Goal: Task Accomplishment & Management: Use online tool/utility

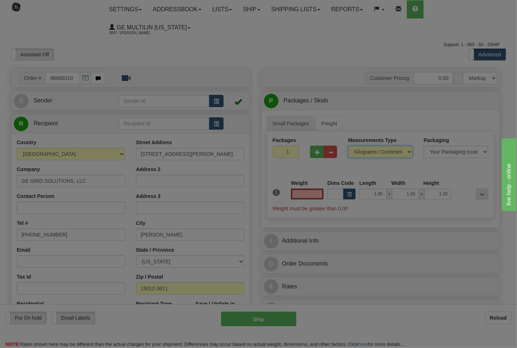
type input "0.00"
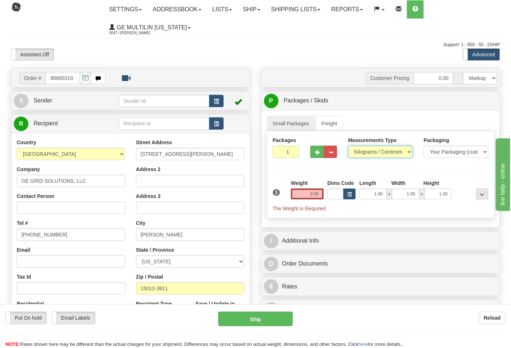
click at [370, 152] on select "Pounds / Inches Kilograms / Centimeters" at bounding box center [380, 152] width 65 height 12
drag, startPoint x: 371, startPoint y: 157, endPoint x: 371, endPoint y: 161, distance: 4.0
click at [371, 157] on select "Pounds / Inches Kilograms / Centimeters" at bounding box center [380, 152] width 65 height 12
drag, startPoint x: 364, startPoint y: 150, endPoint x: 364, endPoint y: 156, distance: 6.2
click at [364, 150] on select "Pounds / Inches Kilograms / Centimeters" at bounding box center [380, 152] width 65 height 12
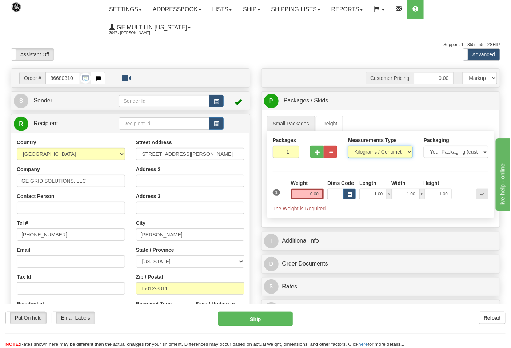
select select "0"
click at [348, 146] on select "Pounds / Inches Kilograms / Centimeters" at bounding box center [380, 152] width 65 height 12
click at [318, 195] on input "0.00" at bounding box center [307, 194] width 33 height 11
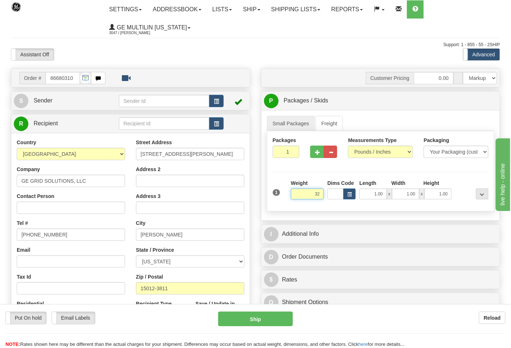
click button "Delete" at bounding box center [0, 0] width 0 height 0
type input "32.00"
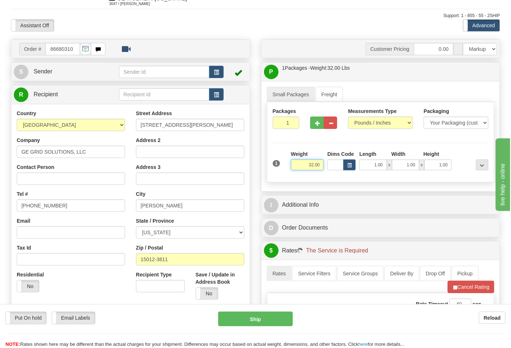
scroll to position [161, 0]
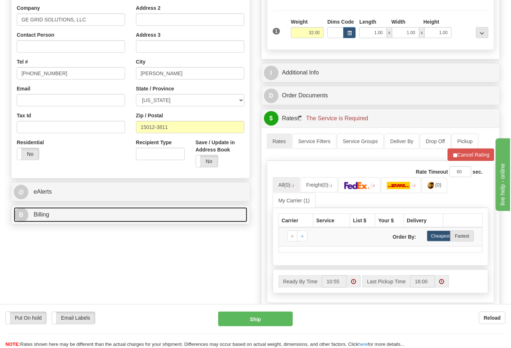
click at [85, 216] on link "B Billing" at bounding box center [130, 215] width 233 height 15
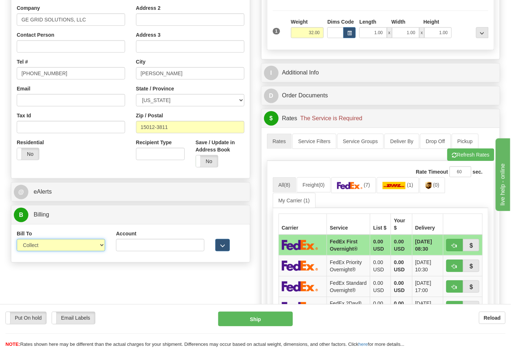
click at [66, 245] on select "Sender Recipient Third Party Collect" at bounding box center [61, 245] width 88 height 12
select select "2"
click at [17, 240] on select "Sender Recipient Third Party Collect" at bounding box center [61, 245] width 88 height 12
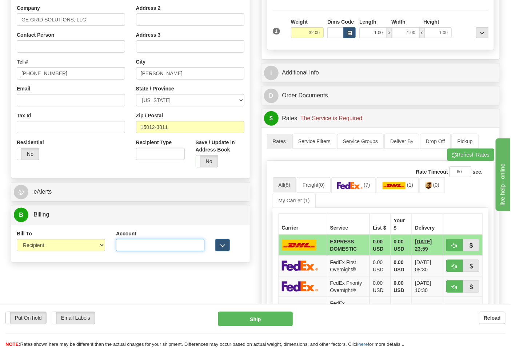
click at [157, 250] on input "Account" at bounding box center [160, 245] width 88 height 12
paste input "160294132"
type input "160294132"
click at [354, 189] on img at bounding box center [349, 185] width 25 height 7
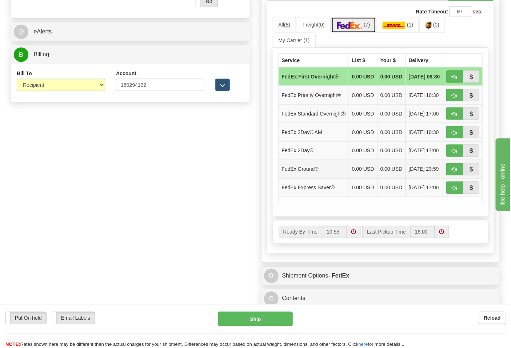
scroll to position [323, 0]
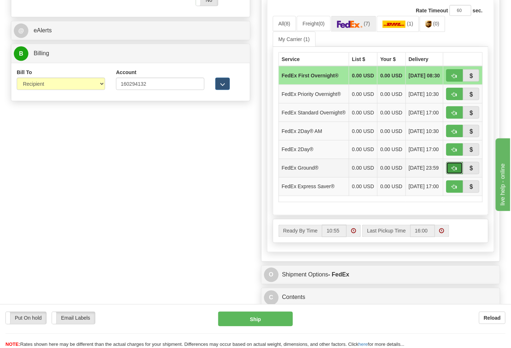
click at [452, 171] on span "button" at bounding box center [454, 169] width 5 height 5
type input "92"
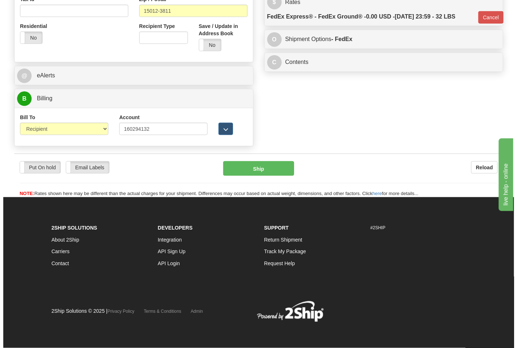
scroll to position [279, 0]
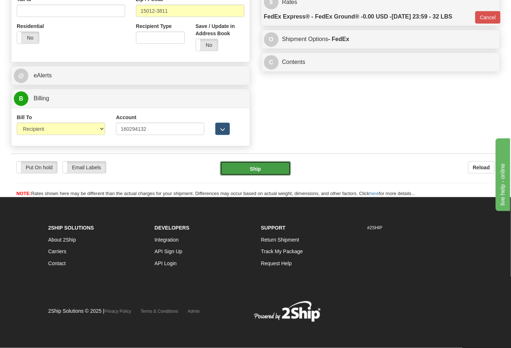
click at [270, 167] on button "Ship" at bounding box center [255, 168] width 71 height 15
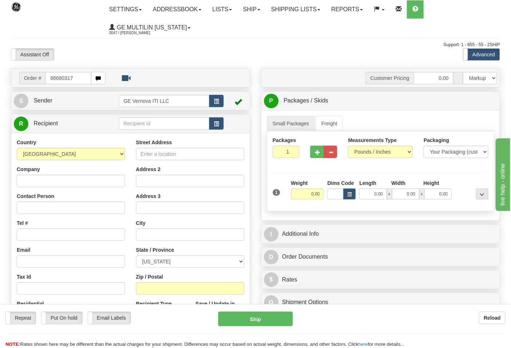
type input "86680317"
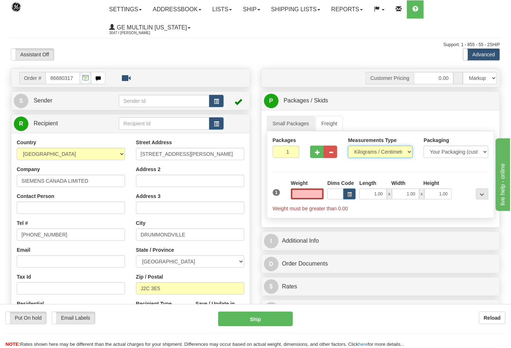
type input "0.00"
drag, startPoint x: 380, startPoint y: 155, endPoint x: 375, endPoint y: 155, distance: 4.7
click at [380, 155] on select "Pounds / Inches Kilograms / Centimeters" at bounding box center [380, 152] width 65 height 12
select select "0"
click at [348, 146] on select "Pounds / Inches Kilograms / Centimeters" at bounding box center [380, 152] width 65 height 12
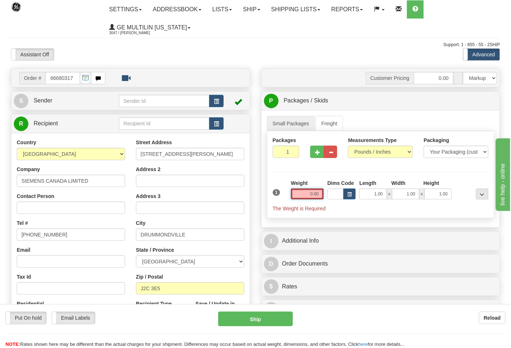
click at [321, 197] on input "0.00" at bounding box center [307, 194] width 33 height 11
type input "0.00"
drag, startPoint x: 313, startPoint y: 158, endPoint x: 321, endPoint y: 157, distance: 7.3
click at [315, 157] on button "button" at bounding box center [316, 152] width 13 height 12
type input "2"
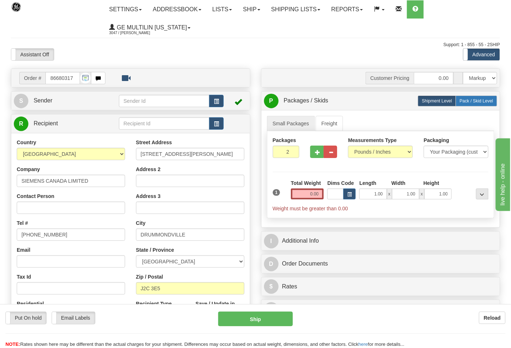
click at [464, 102] on span "Pack / Skid Level" at bounding box center [476, 101] width 33 height 5
radio input "true"
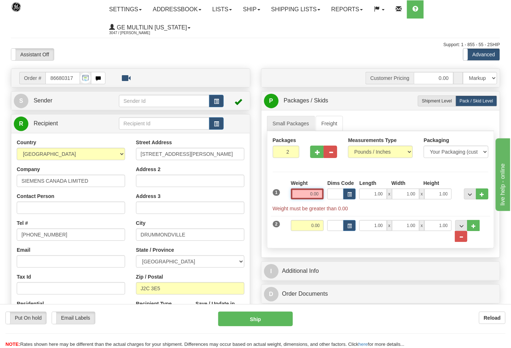
drag, startPoint x: 317, startPoint y: 195, endPoint x: 311, endPoint y: 194, distance: 6.6
click at [311, 194] on input "0.00" at bounding box center [307, 194] width 33 height 11
click at [315, 194] on input "text" at bounding box center [307, 194] width 33 height 11
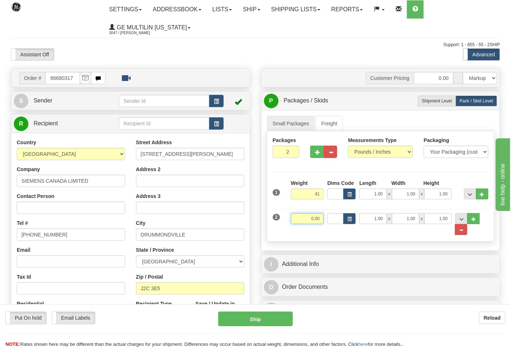
type input "41.00"
click at [320, 220] on input "0.00" at bounding box center [307, 218] width 33 height 11
click button "Delete" at bounding box center [0, 0] width 0 height 0
drag, startPoint x: 321, startPoint y: 223, endPoint x: 297, endPoint y: 223, distance: 23.3
click at [297, 223] on input "13.00" at bounding box center [307, 218] width 33 height 11
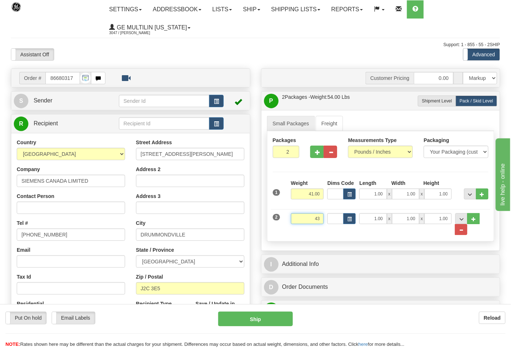
click button "Delete" at bounding box center [0, 0] width 0 height 0
type input "43.00"
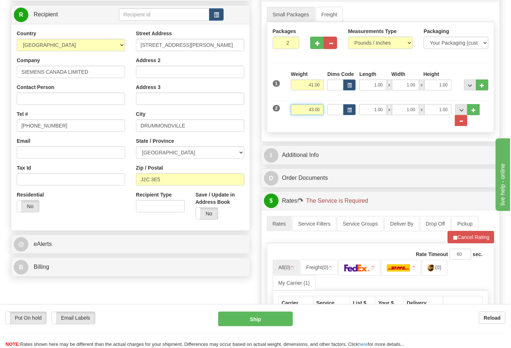
scroll to position [121, 0]
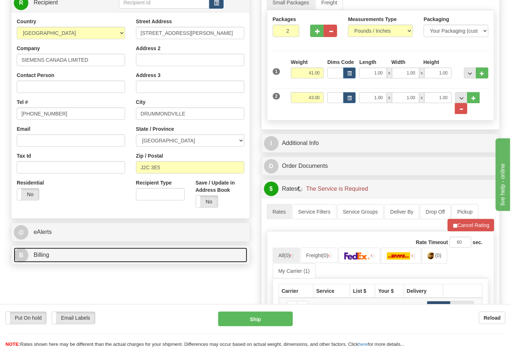
click at [60, 256] on link "B Billing" at bounding box center [130, 255] width 233 height 15
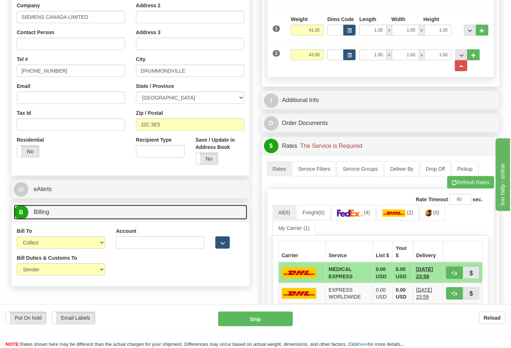
scroll to position [202, 0]
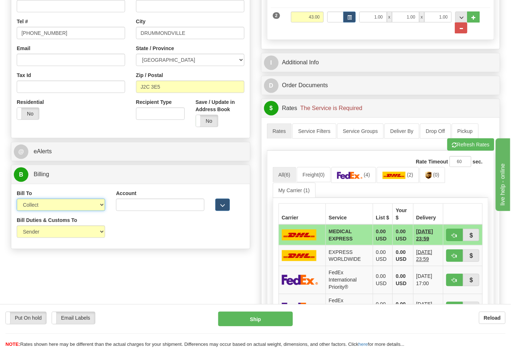
click at [62, 204] on select "Sender Recipient Third Party Collect" at bounding box center [61, 205] width 88 height 12
select select "2"
click at [17, 200] on select "Sender Recipient Third Party Collect" at bounding box center [61, 205] width 88 height 12
click at [147, 213] on div "Account 3rd Party Account List Please select" at bounding box center [160, 203] width 99 height 27
click at [144, 204] on input "Account" at bounding box center [160, 205] width 88 height 12
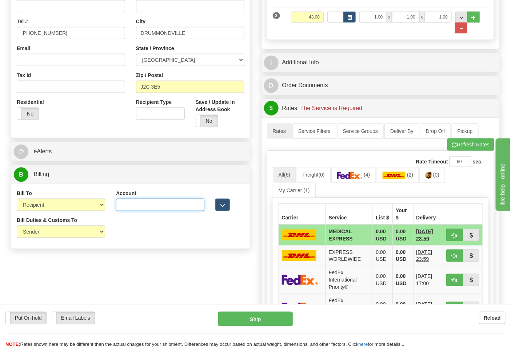
paste input "275388521"
type input "275388521"
click at [350, 179] on img at bounding box center [349, 175] width 25 height 7
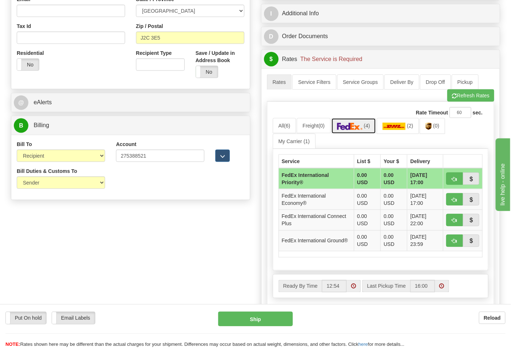
scroll to position [323, 0]
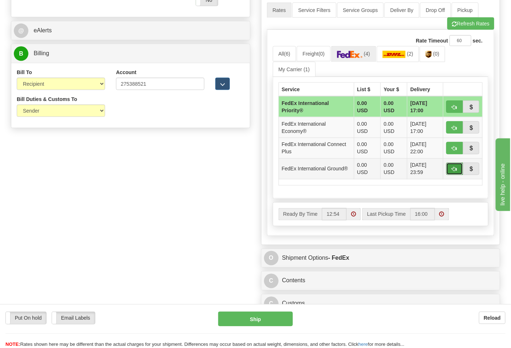
click at [452, 171] on span "button" at bounding box center [454, 169] width 5 height 5
type input "92"
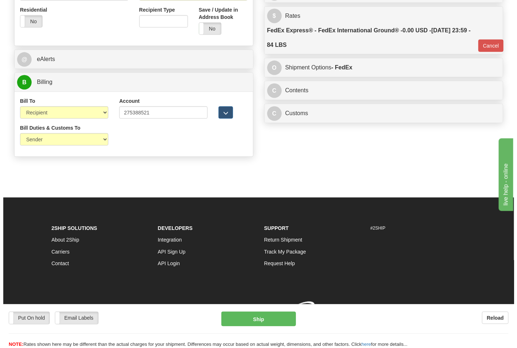
scroll to position [305, 0]
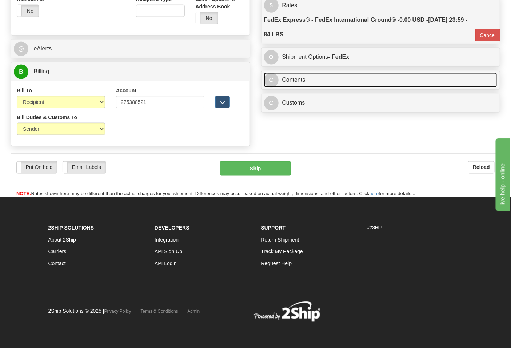
click at [292, 87] on link "C Contents" at bounding box center [380, 80] width 233 height 15
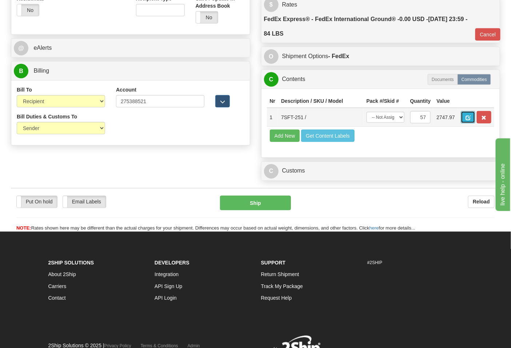
click at [475, 115] on button "button" at bounding box center [468, 117] width 15 height 12
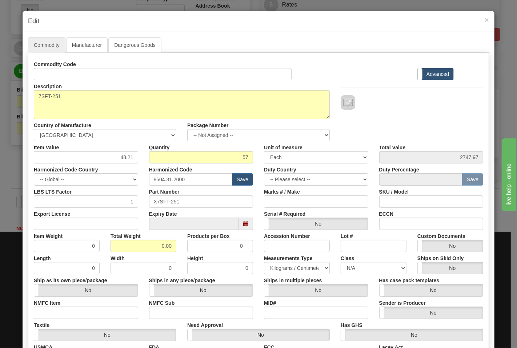
click at [184, 81] on div "Description 7SFT-251" at bounding box center [181, 99] width 307 height 39
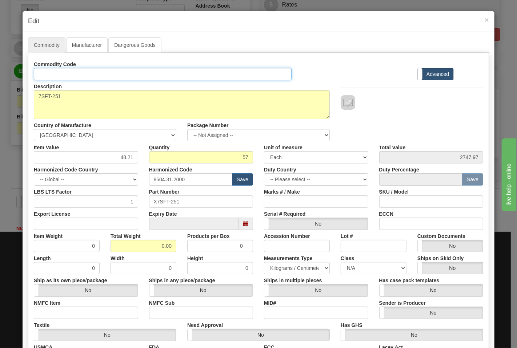
click at [183, 76] on input "Id" at bounding box center [163, 74] width 258 height 12
type input "TRANSFORMERS"
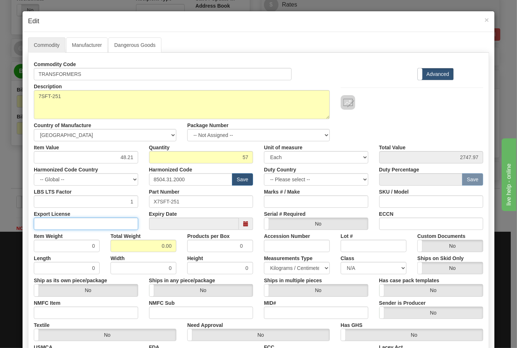
click at [97, 222] on input "Export License" at bounding box center [86, 224] width 104 height 12
type input "N/A"
drag, startPoint x: 145, startPoint y: 252, endPoint x: 181, endPoint y: 247, distance: 36.4
click at [181, 247] on div "Item Weight 0 Total Weight 0.00 Products per Box 0 Accession Number Lot # Custo…" at bounding box center [258, 241] width 460 height 22
type input "84"
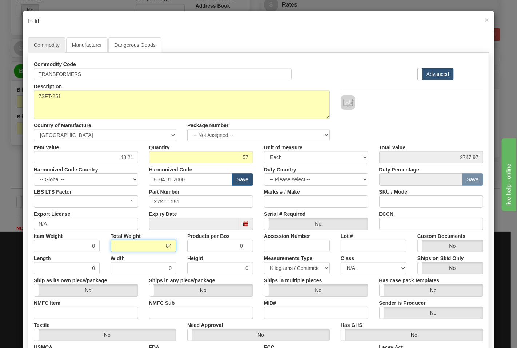
type input "1.4737"
click at [105, 321] on div "Textile Yes No" at bounding box center [104, 330] width 153 height 22
click at [103, 312] on input "NMFC Item" at bounding box center [86, 313] width 104 height 12
type input "63170"
click at [156, 315] on input "NMFC Sub" at bounding box center [201, 313] width 104 height 12
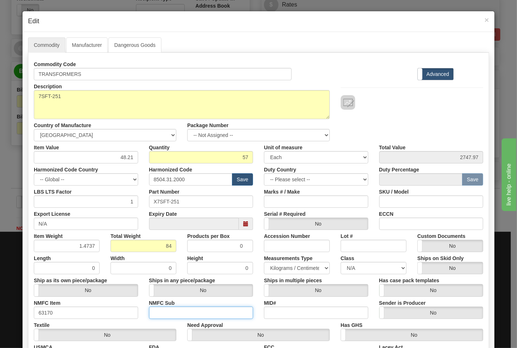
type input "4"
click at [266, 312] on input "MID#" at bounding box center [316, 313] width 104 height 12
click at [380, 268] on select "N/A 50.0 55.0 60.0 65.0 70.0 85.0 92.5 100.0 125.0 175.0 250.0 300.0 400.0" at bounding box center [374, 268] width 66 height 12
select select "70.0"
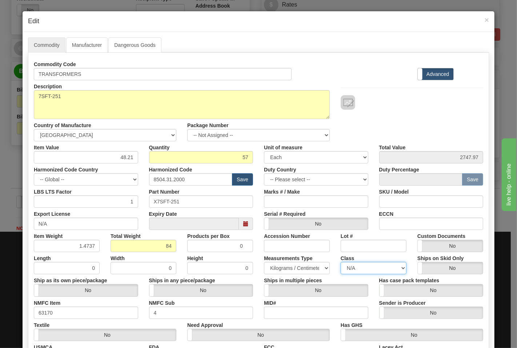
click at [341, 262] on select "N/A 50.0 55.0 60.0 65.0 70.0 85.0 92.5 100.0 125.0 175.0 250.0 300.0 400.0" at bounding box center [374, 268] width 66 height 12
drag, startPoint x: 401, startPoint y: 224, endPoint x: 407, endPoint y: 225, distance: 5.9
click at [401, 224] on input "ECCN" at bounding box center [431, 224] width 104 height 12
type input "EAR99"
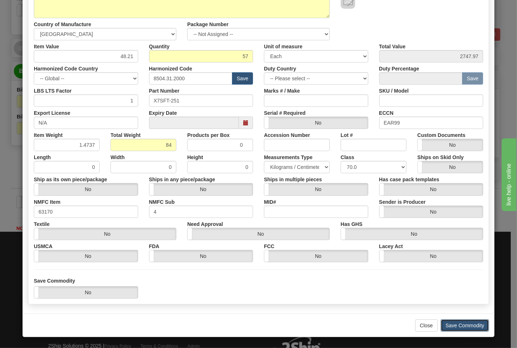
click at [461, 322] on button "Save Commodity" at bounding box center [465, 326] width 48 height 12
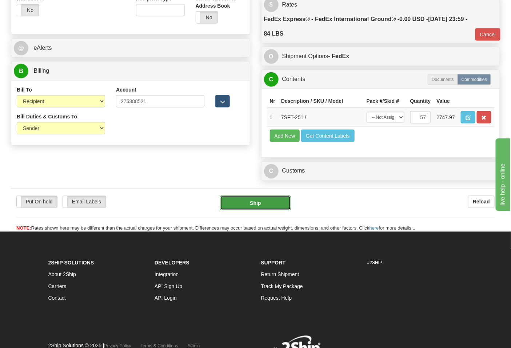
click at [259, 211] on button "Ship" at bounding box center [255, 203] width 71 height 15
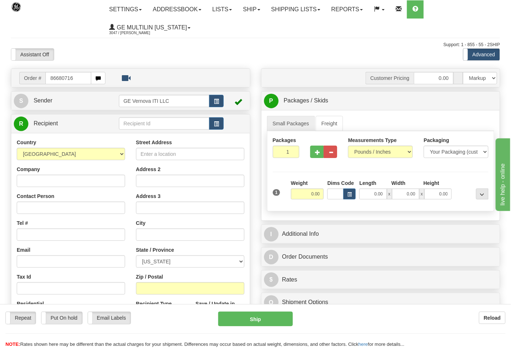
type input "86680716"
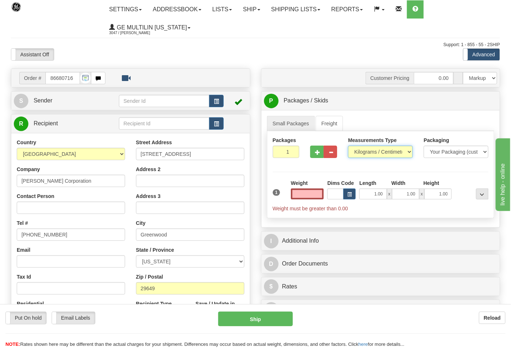
type input "0.00"
click at [355, 151] on select "Pounds / Inches Kilograms / Centimeters" at bounding box center [380, 152] width 65 height 12
select select "0"
click at [348, 146] on select "Pounds / Inches Kilograms / Centimeters" at bounding box center [380, 152] width 65 height 12
click at [319, 194] on input "0.00" at bounding box center [307, 194] width 33 height 11
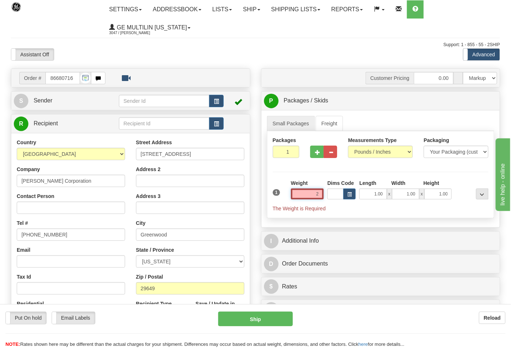
click button "Delete" at bounding box center [0, 0] width 0 height 0
type input "2.00"
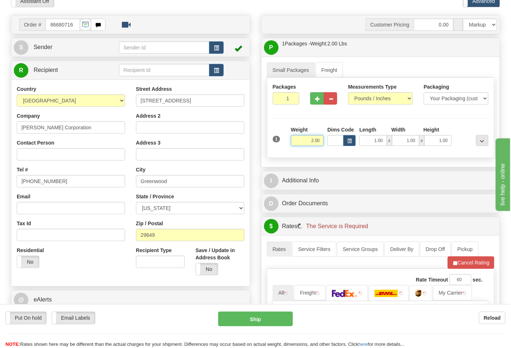
scroll to position [161, 0]
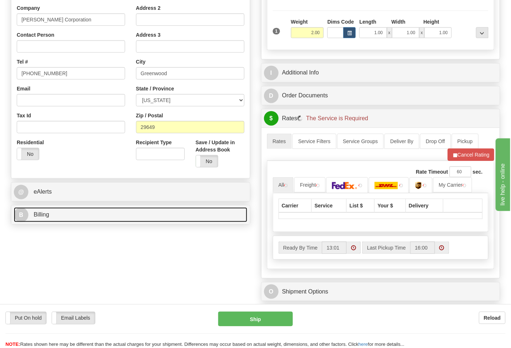
click at [135, 213] on link "B Billing" at bounding box center [130, 215] width 233 height 15
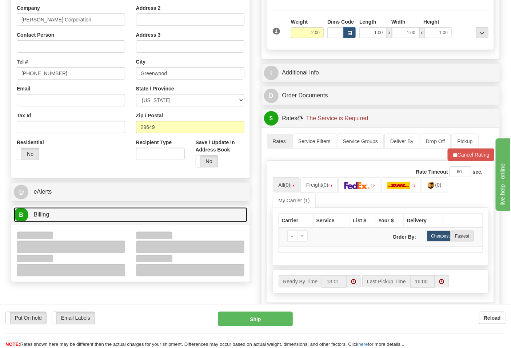
scroll to position [202, 0]
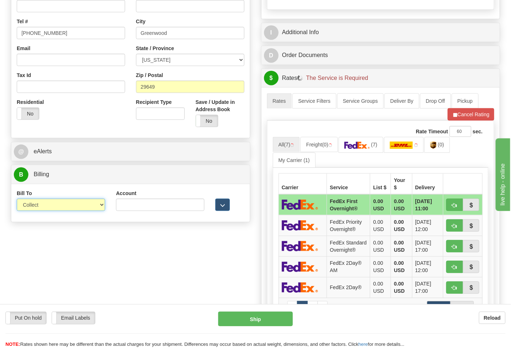
click at [71, 208] on select "Sender Recipient Third Party Collect" at bounding box center [61, 205] width 88 height 12
select select "2"
click at [17, 200] on select "Sender Recipient Third Party Collect" at bounding box center [61, 205] width 88 height 12
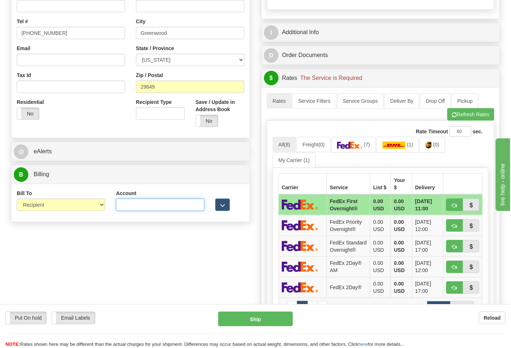
click at [159, 199] on input "Account" at bounding box center [160, 205] width 88 height 12
paste input "103538629"
type input "103538629"
click at [363, 148] on img at bounding box center [349, 145] width 25 height 7
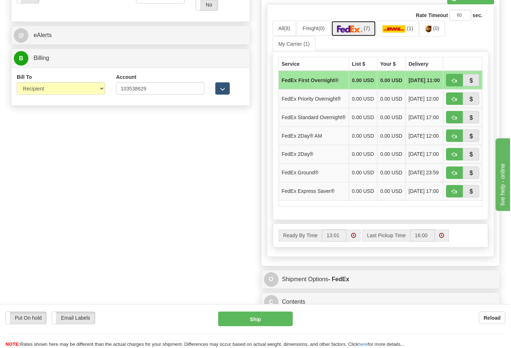
scroll to position [323, 0]
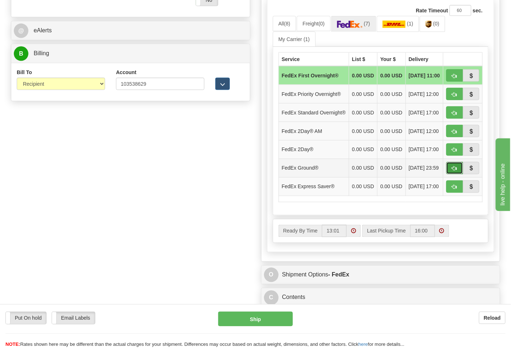
click at [453, 171] on span "button" at bounding box center [454, 169] width 5 height 5
type input "92"
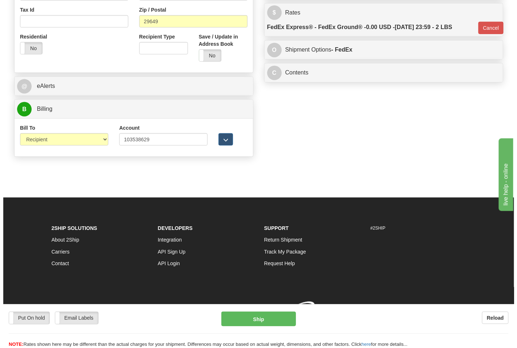
scroll to position [279, 0]
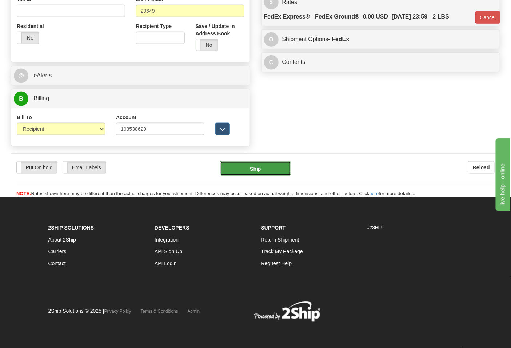
click at [267, 171] on button "Ship" at bounding box center [255, 168] width 71 height 15
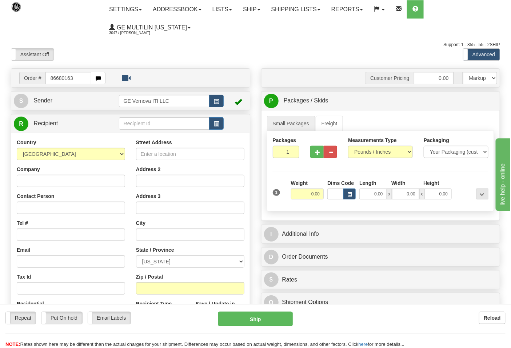
type input "86680163"
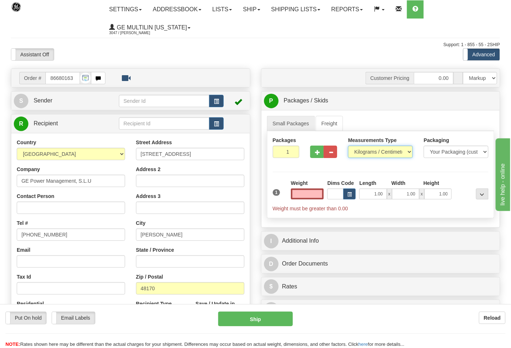
type input "0.00"
click at [370, 152] on select "Pounds / Inches Kilograms / Centimeters" at bounding box center [380, 152] width 65 height 12
select select "0"
click at [348, 146] on select "Pounds / Inches Kilograms / Centimeters" at bounding box center [380, 152] width 65 height 12
click at [321, 196] on input "0.00" at bounding box center [307, 194] width 33 height 11
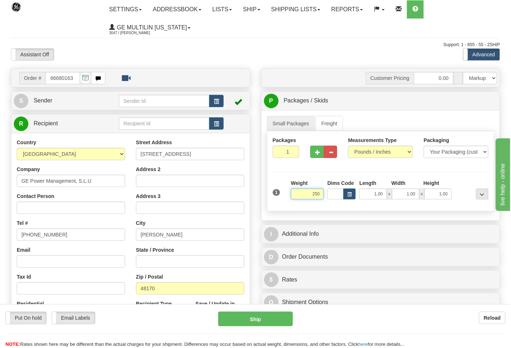
click button "Delete" at bounding box center [0, 0] width 0 height 0
type input "250.00"
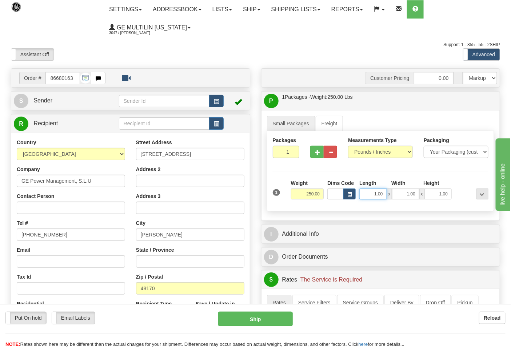
drag, startPoint x: 372, startPoint y: 195, endPoint x: 390, endPoint y: 195, distance: 18.2
click at [390, 195] on div "1.00 x 1.00 x 1.00" at bounding box center [405, 194] width 92 height 11
type input "20.00"
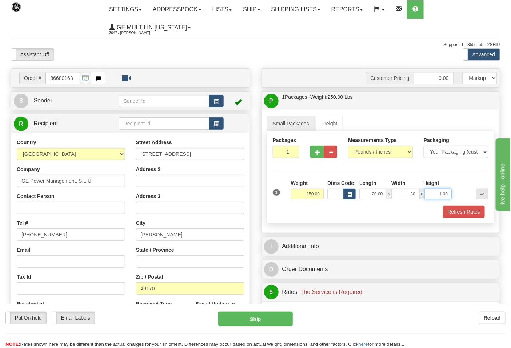
type input "30.00"
click button "Delete" at bounding box center [0, 0] width 0 height 0
type input "24.00"
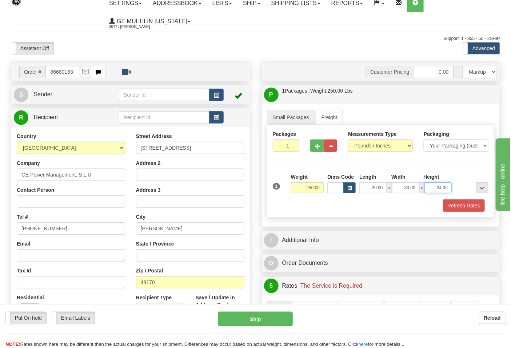
scroll to position [121, 0]
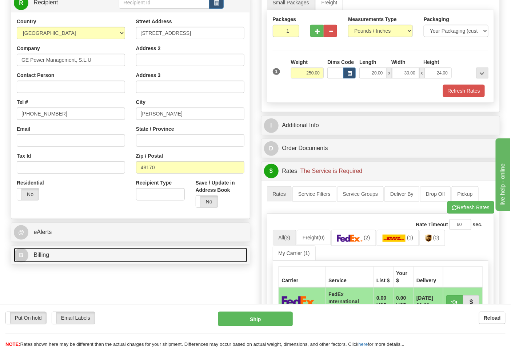
click at [84, 252] on link "B Billing" at bounding box center [130, 255] width 233 height 15
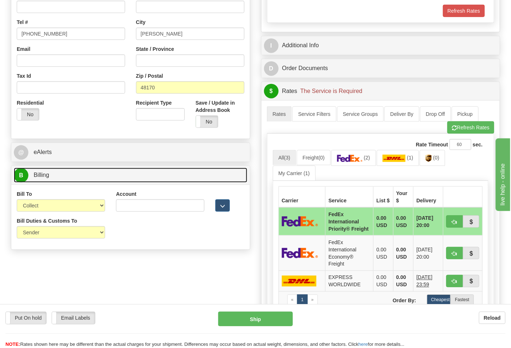
scroll to position [202, 0]
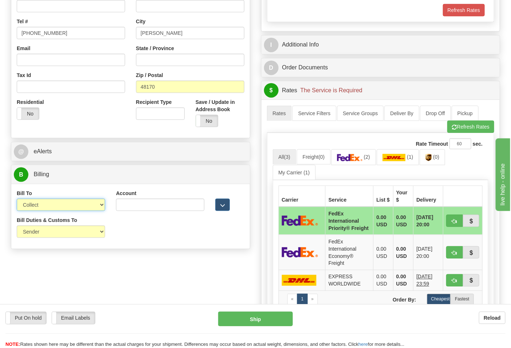
click at [43, 207] on select "Sender Recipient Third Party Collect" at bounding box center [61, 205] width 88 height 12
select select "2"
click at [17, 200] on select "Sender Recipient Third Party Collect" at bounding box center [61, 205] width 88 height 12
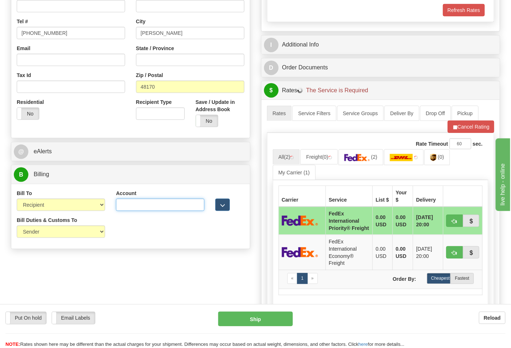
click at [125, 208] on input "Account" at bounding box center [160, 205] width 88 height 12
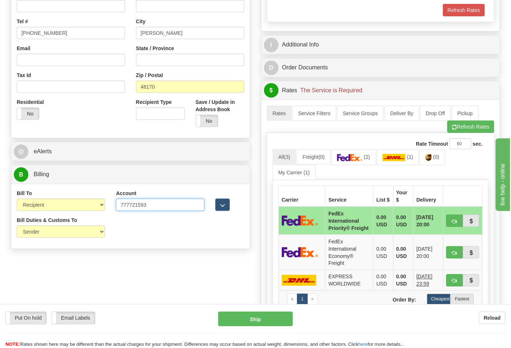
type input "777721593"
click button "Delete" at bounding box center [0, 0] width 0 height 0
click at [360, 161] on img at bounding box center [349, 157] width 25 height 7
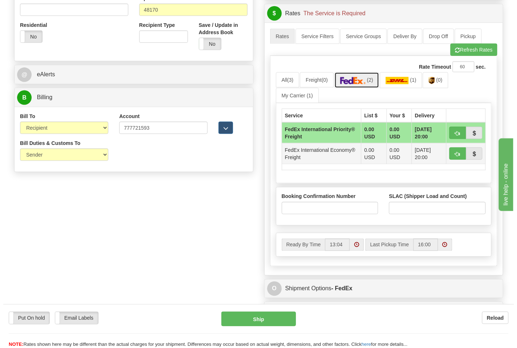
scroll to position [283, 0]
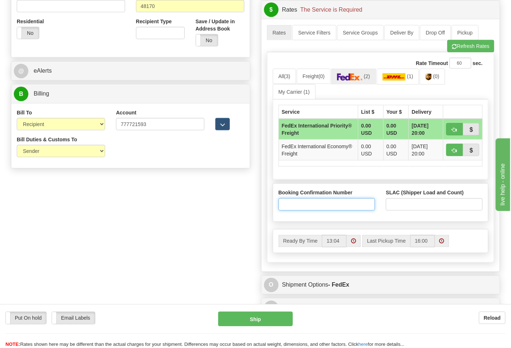
click at [332, 201] on input "Booking Confirmation Number" at bounding box center [327, 205] width 97 height 12
type input "N/A"
click at [407, 201] on input "SLAC (Shipper Load and Count)" at bounding box center [434, 205] width 97 height 12
type input "1"
click at [449, 131] on button "button" at bounding box center [454, 129] width 17 height 12
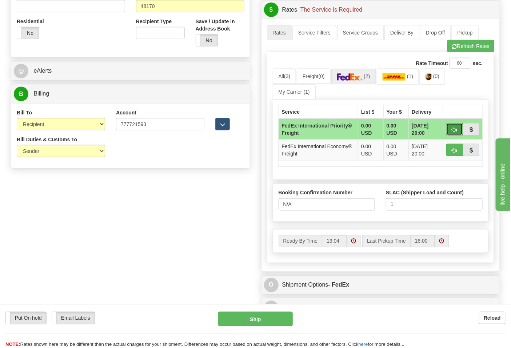
type input "70"
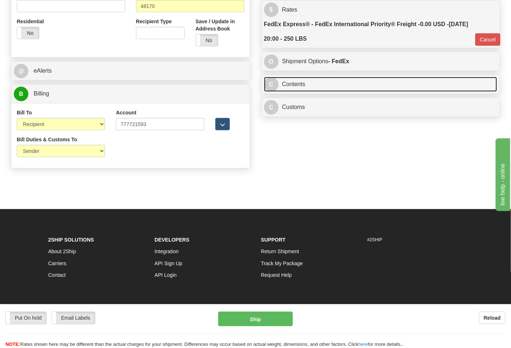
drag, startPoint x: 315, startPoint y: 92, endPoint x: 384, endPoint y: 95, distance: 68.8
click at [315, 91] on link "C Contents" at bounding box center [380, 84] width 233 height 15
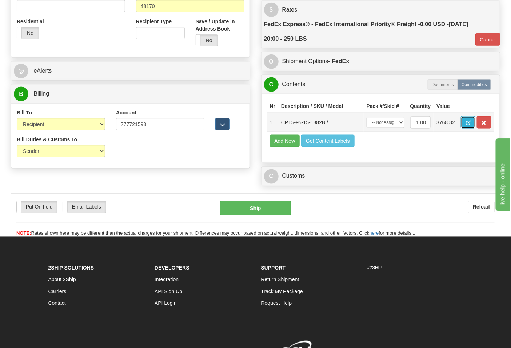
click at [471, 124] on span "button" at bounding box center [467, 123] width 5 height 5
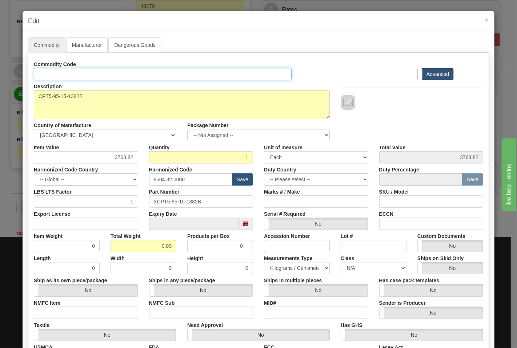
click at [135, 71] on input "Id" at bounding box center [163, 74] width 258 height 12
type input "TRANSFORMERS"
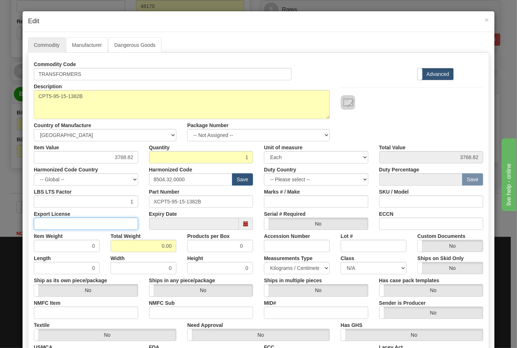
click at [110, 225] on input "Export License" at bounding box center [86, 224] width 104 height 12
type input "N/A"
drag, startPoint x: 140, startPoint y: 239, endPoint x: 181, endPoint y: 241, distance: 41.1
click at [181, 241] on div "Item Weight 0 Total Weight 0.00 Products per Box 0 Accession Number Lot # Custo…" at bounding box center [258, 241] width 460 height 22
click at [148, 249] on input "0.00" at bounding box center [144, 246] width 66 height 12
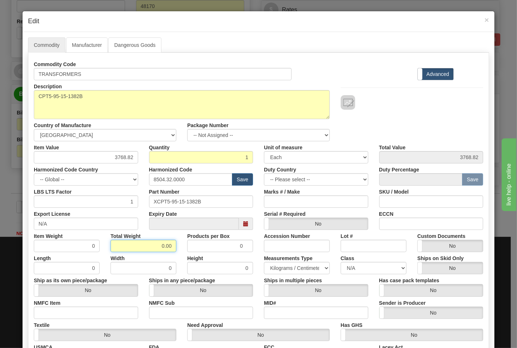
drag, startPoint x: 147, startPoint y: 248, endPoint x: 177, endPoint y: 248, distance: 29.8
click at [177, 248] on div "Total Weight 0.00" at bounding box center [143, 241] width 77 height 22
type input "250"
type input "250.0000"
click at [97, 311] on input "NMFC Item" at bounding box center [86, 313] width 104 height 12
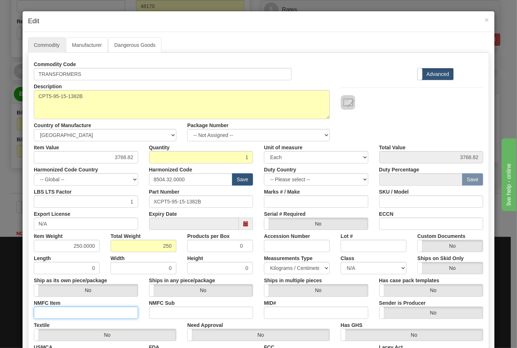
type input "63170"
click at [151, 310] on input "NMFC Sub" at bounding box center [201, 313] width 104 height 12
type input "4"
click at [374, 275] on div "Has case pack templates Yes No" at bounding box center [431, 286] width 115 height 22
drag, startPoint x: 368, startPoint y: 271, endPoint x: 364, endPoint y: 271, distance: 4.0
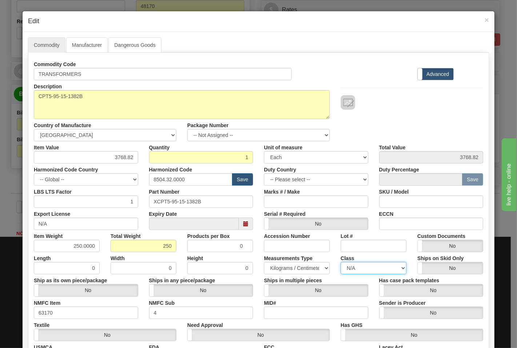
click at [368, 271] on select "N/A 50.0 55.0 60.0 65.0 70.0 85.0 92.5 100.0 125.0 175.0 250.0 300.0 400.0" at bounding box center [374, 268] width 66 height 12
select select "70.0"
click at [341, 262] on select "N/A 50.0 55.0 60.0 65.0 70.0 85.0 92.5 100.0 125.0 175.0 250.0 300.0 400.0" at bounding box center [374, 268] width 66 height 12
click at [391, 225] on input "ECCN" at bounding box center [431, 224] width 104 height 12
type input "EAR99"
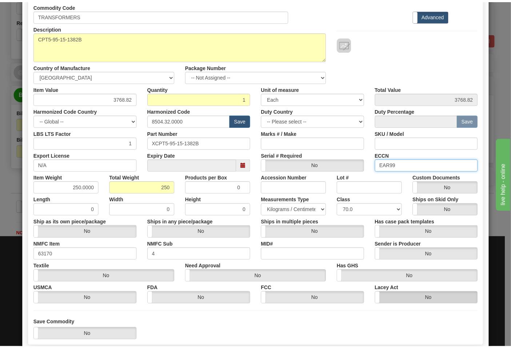
scroll to position [101, 0]
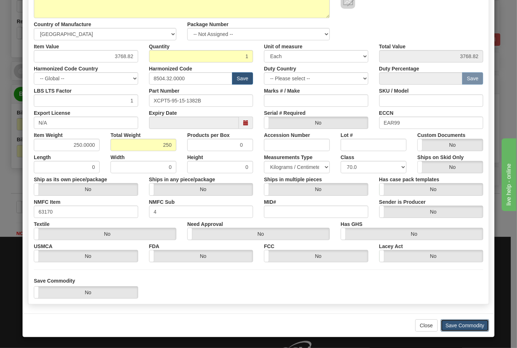
click at [445, 325] on button "Save Commodity" at bounding box center [465, 326] width 48 height 12
click at [455, 322] on div "× Edit Commodity Manufacturer Dangerous Goods Commodity Code TRANSFORMERS Stand…" at bounding box center [258, 174] width 517 height 348
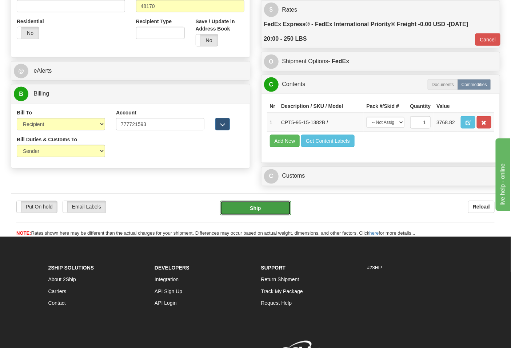
click at [270, 216] on button "Ship" at bounding box center [255, 208] width 71 height 15
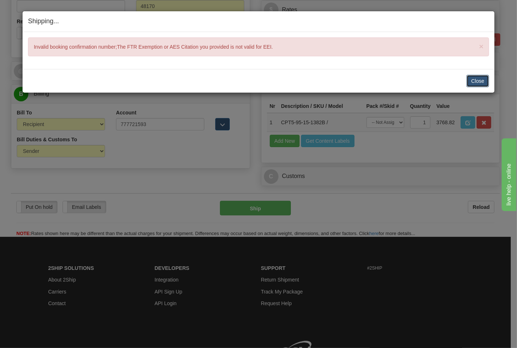
click at [480, 77] on button "Close" at bounding box center [478, 81] width 23 height 12
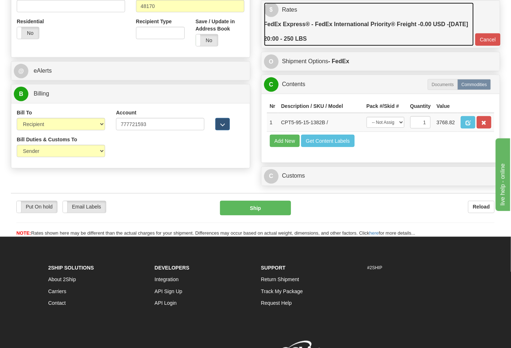
click at [373, 41] on label "FedEx Express® - FedEx International Priority® Freight - 0.00 USD - 08/20/2025 …" at bounding box center [369, 31] width 210 height 29
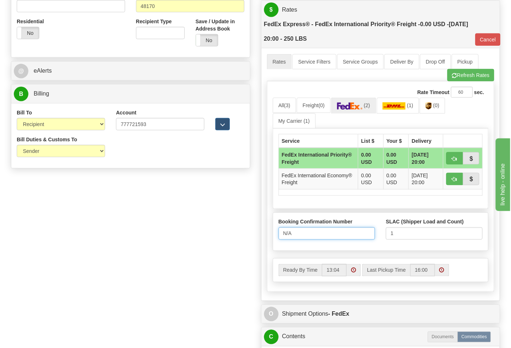
drag, startPoint x: 313, startPoint y: 238, endPoint x: 275, endPoint y: 233, distance: 39.2
click at [275, 233] on div "Booking Confirmation Number N/A" at bounding box center [327, 232] width 108 height 27
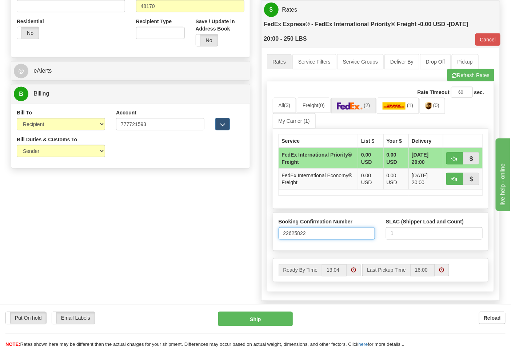
type input "22625822"
click button "Delete" at bounding box center [0, 0] width 0 height 0
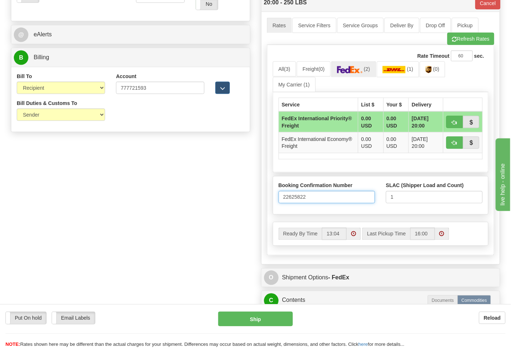
scroll to position [364, 0]
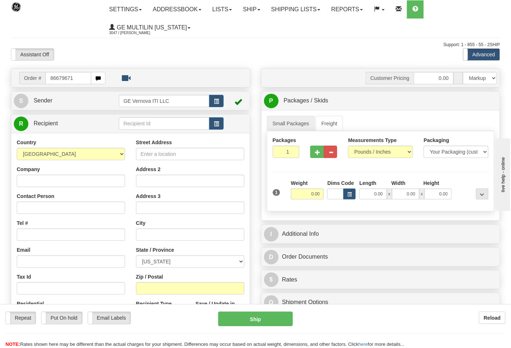
type input "86679671"
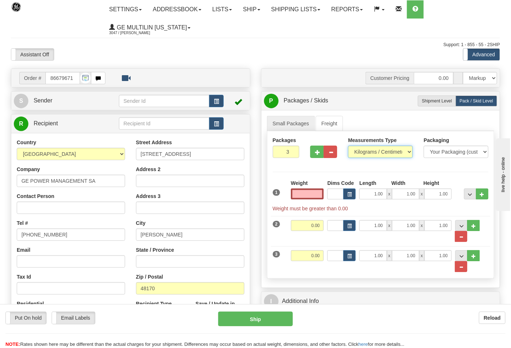
type input "0.00"
click at [360, 156] on select "Pounds / Inches Kilograms / Centimeters" at bounding box center [380, 152] width 65 height 12
select select "0"
click at [348, 146] on select "Pounds / Inches Kilograms / Centimeters" at bounding box center [380, 152] width 65 height 12
click at [461, 268] on span "..." at bounding box center [461, 267] width 4 height 4
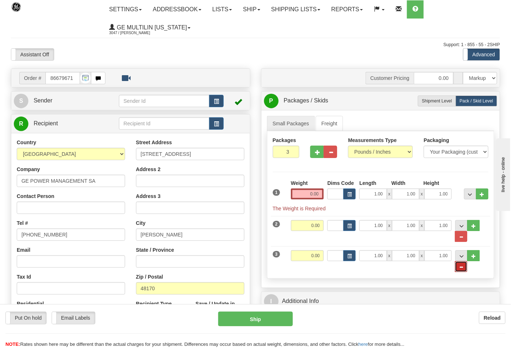
type input "2"
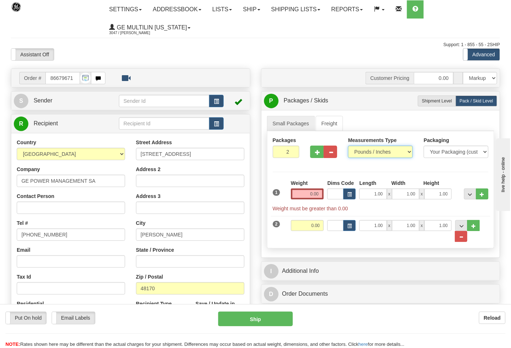
click at [366, 149] on select "Pounds / Inches Kilograms / Centimeters" at bounding box center [380, 152] width 65 height 12
click at [321, 193] on input "0.00" at bounding box center [307, 194] width 33 height 11
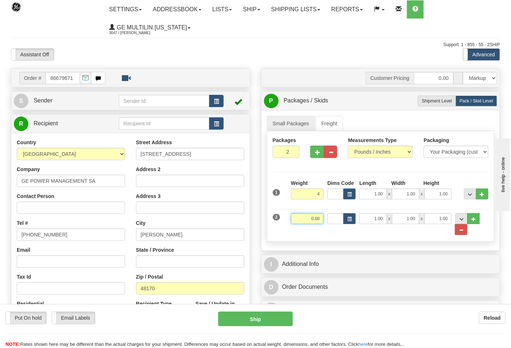
type input "4.00"
click at [320, 221] on input "0.00" at bounding box center [307, 218] width 33 height 11
click button "Delete" at bounding box center [0, 0] width 0 height 0
type input "7.00"
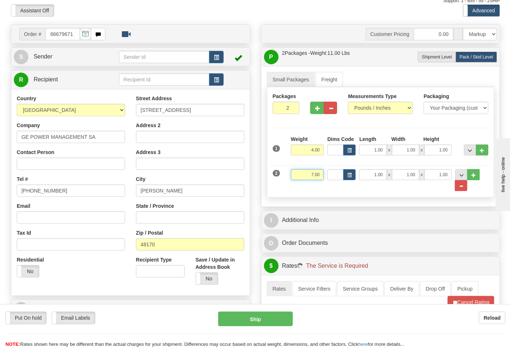
scroll to position [121, 0]
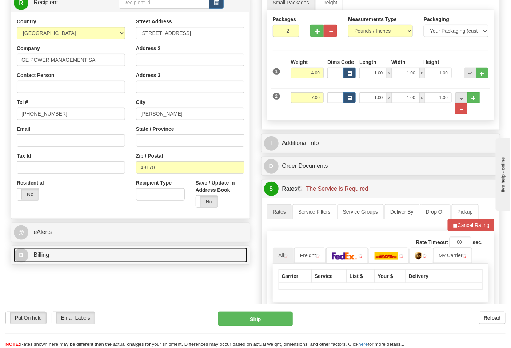
click at [88, 263] on link "B Billing" at bounding box center [130, 255] width 233 height 15
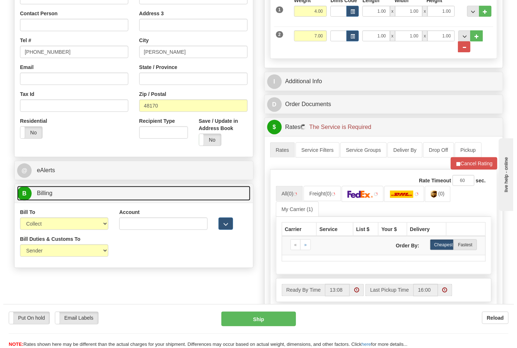
scroll to position [242, 0]
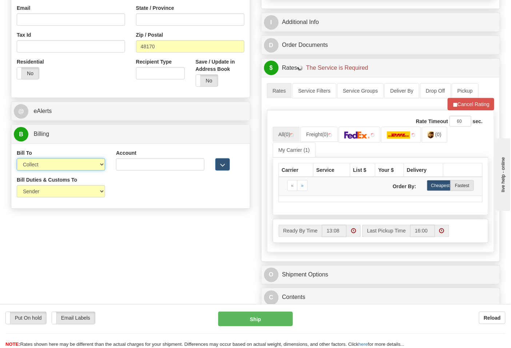
click at [42, 166] on select "Sender Recipient Third Party Collect" at bounding box center [61, 165] width 88 height 12
select select "2"
click at [17, 159] on select "Sender Recipient Third Party Collect" at bounding box center [61, 165] width 88 height 12
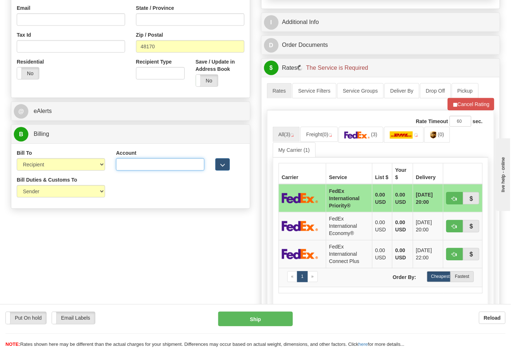
click at [126, 165] on input "Account" at bounding box center [160, 165] width 88 height 12
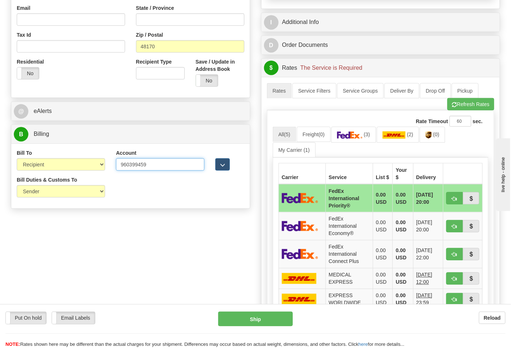
type input "960399459"
click button "Delete" at bounding box center [0, 0] width 0 height 0
click at [391, 136] on img at bounding box center [394, 135] width 23 height 7
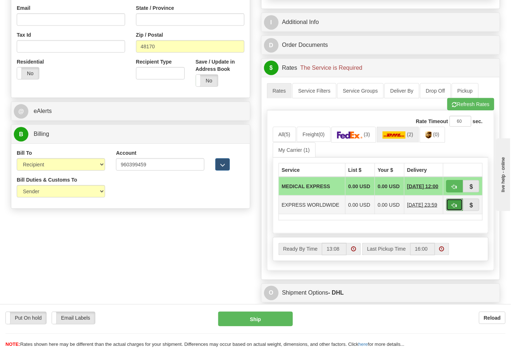
click at [454, 208] on span "button" at bounding box center [454, 205] width 5 height 5
type input "P"
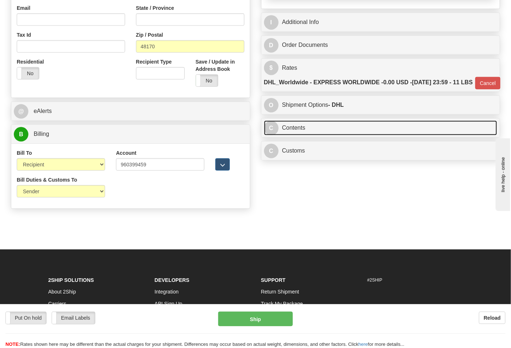
click at [343, 136] on link "C Contents" at bounding box center [380, 128] width 233 height 15
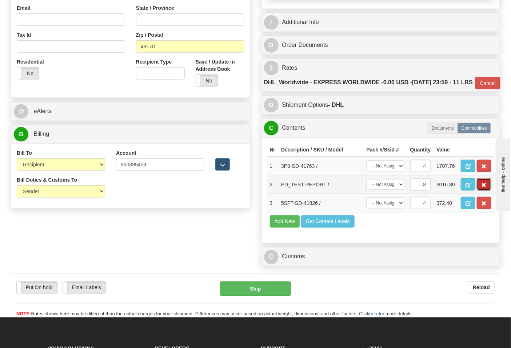
click at [485, 191] on button "button" at bounding box center [484, 185] width 15 height 12
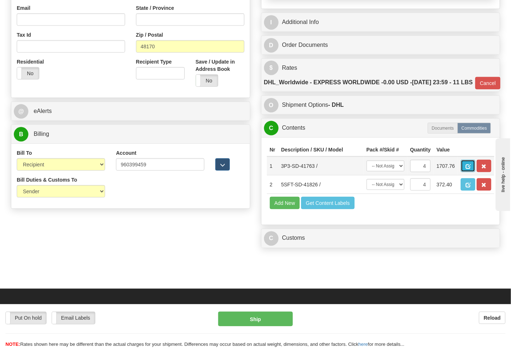
click at [471, 169] on span "button" at bounding box center [467, 166] width 5 height 5
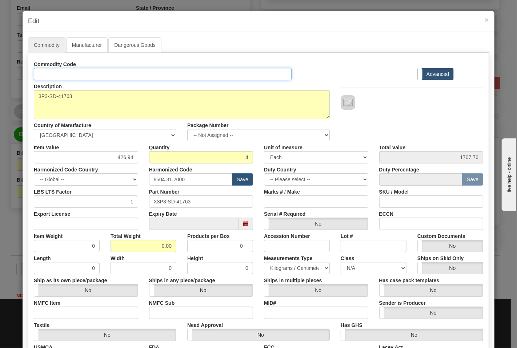
click at [73, 74] on input "Id" at bounding box center [163, 74] width 258 height 12
type input "TRANSFORMERS"
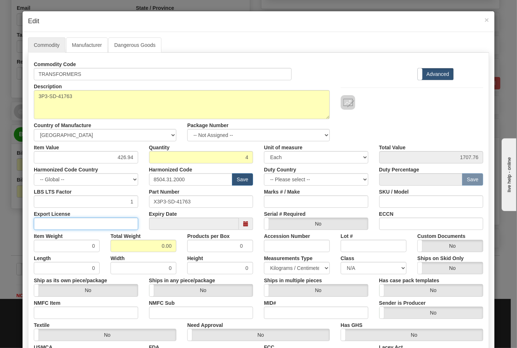
click at [114, 228] on input "Export License" at bounding box center [86, 224] width 104 height 12
type input "N/A"
drag, startPoint x: 139, startPoint y: 244, endPoint x: 171, endPoint y: 245, distance: 32.7
click at [171, 245] on input "0.00" at bounding box center [144, 246] width 66 height 12
type input "7"
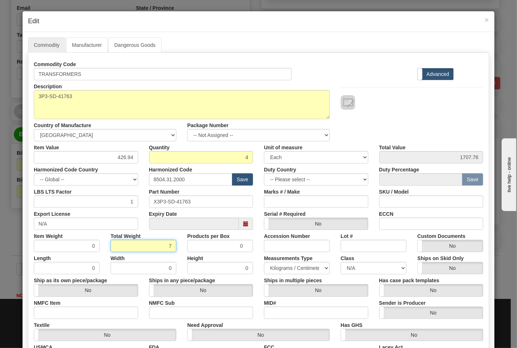
type input "1.7500"
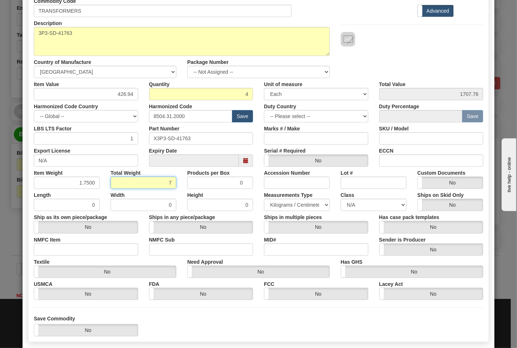
scroll to position [101, 0]
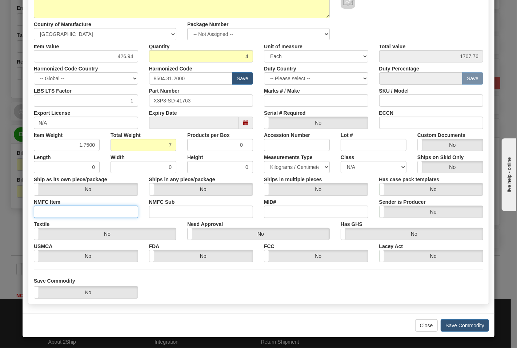
click at [78, 209] on input "NMFC Item" at bounding box center [86, 212] width 104 height 12
type input "63170"
click at [161, 212] on input "NMFC Sub" at bounding box center [201, 212] width 104 height 12
type input "4"
click at [341, 168] on select "N/A 50.0 55.0 60.0 65.0 70.0 85.0 92.5 100.0 125.0 175.0 250.0 300.0 400.0" at bounding box center [374, 167] width 66 height 12
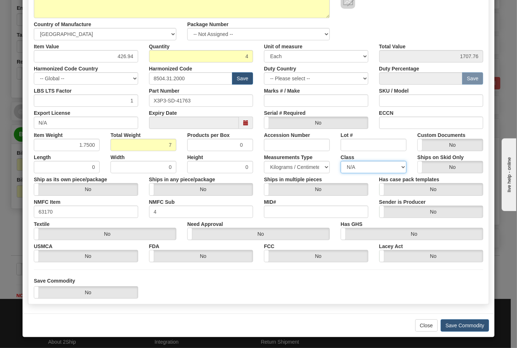
select select "70.0"
click at [341, 161] on select "N/A 50.0 55.0 60.0 65.0 70.0 85.0 92.5 100.0 125.0 175.0 250.0 300.0 400.0" at bounding box center [374, 167] width 66 height 12
click at [392, 125] on input "ECCN" at bounding box center [431, 123] width 104 height 12
type input "EAR99"
click at [456, 323] on button "Save Commodity" at bounding box center [465, 326] width 48 height 12
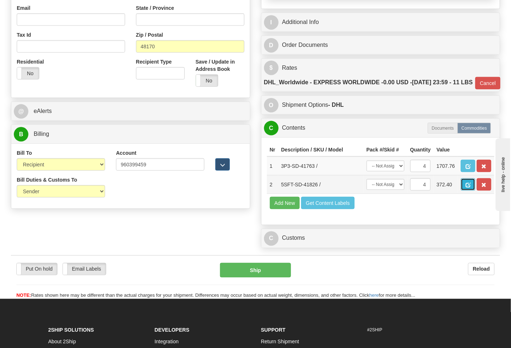
click at [475, 191] on button "button" at bounding box center [468, 185] width 15 height 12
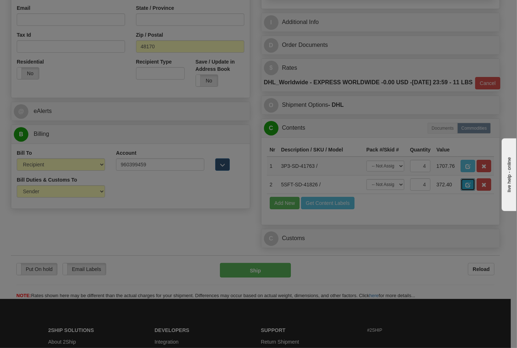
scroll to position [0, 0]
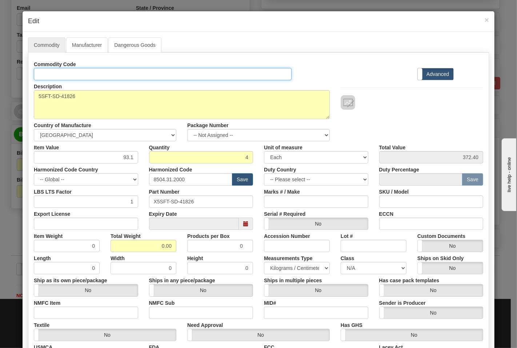
click at [110, 78] on input "Id" at bounding box center [163, 74] width 258 height 12
type input "TRANSFORMERS"
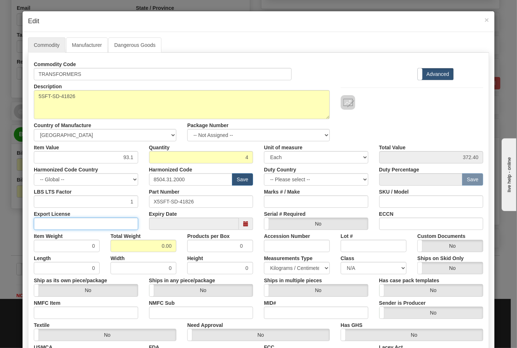
click at [121, 219] on input "Export License" at bounding box center [86, 224] width 104 height 12
type input "N/A"
drag, startPoint x: 146, startPoint y: 245, endPoint x: 182, endPoint y: 239, distance: 36.1
click at [188, 247] on div "Item Weight 0 Total Weight 0.00 Products per Box 0 Accession Number Lot # Custo…" at bounding box center [258, 241] width 460 height 22
type input "4"
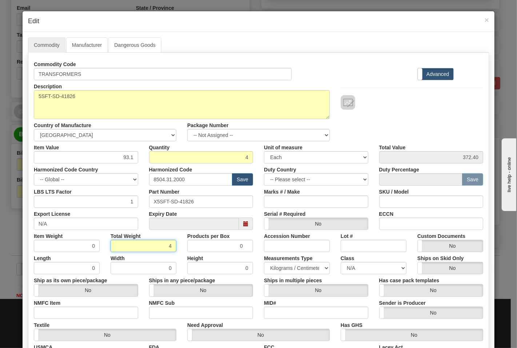
type input "1.0000"
drag, startPoint x: 44, startPoint y: 312, endPoint x: 49, endPoint y: 312, distance: 4.7
click at [44, 312] on input "NMFC Item" at bounding box center [86, 313] width 104 height 12
type input "63170"
drag, startPoint x: 156, startPoint y: 316, endPoint x: 162, endPoint y: 315, distance: 6.8
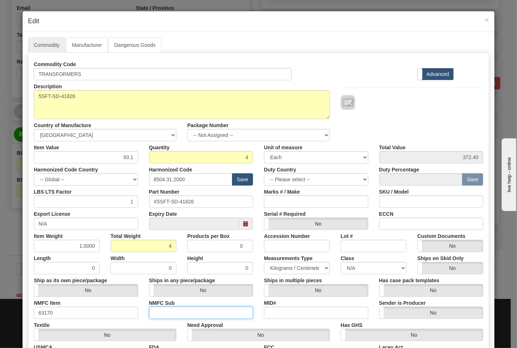
click at [156, 316] on input "NMFC Sub" at bounding box center [201, 313] width 104 height 12
type input "4"
click at [351, 272] on select "N/A 50.0 55.0 60.0 65.0 70.0 85.0 92.5 100.0 125.0 175.0 250.0 300.0 400.0" at bounding box center [374, 268] width 66 height 12
select select "70.0"
click at [341, 262] on select "N/A 50.0 55.0 60.0 65.0 70.0 85.0 92.5 100.0 125.0 175.0 250.0 300.0 400.0" at bounding box center [374, 268] width 66 height 12
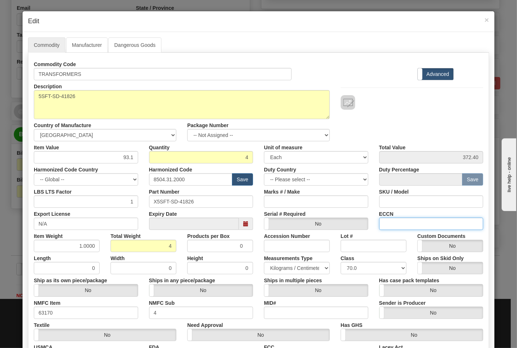
click at [410, 226] on input "ECCN" at bounding box center [431, 224] width 104 height 12
type input "EAR99"
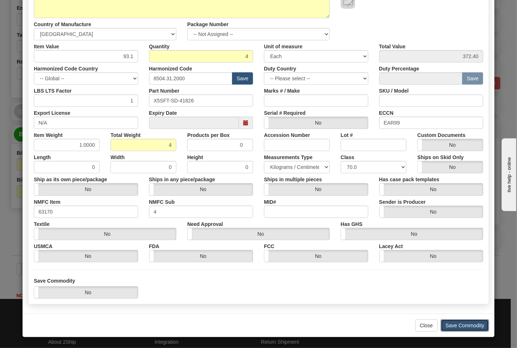
click at [464, 328] on button "Save Commodity" at bounding box center [465, 326] width 48 height 12
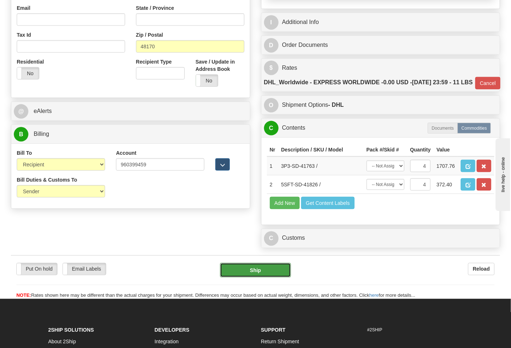
click at [268, 278] on button "Ship" at bounding box center [255, 270] width 71 height 15
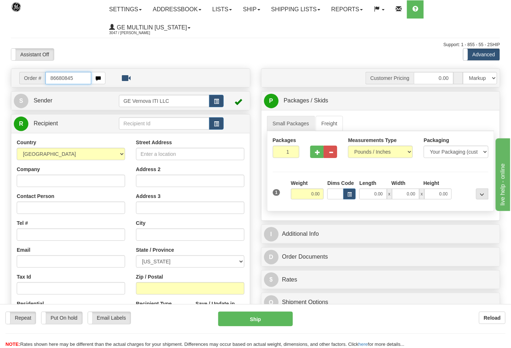
type input "86680845"
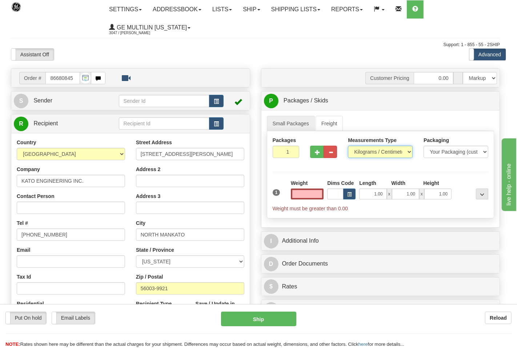
type input "0.00"
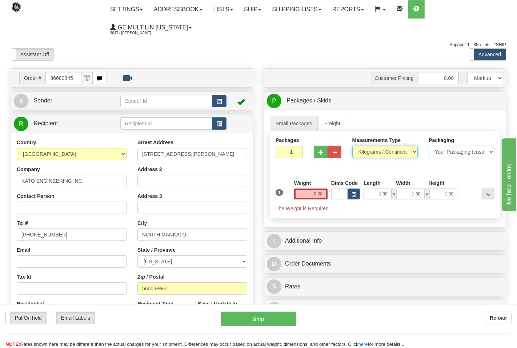
drag, startPoint x: 357, startPoint y: 151, endPoint x: 358, endPoint y: 158, distance: 6.9
click at [357, 151] on select "Pounds / Inches Kilograms / Centimeters" at bounding box center [385, 152] width 66 height 12
click at [348, 146] on select "Pounds / Inches Kilograms / Centimeters" at bounding box center [380, 152] width 65 height 12
drag, startPoint x: 360, startPoint y: 151, endPoint x: 361, endPoint y: 157, distance: 6.2
click at [360, 151] on select "Pounds / Inches Kilograms / Centimeters" at bounding box center [380, 152] width 65 height 12
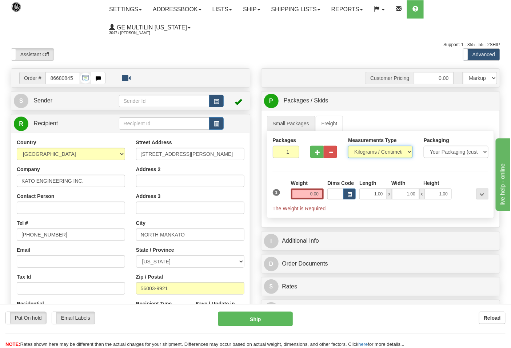
select select "0"
click at [348, 146] on select "Pounds / Inches Kilograms / Centimeters" at bounding box center [380, 152] width 65 height 12
click at [316, 156] on button "button" at bounding box center [316, 152] width 13 height 12
type input "2"
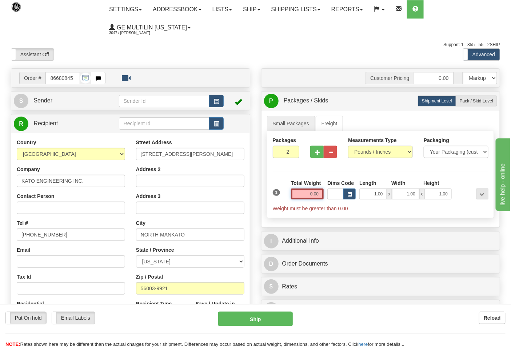
click at [319, 195] on input "0.00" at bounding box center [307, 194] width 33 height 11
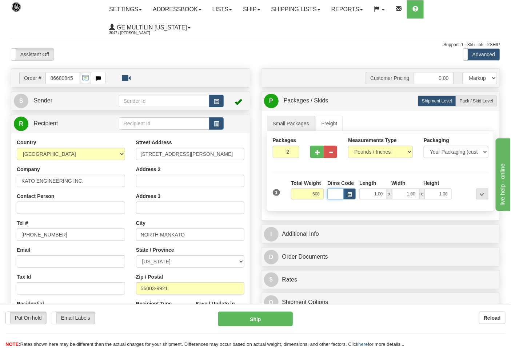
type input "600.00"
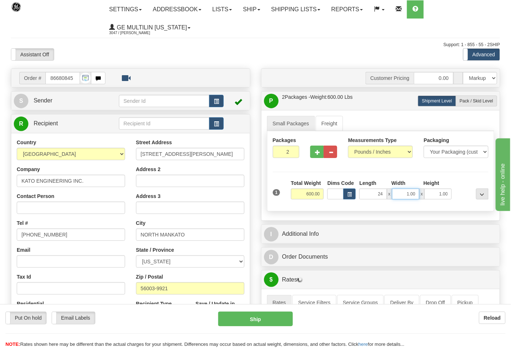
type input "24.00"
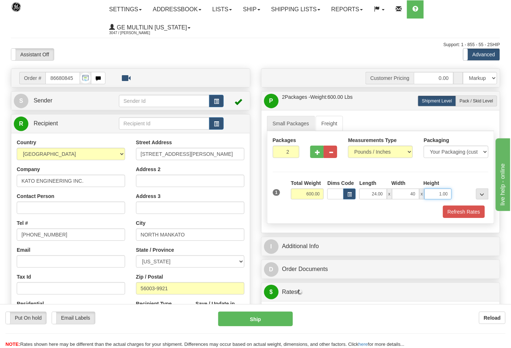
type input "40.00"
click button "Delete" at bounding box center [0, 0] width 0 height 0
type input "24.00"
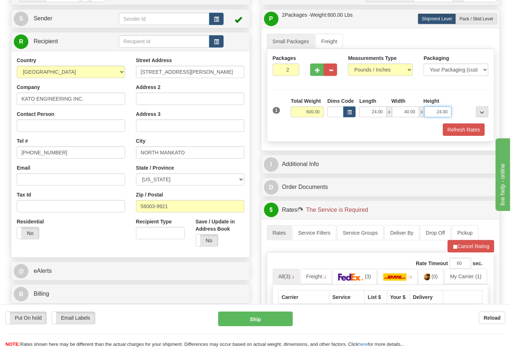
scroll to position [161, 0]
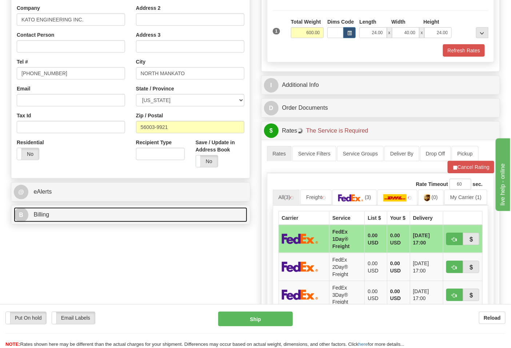
click at [101, 219] on link "B Billing" at bounding box center [130, 215] width 233 height 15
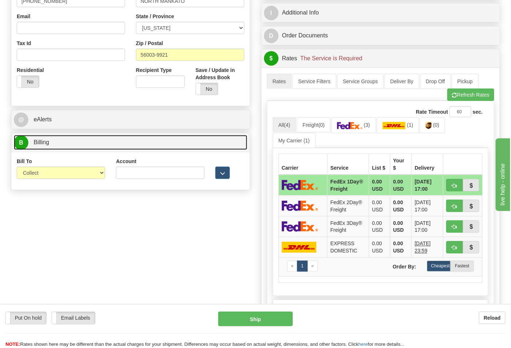
scroll to position [242, 0]
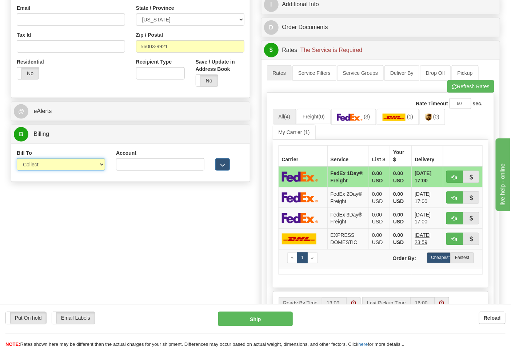
click at [55, 169] on select "Sender Recipient Third Party Collect" at bounding box center [61, 165] width 88 height 12
select select "2"
click at [17, 159] on select "Sender Recipient Third Party Collect" at bounding box center [61, 165] width 88 height 12
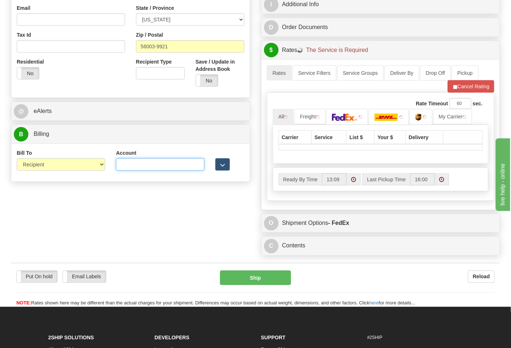
click at [139, 165] on input "Account" at bounding box center [160, 165] width 88 height 12
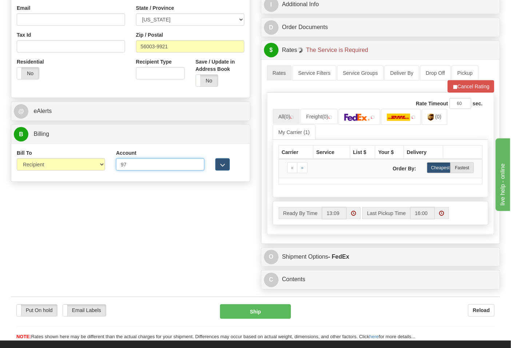
type input "970053395"
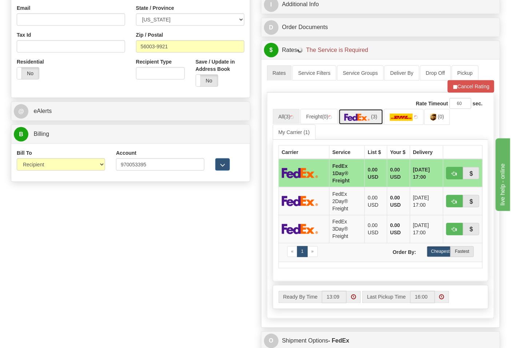
click at [356, 119] on img at bounding box center [356, 117] width 25 height 7
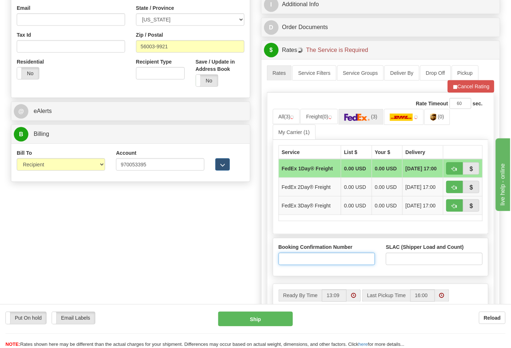
click at [318, 257] on input "Booking Confirmation Number" at bounding box center [327, 259] width 97 height 12
type input "N/A"
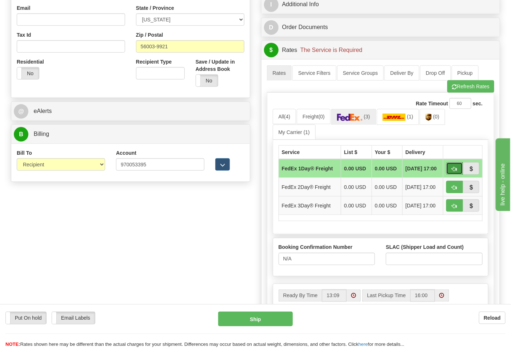
click at [452, 171] on span "button" at bounding box center [454, 169] width 5 height 5
type input "70"
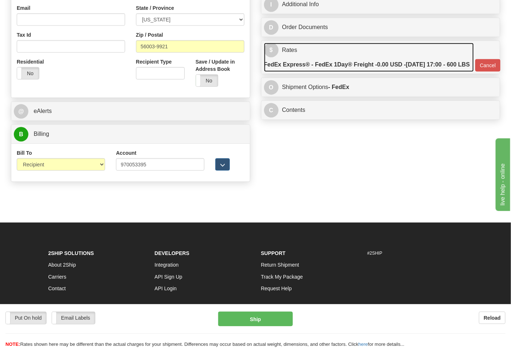
click at [347, 72] on label "FedEx Express® - FedEx 1Day® Freight - 0.00 USD - 08/18/2025 17:00 - 600 LBS" at bounding box center [367, 64] width 206 height 15
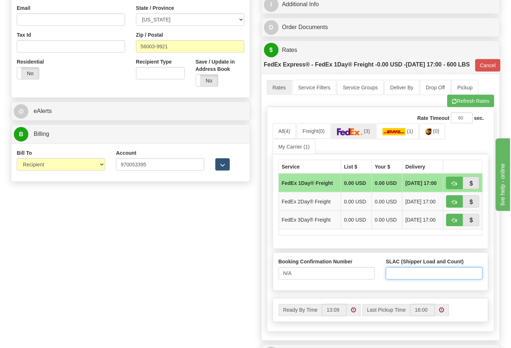
click at [419, 280] on input "SLAC (Shipper Load and Count)" at bounding box center [434, 274] width 97 height 12
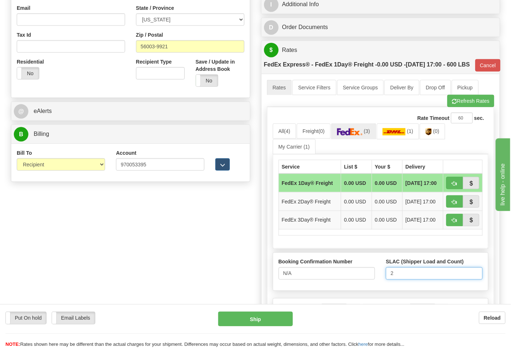
type input "2"
click button "Delete" at bounding box center [0, 0] width 0 height 0
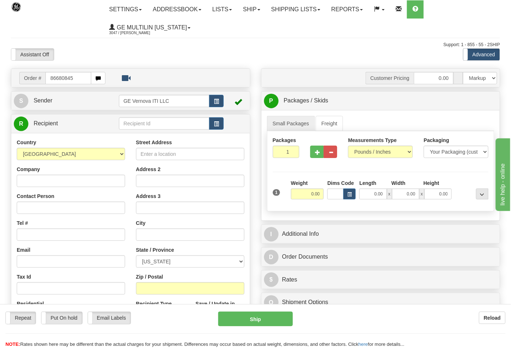
click at [84, 80] on input "86680845" at bounding box center [68, 78] width 46 height 12
type input "86680845"
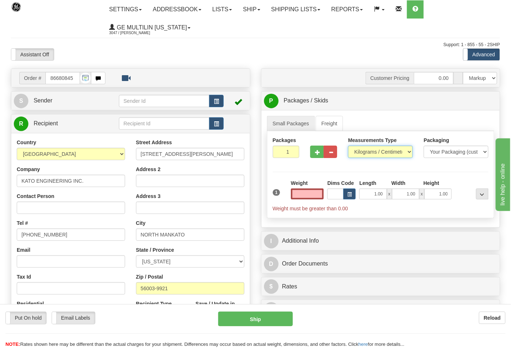
type input "0.00"
click at [362, 154] on select "Pounds / Inches Kilograms / Centimeters" at bounding box center [380, 152] width 65 height 12
select select "0"
click at [348, 146] on select "Pounds / Inches Kilograms / Centimeters" at bounding box center [380, 152] width 65 height 12
click at [314, 153] on button "button" at bounding box center [316, 152] width 13 height 12
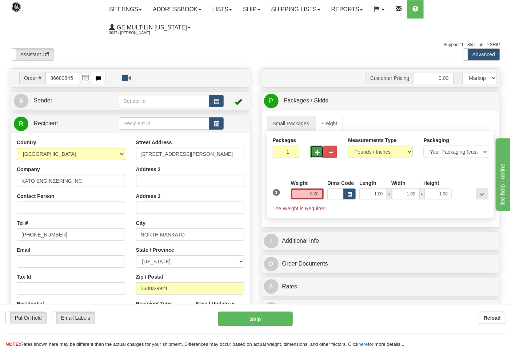
type input "2"
click at [321, 193] on input "0.00" at bounding box center [307, 194] width 33 height 11
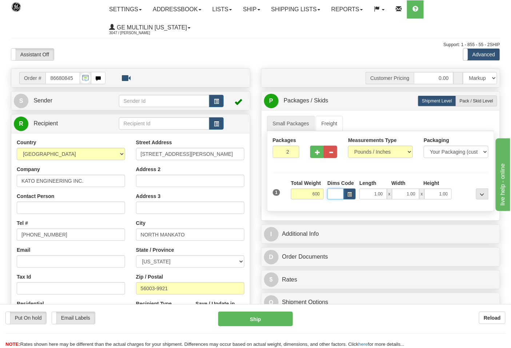
type input "600.00"
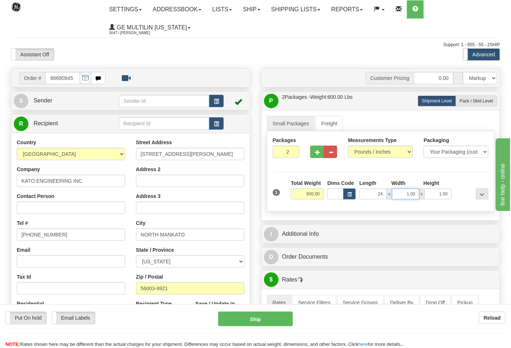
type input "24.00"
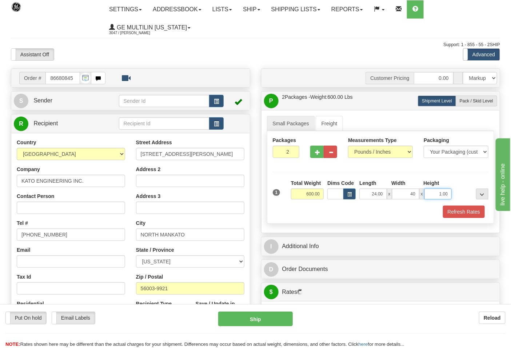
type input "40.00"
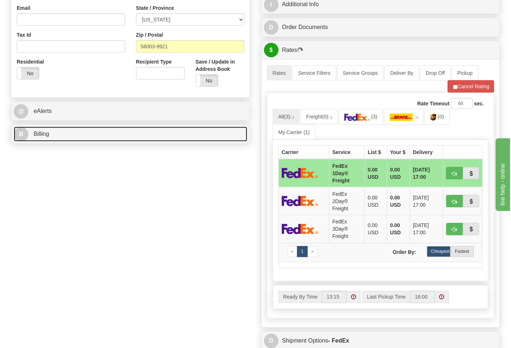
type input "24.00"
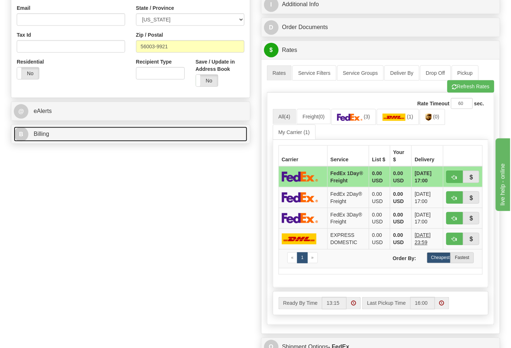
click at [60, 139] on link "B Billing" at bounding box center [130, 134] width 233 height 15
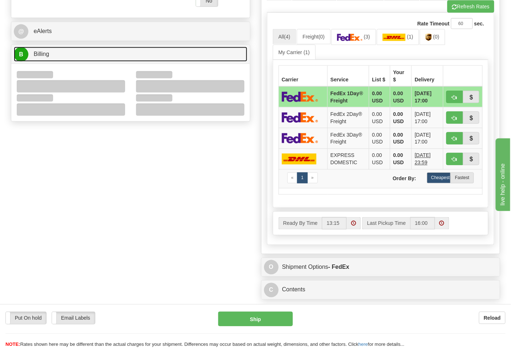
scroll to position [323, 0]
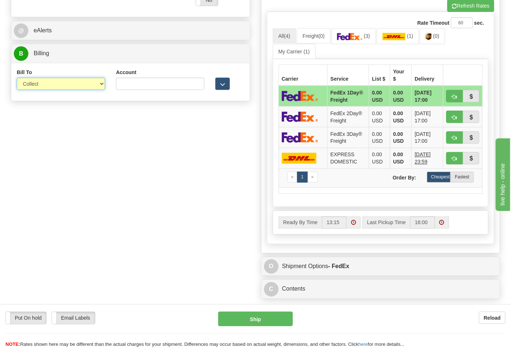
click at [35, 89] on select "Sender Recipient Third Party Collect" at bounding box center [61, 84] width 88 height 12
select select "2"
click at [17, 79] on select "Sender Recipient Third Party Collect" at bounding box center [61, 84] width 88 height 12
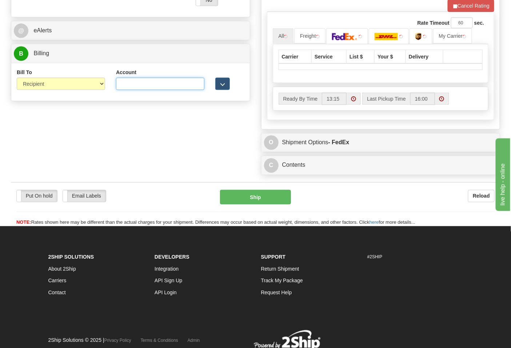
click at [125, 86] on input "Account" at bounding box center [160, 84] width 88 height 12
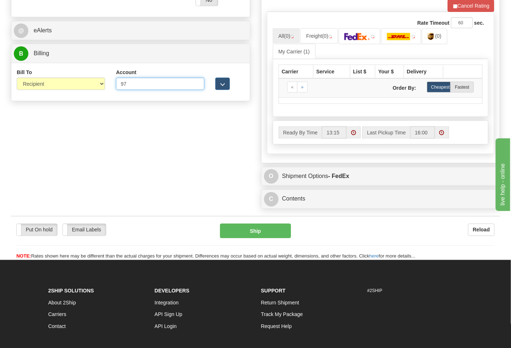
type input "970053395"
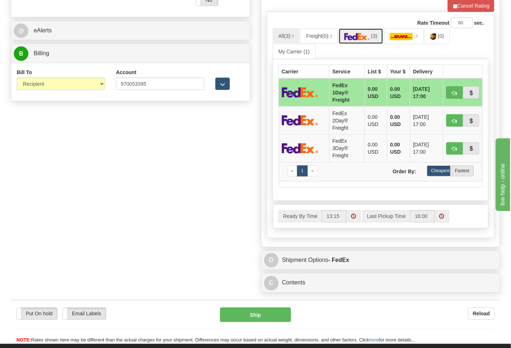
click at [369, 41] on link "(3)" at bounding box center [361, 36] width 45 height 16
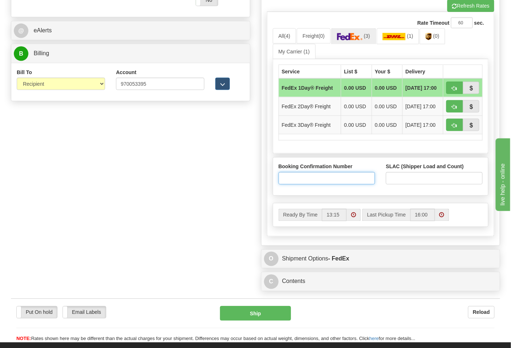
click at [331, 180] on input "Booking Confirmation Number" at bounding box center [327, 178] width 97 height 12
type input "N/A"
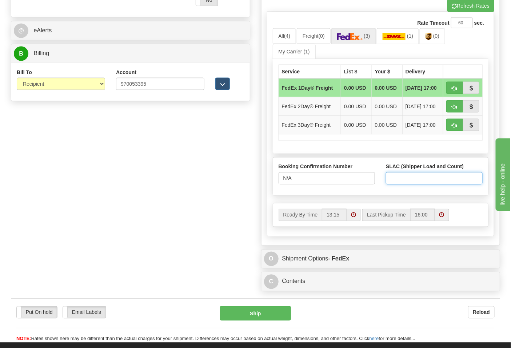
click at [400, 179] on input "SLAC (Shipper Load and Count)" at bounding box center [434, 178] width 97 height 12
type input "2"
click at [451, 89] on button "button" at bounding box center [454, 88] width 17 height 12
type input "70"
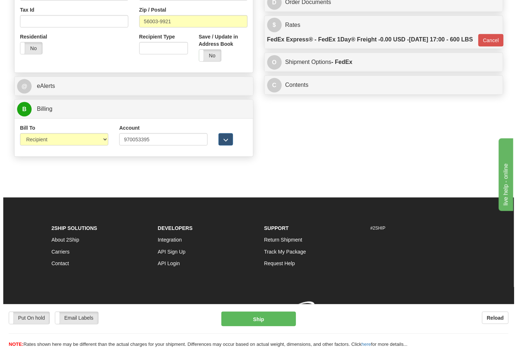
scroll to position [279, 0]
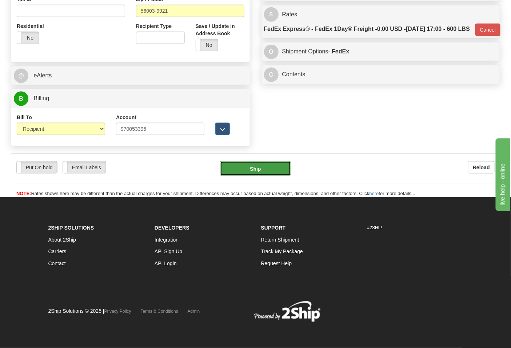
click at [271, 166] on button "Ship" at bounding box center [255, 168] width 71 height 15
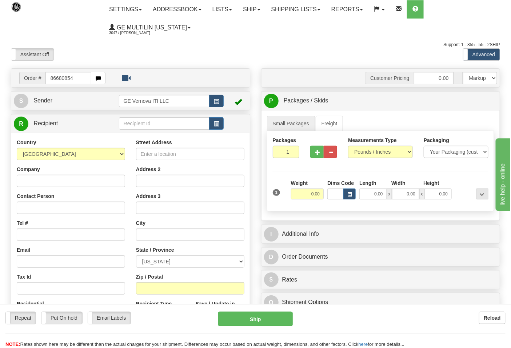
type input "86680854"
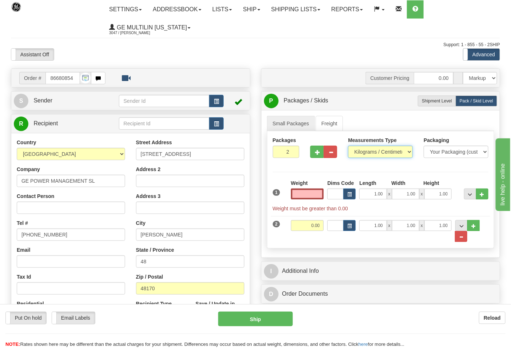
type input "0.00"
click at [380, 150] on select "Pounds / Inches Kilograms / Centimeters" at bounding box center [380, 152] width 65 height 12
select select "0"
click at [348, 146] on select "Pounds / Inches Kilograms / Centimeters" at bounding box center [380, 152] width 65 height 12
click at [319, 195] on input "0.00" at bounding box center [307, 194] width 33 height 11
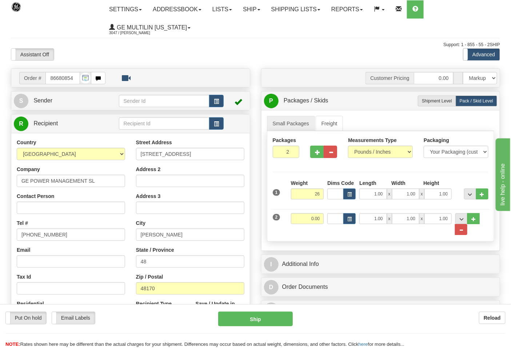
type input "26.00"
click at [324, 218] on div "Weight 0.00" at bounding box center [307, 221] width 37 height 16
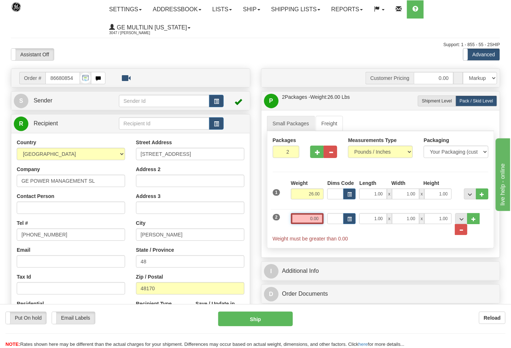
click at [320, 220] on input "0.00" at bounding box center [307, 218] width 33 height 11
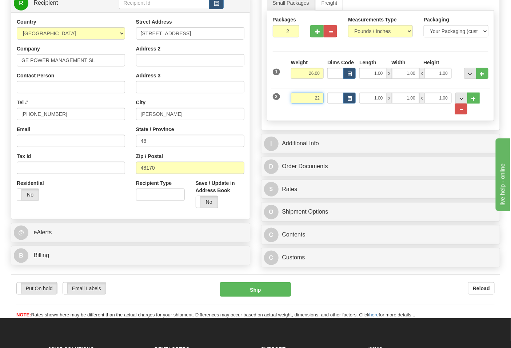
scroll to position [121, 0]
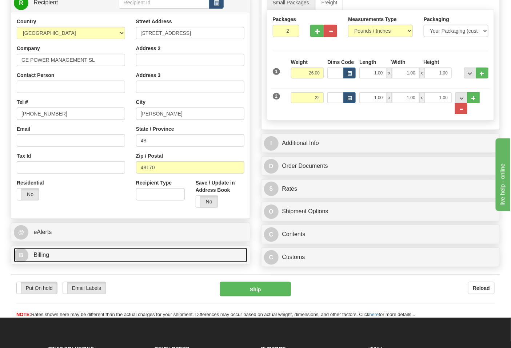
type input "22.00"
click at [60, 254] on link "B Billing" at bounding box center [130, 255] width 233 height 15
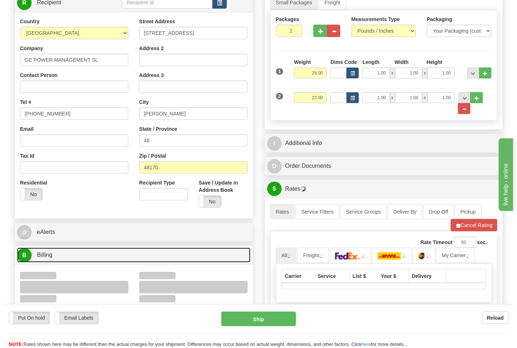
scroll to position [283, 0]
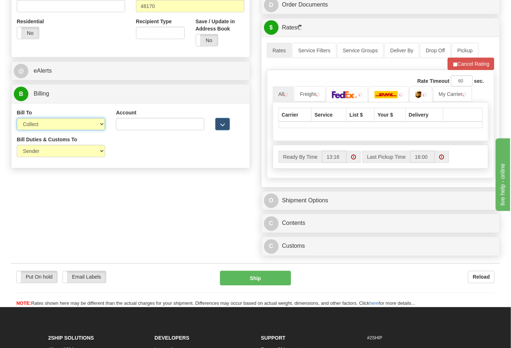
drag, startPoint x: 52, startPoint y: 124, endPoint x: 53, endPoint y: 129, distance: 4.4
click at [52, 124] on select "Sender Recipient Third Party Collect" at bounding box center [61, 124] width 88 height 12
select select "2"
click at [17, 119] on select "Sender Recipient Third Party Collect" at bounding box center [61, 124] width 88 height 12
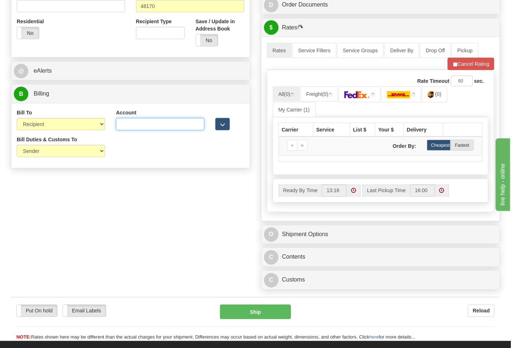
click at [128, 129] on input "Account" at bounding box center [160, 124] width 88 height 12
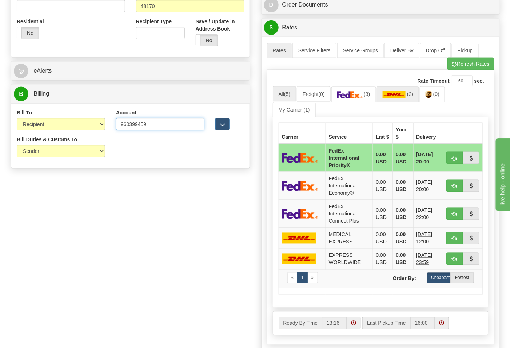
type input "960399459"
click at [414, 101] on link "(2)" at bounding box center [398, 95] width 43 height 16
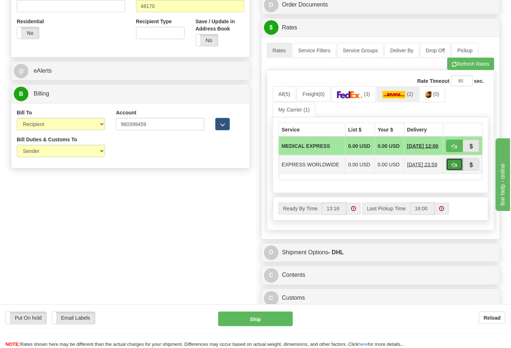
click at [449, 169] on button "button" at bounding box center [454, 165] width 17 height 12
type input "P"
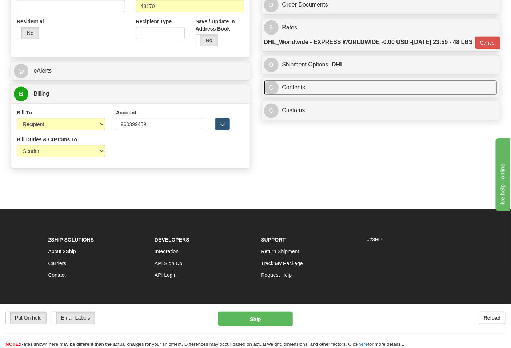
drag, startPoint x: 312, startPoint y: 104, endPoint x: 405, endPoint y: 119, distance: 94.2
click at [313, 95] on link "C Contents" at bounding box center [380, 87] width 233 height 15
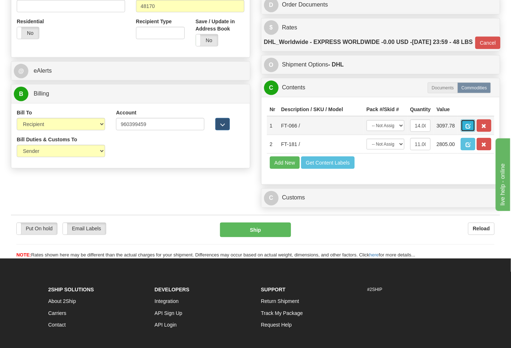
click at [475, 132] on button "button" at bounding box center [468, 126] width 15 height 12
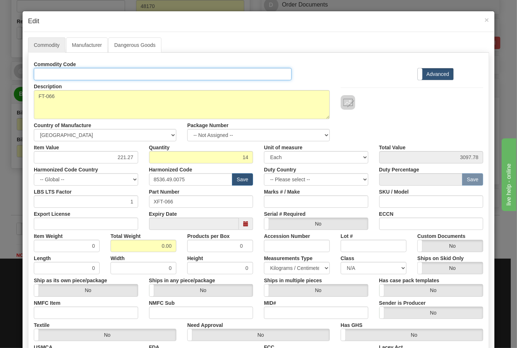
click at [117, 71] on input "Id" at bounding box center [163, 74] width 258 height 12
type input "TRANSFORMERS"
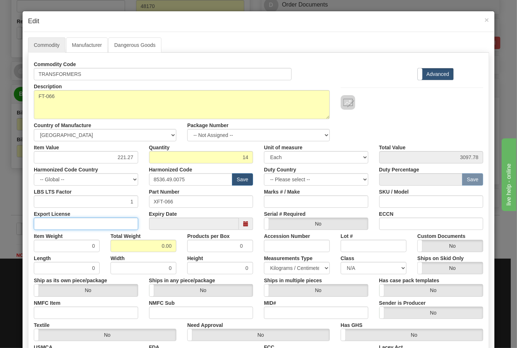
click at [107, 219] on input "Export License" at bounding box center [86, 224] width 104 height 12
type input "22"
drag, startPoint x: 87, startPoint y: 223, endPoint x: 17, endPoint y: 227, distance: 69.9
click at [17, 227] on div "× Edit Commodity Manufacturer Dangerous Goods Commodity Code TRANSFORMERS Stand…" at bounding box center [258, 174] width 517 height 348
click at [101, 221] on input "Export License" at bounding box center [86, 224] width 104 height 12
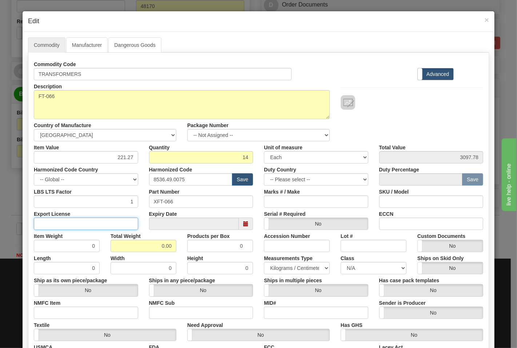
type input "N/A"
drag, startPoint x: 165, startPoint y: 247, endPoint x: 177, endPoint y: 248, distance: 11.6
click at [177, 248] on div "Total Weight 0.00" at bounding box center [143, 241] width 77 height 22
type input "22"
type input "1.5714"
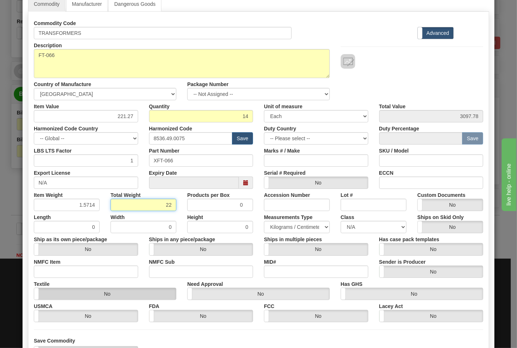
scroll to position [81, 0]
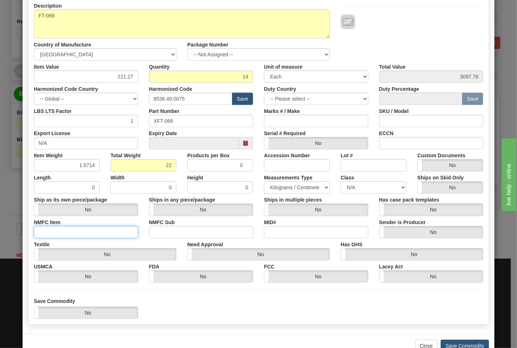
click at [92, 231] on input "NMFC Item" at bounding box center [86, 232] width 104 height 12
type input "63170"
drag, startPoint x: 159, startPoint y: 235, endPoint x: 170, endPoint y: 234, distance: 11.6
click at [159, 235] on input "NMFC Sub" at bounding box center [201, 232] width 104 height 12
type input "4"
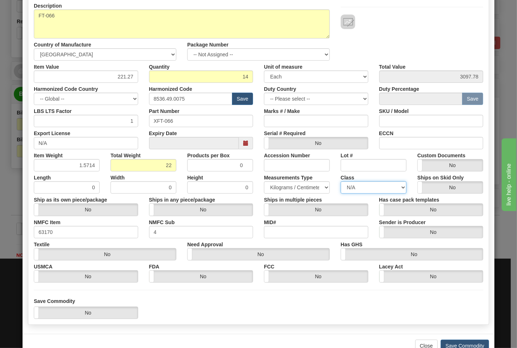
click at [361, 187] on select "N/A 50.0 55.0 60.0 65.0 70.0 85.0 92.5 100.0 125.0 175.0 250.0 300.0 400.0" at bounding box center [374, 187] width 66 height 12
select select "70.0"
click at [341, 181] on select "N/A 50.0 55.0 60.0 65.0 70.0 85.0 92.5 100.0 125.0 175.0 250.0 300.0 400.0" at bounding box center [374, 187] width 66 height 12
drag, startPoint x: 385, startPoint y: 147, endPoint x: 392, endPoint y: 148, distance: 7.4
click at [385, 147] on input "ECCN" at bounding box center [431, 143] width 104 height 12
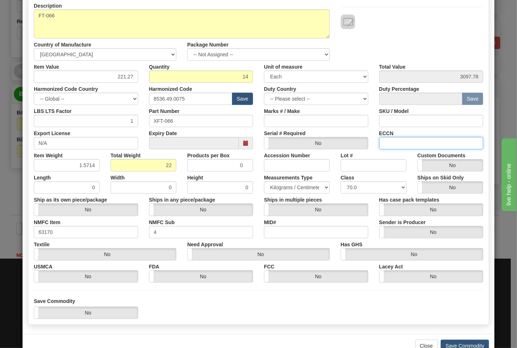
type input "EAR99"
click at [444, 345] on button "Save Commodity" at bounding box center [465, 346] width 48 height 12
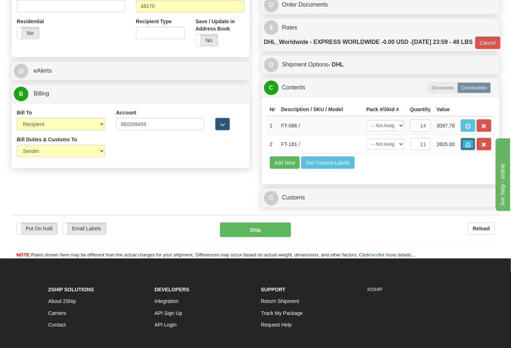
click at [475, 151] on button "button" at bounding box center [468, 144] width 15 height 12
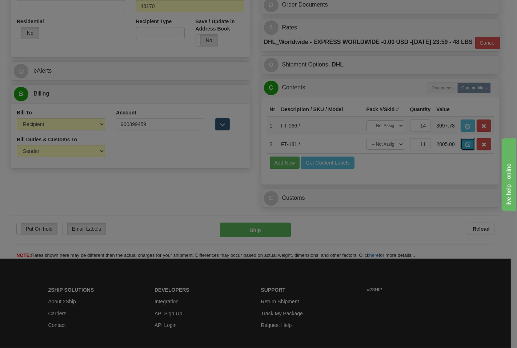
scroll to position [0, 0]
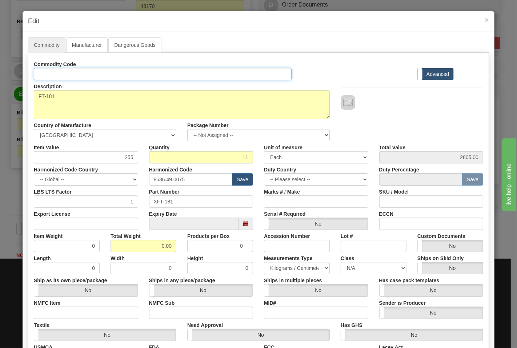
drag, startPoint x: 76, startPoint y: 77, endPoint x: 80, endPoint y: 81, distance: 6.0
click at [76, 77] on input "Id" at bounding box center [163, 74] width 258 height 12
type input "TRANSFORMERS"
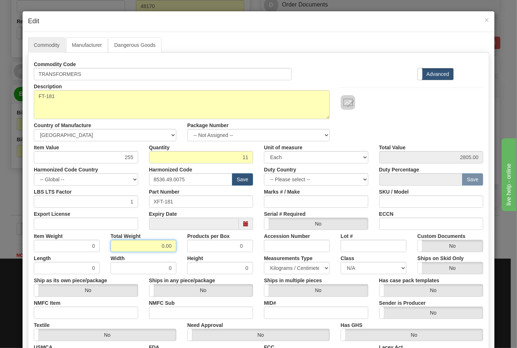
drag, startPoint x: 157, startPoint y: 249, endPoint x: 179, endPoint y: 249, distance: 22.5
click at [179, 249] on div "Item Weight 0 Total Weight 0.00 Products per Box 0 Accession Number Lot # Custo…" at bounding box center [258, 241] width 460 height 22
type input "26"
type input "2.3636"
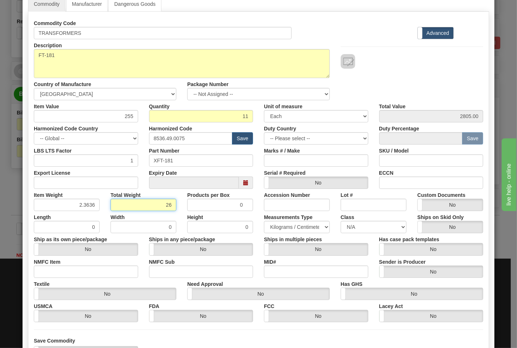
scroll to position [101, 0]
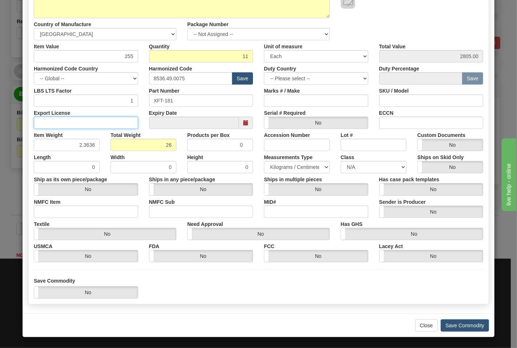
click at [89, 117] on input "Export License" at bounding box center [86, 123] width 104 height 12
type input "N/A"
click at [108, 206] on input "NMFC Item" at bounding box center [86, 212] width 104 height 12
type input "63170"
drag, startPoint x: 155, startPoint y: 212, endPoint x: 182, endPoint y: 218, distance: 28.3
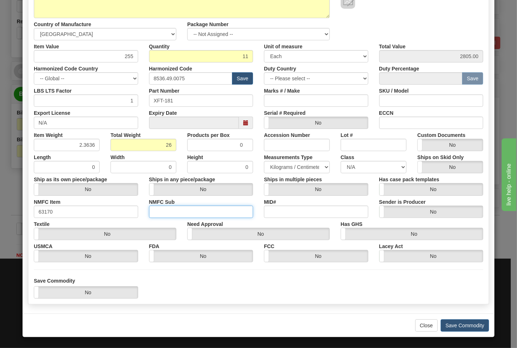
click at [155, 212] on input "NMFC Sub" at bounding box center [201, 212] width 104 height 12
type input "4"
click at [404, 129] on div "Lot #" at bounding box center [373, 140] width 77 height 22
drag, startPoint x: 401, startPoint y: 124, endPoint x: 401, endPoint y: 129, distance: 5.1
click at [401, 124] on input "ECCN" at bounding box center [431, 123] width 104 height 12
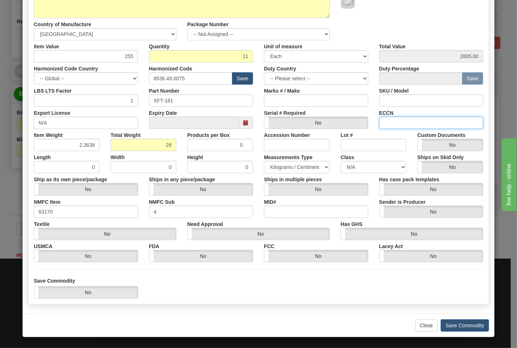
type input "EAR99"
click at [362, 168] on select "N/A 50.0 55.0 60.0 65.0 70.0 85.0 92.5 100.0 125.0 175.0 250.0 300.0 400.0" at bounding box center [374, 167] width 66 height 12
select select "70.0"
click at [341, 161] on select "N/A 50.0 55.0 60.0 65.0 70.0 85.0 92.5 100.0 125.0 175.0 250.0 300.0 400.0" at bounding box center [374, 167] width 66 height 12
click at [451, 328] on button "Save Commodity" at bounding box center [465, 326] width 48 height 12
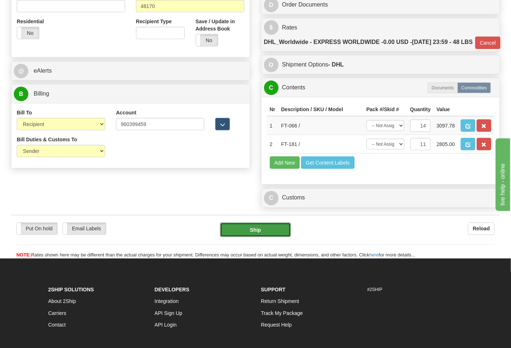
click at [261, 237] on button "Ship" at bounding box center [255, 230] width 71 height 15
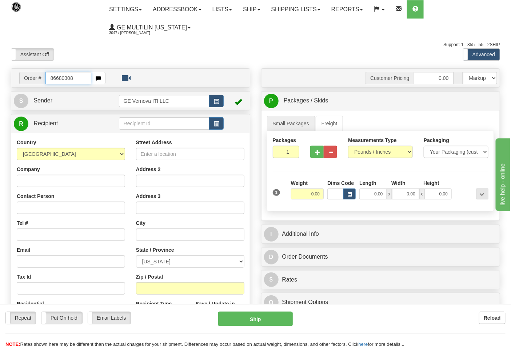
type input "86680308"
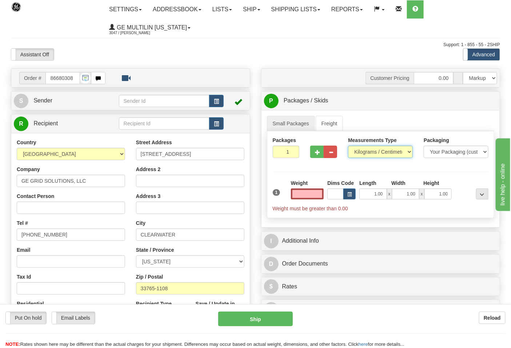
type input "0.00"
click at [369, 152] on select "Pounds / Inches Kilograms / Centimeters" at bounding box center [380, 152] width 65 height 12
select select "0"
click at [348, 146] on select "Pounds / Inches Kilograms / Centimeters" at bounding box center [380, 152] width 65 height 12
click at [314, 155] on button "button" at bounding box center [316, 152] width 13 height 12
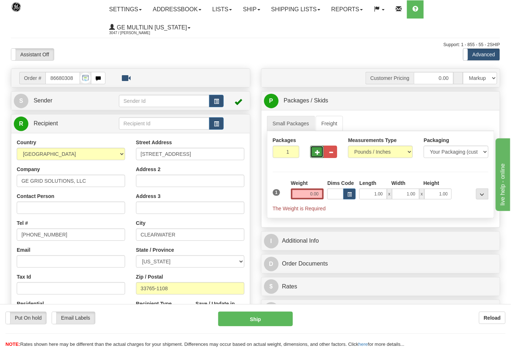
type input "2"
click at [321, 195] on input "0.00" at bounding box center [307, 194] width 33 height 11
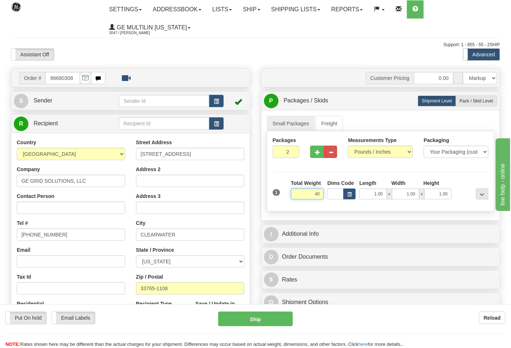
click button "Delete" at bounding box center [0, 0] width 0 height 0
type input "40.00"
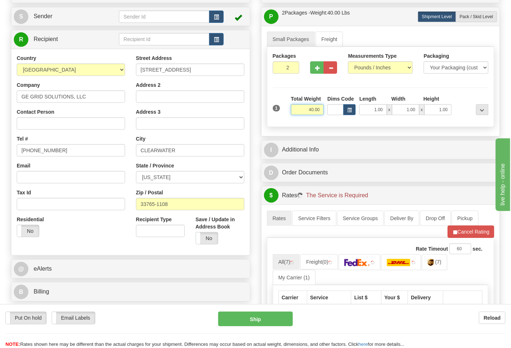
scroll to position [81, 0]
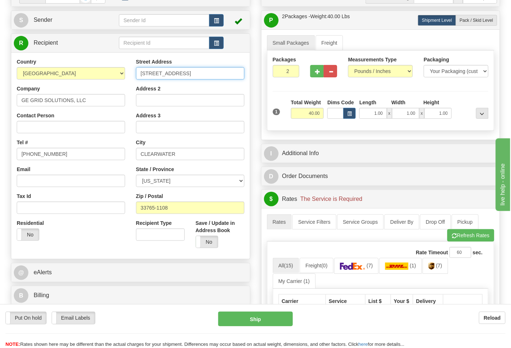
drag, startPoint x: 187, startPoint y: 80, endPoint x: 137, endPoint y: 72, distance: 50.9
click at [138, 75] on input "[STREET_ADDRESS]" at bounding box center [190, 73] width 108 height 12
type input "[STREET_ADDRESS][PERSON_NAME]"
drag, startPoint x: 92, startPoint y: 97, endPoint x: 0, endPoint y: 98, distance: 91.6
click at [0, 98] on div "Toggle navigation Settings Shipping Preferences Fields Preferences New" at bounding box center [255, 254] width 511 height 671
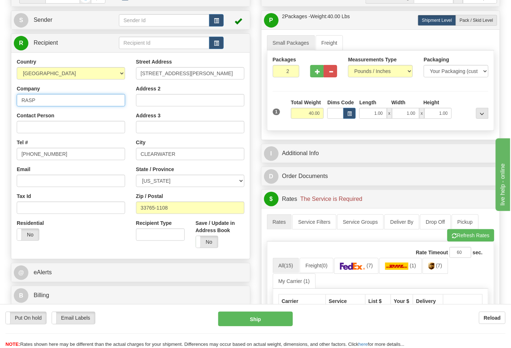
type input "RASP"
click at [143, 101] on input "Address 2" at bounding box center [190, 100] width 108 height 12
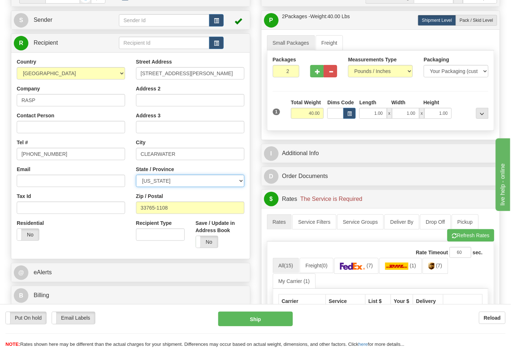
click at [172, 187] on select "[US_STATE] [US_STATE] [US_STATE] [US_STATE] Armed Forces America Armed Forces E…" at bounding box center [190, 181] width 108 height 12
select select "NY"
click at [136, 175] on select "[US_STATE] [US_STATE] [US_STATE] [US_STATE] Armed Forces America Armed Forces E…" at bounding box center [190, 181] width 108 height 12
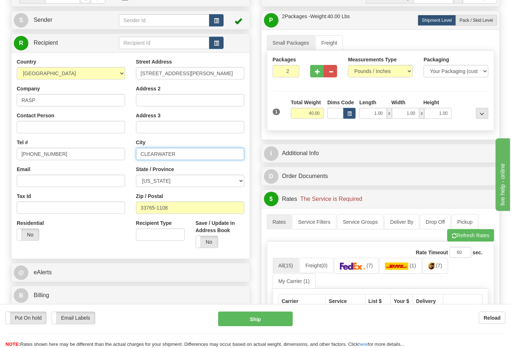
drag, startPoint x: 176, startPoint y: 156, endPoint x: 91, endPoint y: 155, distance: 85.1
click at [91, 155] on div "Country [GEOGRAPHIC_DATA] [GEOGRAPHIC_DATA] [GEOGRAPHIC_DATA] [GEOGRAPHIC_DATA]…" at bounding box center [130, 156] width 239 height 196
type input "GANSEVOORT"
drag, startPoint x: 176, startPoint y: 202, endPoint x: 129, endPoint y: 207, distance: 47.5
click at [129, 207] on div "Country [GEOGRAPHIC_DATA] [GEOGRAPHIC_DATA] [GEOGRAPHIC_DATA] [GEOGRAPHIC_DATA]…" at bounding box center [130, 156] width 239 height 196
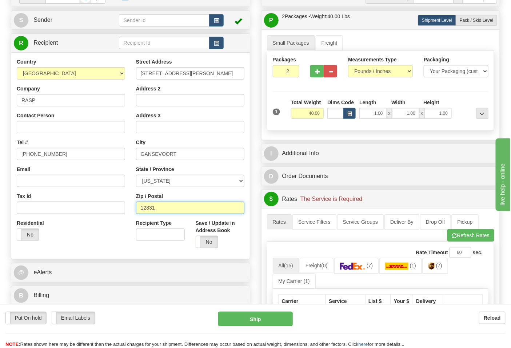
type input "12831"
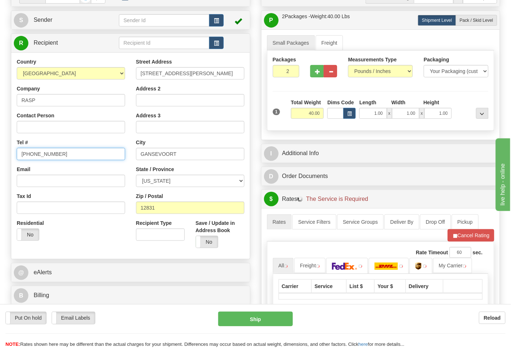
drag, startPoint x: 60, startPoint y: 155, endPoint x: 3, endPoint y: 155, distance: 57.5
click at [3, 155] on div "Toggle navigation Settings Shipping Preferences Fields Preferences New" at bounding box center [255, 182] width 511 height 527
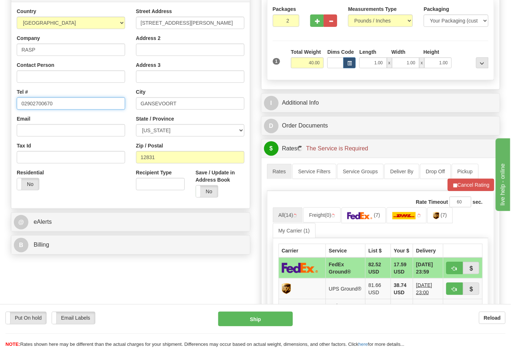
scroll to position [202, 0]
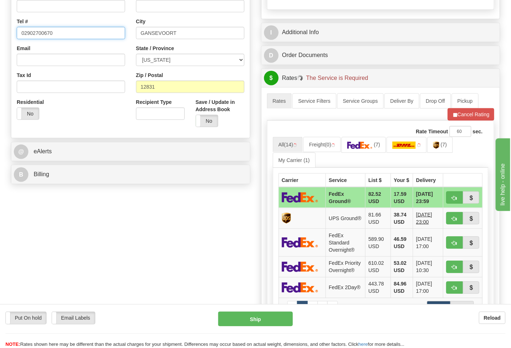
type input "02902700670"
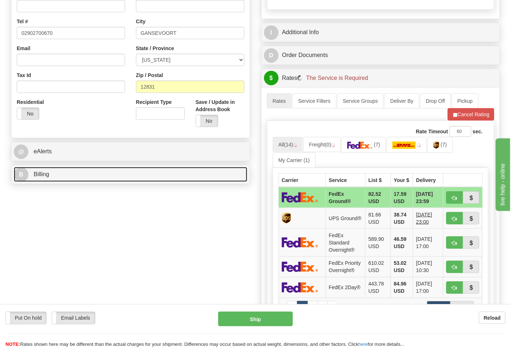
click at [68, 179] on link "B Billing" at bounding box center [130, 174] width 233 height 15
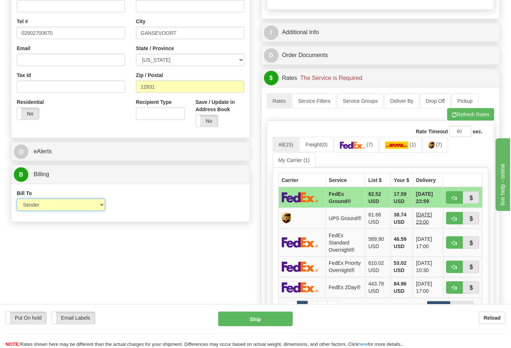
click at [56, 204] on select "Sender Recipient Third Party Collect" at bounding box center [61, 205] width 88 height 12
select select "2"
click at [17, 200] on select "Sender Recipient Third Party Collect" at bounding box center [61, 205] width 88 height 12
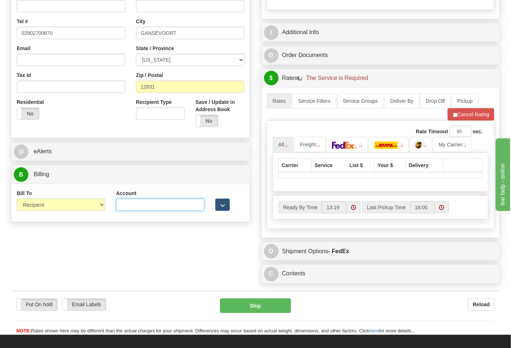
click at [140, 202] on input "Account" at bounding box center [160, 205] width 88 height 12
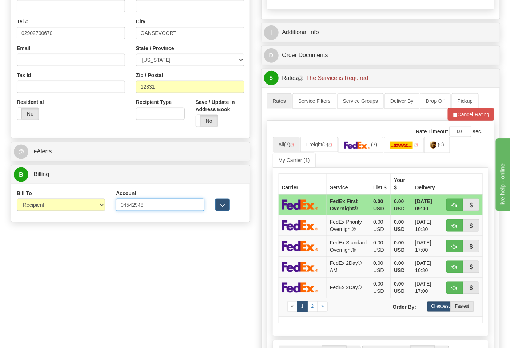
click button "Delete" at bounding box center [0, 0] width 0 height 0
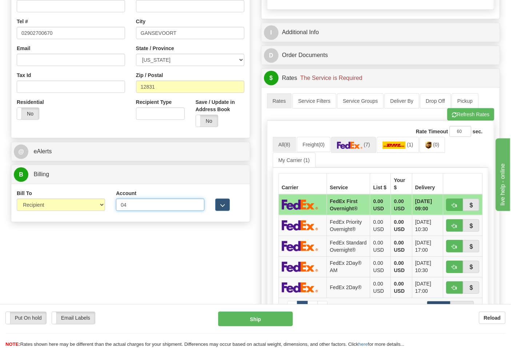
type input "0"
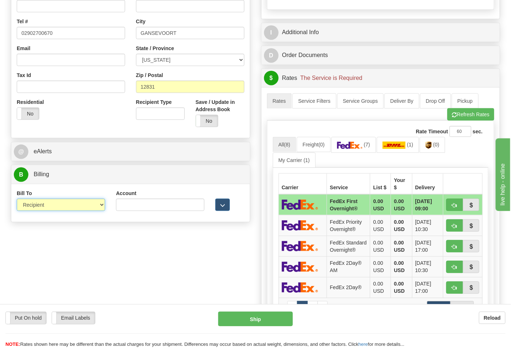
click at [86, 202] on select "Sender Recipient Third Party Collect" at bounding box center [61, 205] width 88 height 12
select select "1"
click at [17, 200] on select "Sender Recipient Third Party Collect" at bounding box center [61, 205] width 88 height 12
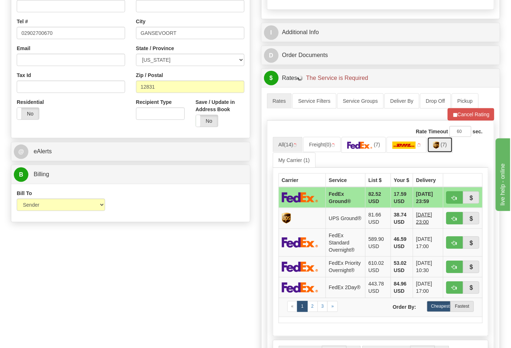
click at [452, 147] on link "(7)" at bounding box center [439, 145] width 25 height 16
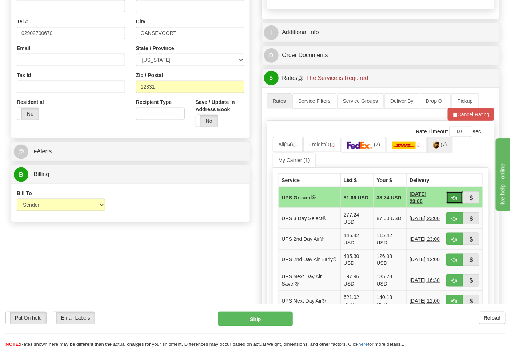
click at [455, 198] on span "button" at bounding box center [454, 198] width 5 height 5
click at [453, 198] on span "button" at bounding box center [454, 198] width 5 height 5
click at [465, 116] on button "Cancel Rating" at bounding box center [471, 114] width 47 height 12
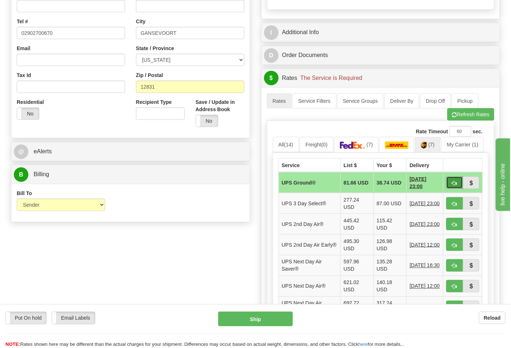
click at [455, 186] on span "button" at bounding box center [454, 183] width 5 height 5
type input "03"
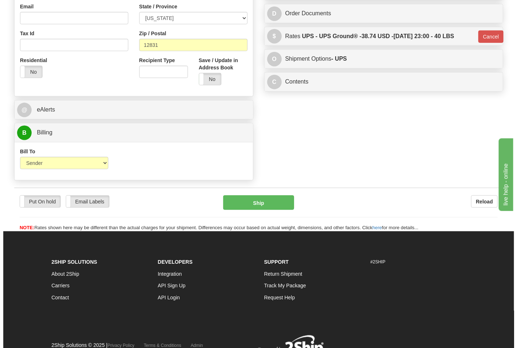
scroll to position [279, 0]
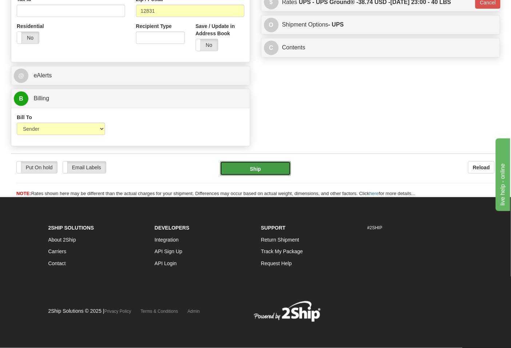
click at [281, 172] on button "Ship" at bounding box center [255, 168] width 71 height 15
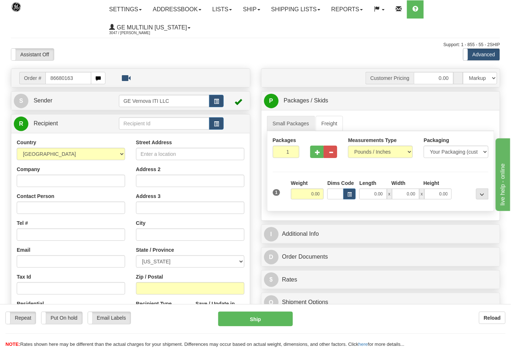
click at [84, 79] on input "86680163" at bounding box center [68, 78] width 46 height 12
type input "86680163"
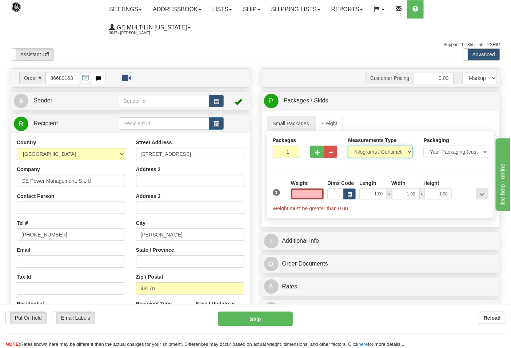
type input "0.00"
click at [382, 150] on select "Pounds / Inches Kilograms / Centimeters" at bounding box center [380, 152] width 65 height 12
select select "0"
click at [348, 146] on select "Pounds / Inches Kilograms / Centimeters" at bounding box center [380, 152] width 65 height 12
click at [321, 195] on input "0.00" at bounding box center [307, 194] width 33 height 11
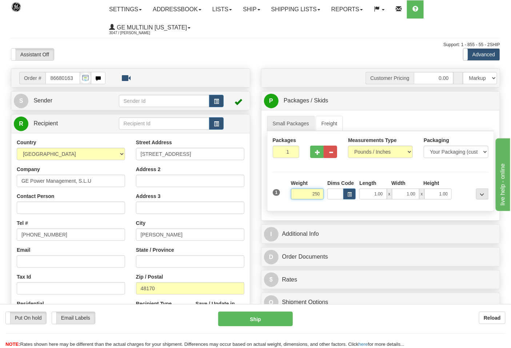
click button "Delete" at bounding box center [0, 0] width 0 height 0
type input "250.00"
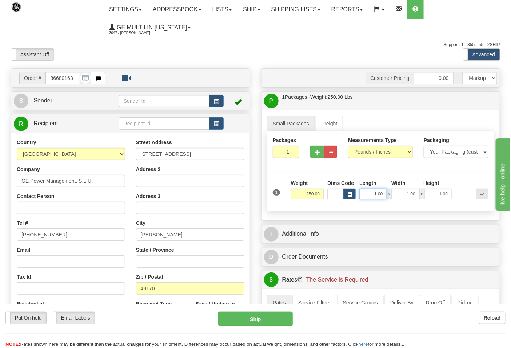
drag, startPoint x: 364, startPoint y: 195, endPoint x: 387, endPoint y: 195, distance: 22.9
click at [387, 195] on div "1.00 x 1.00 x 1.00" at bounding box center [405, 194] width 92 height 11
type input "20.00"
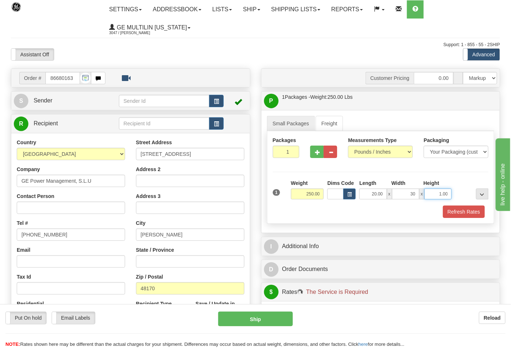
type input "30.00"
click button "Delete" at bounding box center [0, 0] width 0 height 0
type input "24.00"
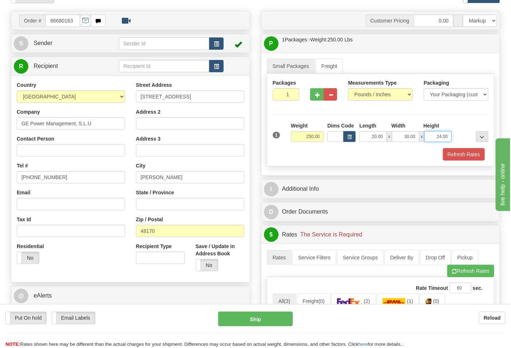
scroll to position [161, 0]
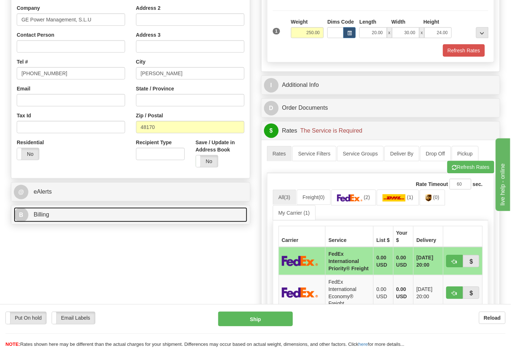
click at [57, 221] on link "B Billing" at bounding box center [130, 215] width 233 height 15
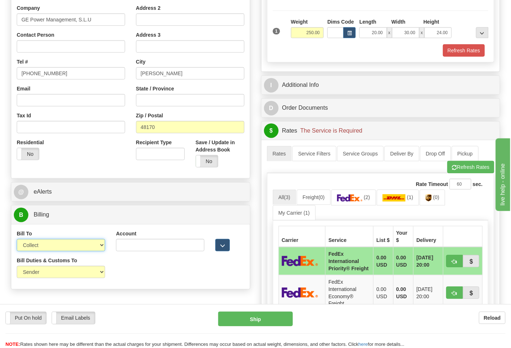
drag, startPoint x: 57, startPoint y: 243, endPoint x: 56, endPoint y: 252, distance: 8.8
click at [57, 243] on select "Sender Recipient Third Party Collect" at bounding box center [61, 245] width 88 height 12
select select "2"
click at [17, 240] on select "Sender Recipient Third Party Collect" at bounding box center [61, 245] width 88 height 12
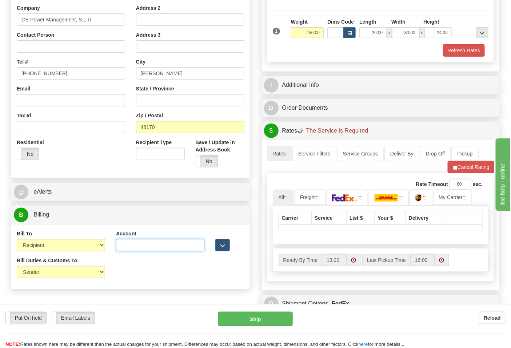
click at [124, 249] on input "Account" at bounding box center [160, 245] width 88 height 12
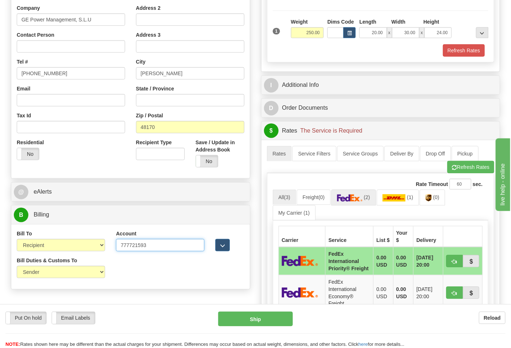
type input "777721593"
click at [353, 205] on link "(2)" at bounding box center [353, 198] width 45 height 16
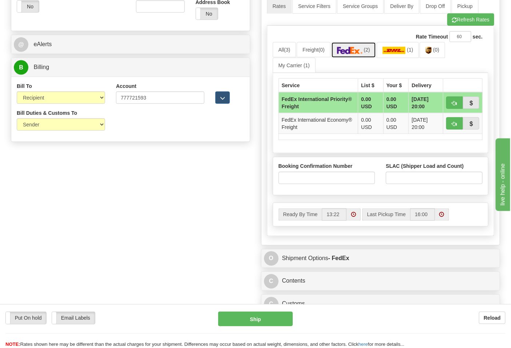
scroll to position [323, 0]
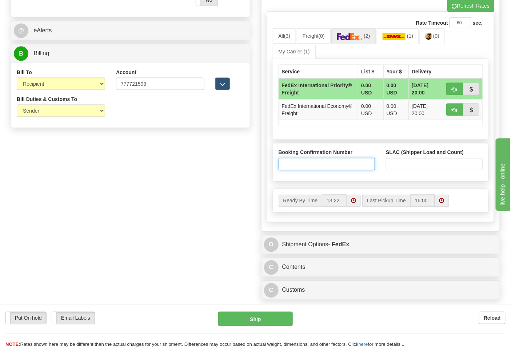
click at [331, 167] on input "Booking Confirmation Number" at bounding box center [327, 164] width 97 height 12
type input "22625822"
click at [395, 165] on input "SLAC (Shipper Load and Count)" at bounding box center [434, 164] width 97 height 12
type input "1"
click at [455, 90] on span "button" at bounding box center [454, 89] width 5 height 5
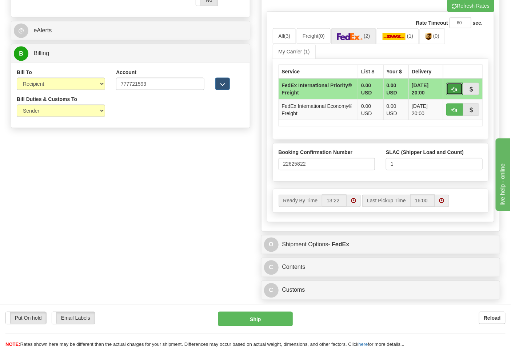
type input "70"
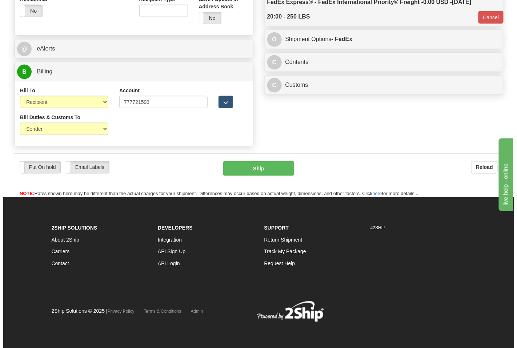
scroll to position [305, 0]
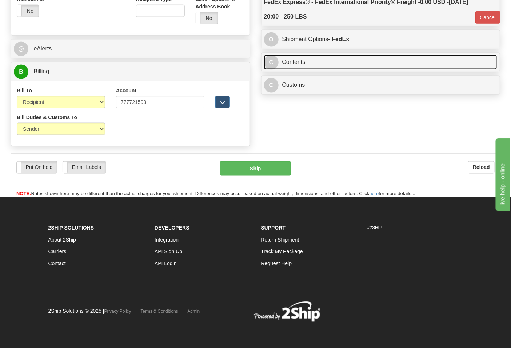
drag, startPoint x: 306, startPoint y: 64, endPoint x: 407, endPoint y: 71, distance: 101.3
click at [307, 63] on link "C Contents" at bounding box center [380, 62] width 233 height 15
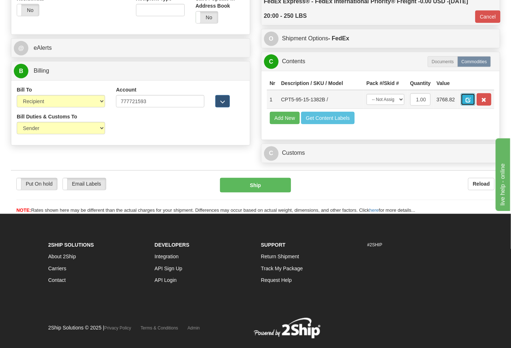
click at [471, 100] on span "button" at bounding box center [467, 100] width 5 height 5
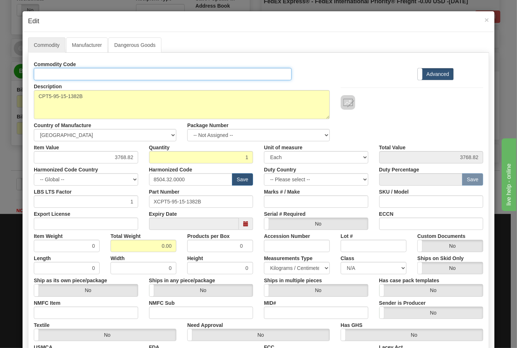
click at [101, 76] on input "Id" at bounding box center [163, 74] width 258 height 12
type input "TRANSFORMERS"
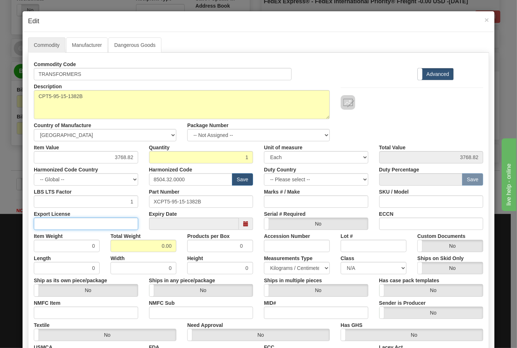
click at [120, 224] on input "Export License" at bounding box center [86, 224] width 104 height 12
type input "N/A"
drag, startPoint x: 166, startPoint y: 247, endPoint x: 170, endPoint y: 247, distance: 4.0
click at [170, 247] on input "0.00" at bounding box center [144, 246] width 66 height 12
type input "150"
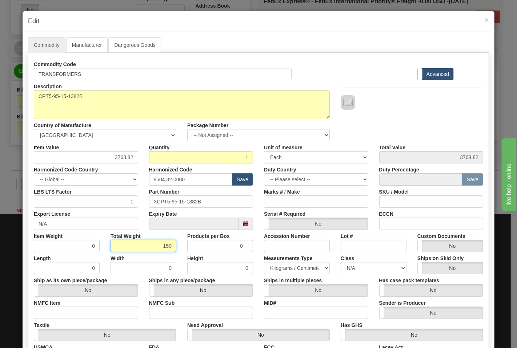
type input "150.0000"
click at [103, 313] on input "NMFC Item" at bounding box center [86, 313] width 104 height 12
type input "63170"
click at [172, 311] on input "NMFC Sub" at bounding box center [201, 313] width 104 height 12
type input "4"
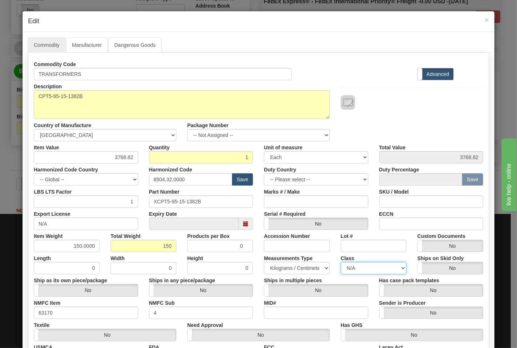
click at [362, 268] on select "N/A 50.0 55.0 60.0 65.0 70.0 85.0 92.5 100.0 125.0 175.0 250.0 300.0 400.0" at bounding box center [374, 268] width 66 height 12
select select "70.0"
click at [341, 262] on select "N/A 50.0 55.0 60.0 65.0 70.0 85.0 92.5 100.0 125.0 175.0 250.0 300.0 400.0" at bounding box center [374, 268] width 66 height 12
click at [396, 219] on input "ECCN" at bounding box center [431, 224] width 104 height 12
drag, startPoint x: 400, startPoint y: 225, endPoint x: 413, endPoint y: 232, distance: 14.8
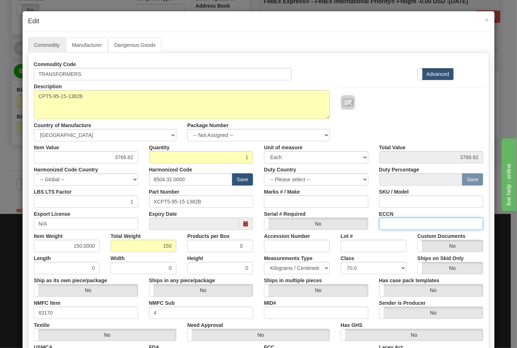
click at [400, 225] on input "ECCN" at bounding box center [431, 224] width 104 height 12
type input "EAR99"
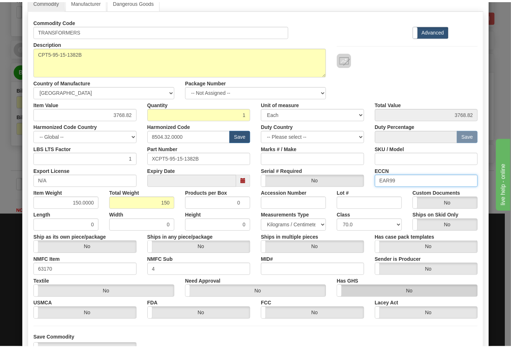
scroll to position [101, 0]
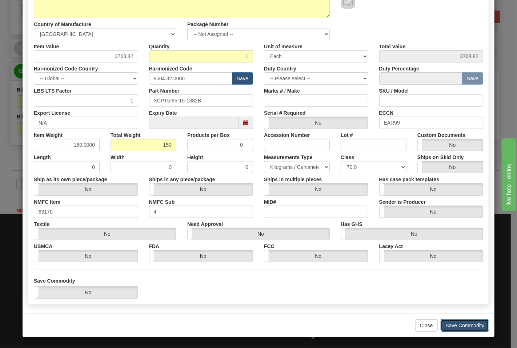
click at [454, 322] on button "Save Commodity" at bounding box center [465, 326] width 48 height 12
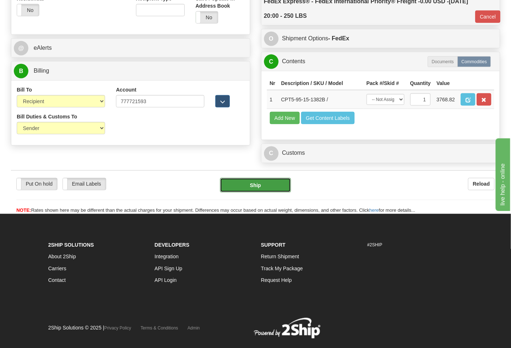
click at [240, 193] on button "Ship" at bounding box center [255, 185] width 71 height 15
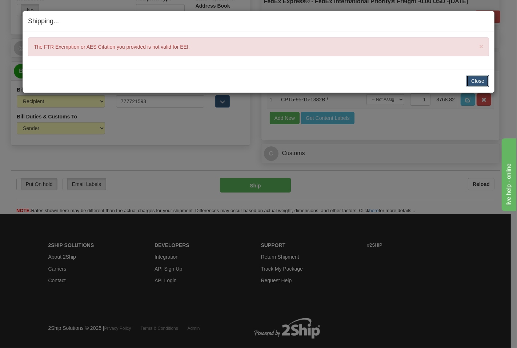
click at [477, 81] on button "Close" at bounding box center [478, 81] width 23 height 12
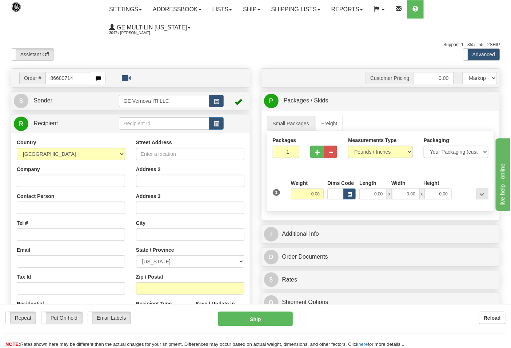
type input "86680714"
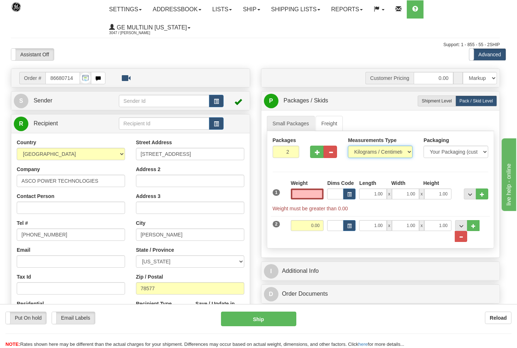
type input "0.00"
click at [370, 153] on select "Pounds / Inches Kilograms / Centimeters" at bounding box center [380, 152] width 65 height 12
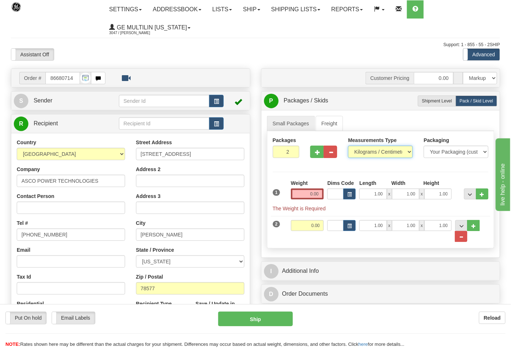
select select "0"
click at [348, 146] on select "Pounds / Inches Kilograms / Centimeters" at bounding box center [380, 152] width 65 height 12
click at [321, 197] on input "0.00" at bounding box center [307, 194] width 33 height 11
type input "0.00"
click at [318, 156] on button "button" at bounding box center [316, 152] width 13 height 12
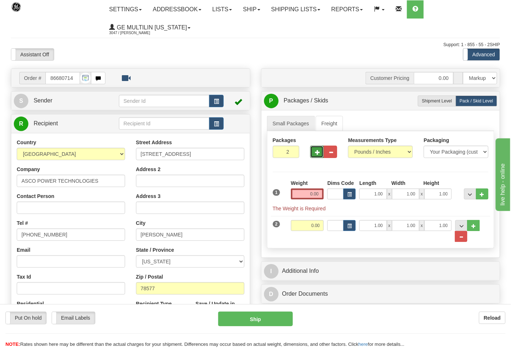
type input "3"
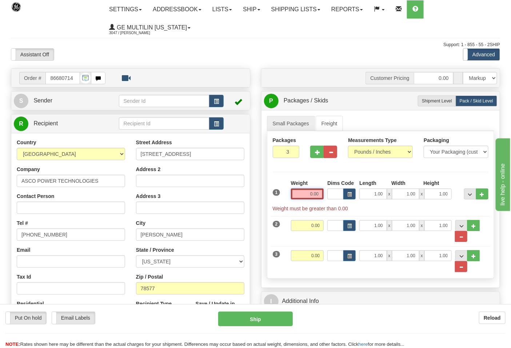
click at [319, 194] on input "0.00" at bounding box center [307, 194] width 33 height 11
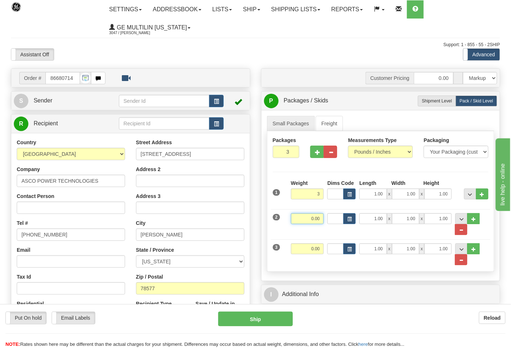
type input "3.00"
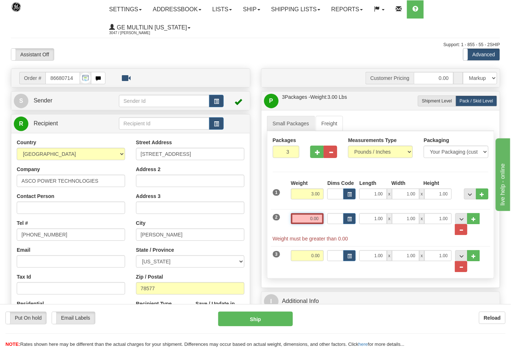
click at [324, 221] on input "0.00" at bounding box center [307, 218] width 33 height 11
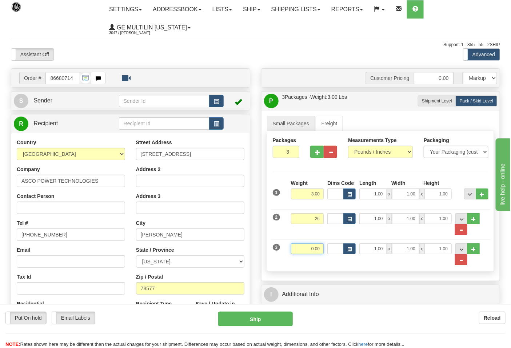
type input "26.00"
click at [322, 248] on input "0.00" at bounding box center [307, 249] width 33 height 11
click button "Delete" at bounding box center [0, 0] width 0 height 0
type input "29.00"
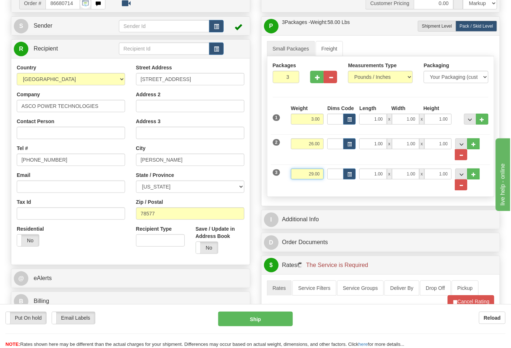
scroll to position [81, 0]
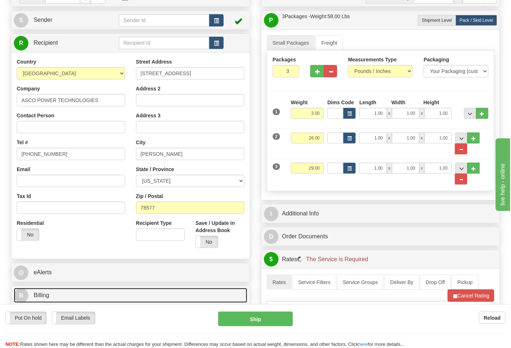
click at [88, 295] on link "B Billing" at bounding box center [130, 295] width 233 height 15
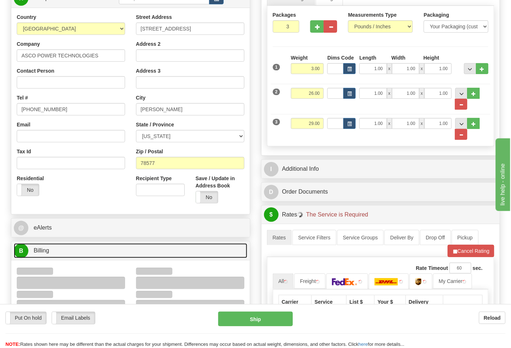
scroll to position [202, 0]
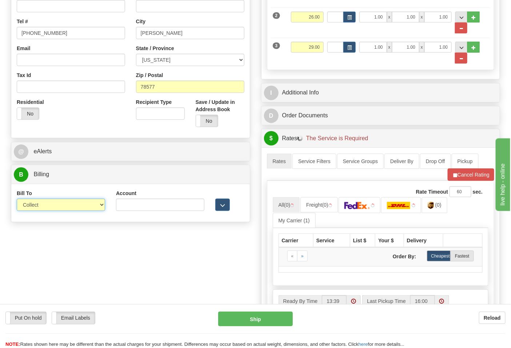
click at [39, 204] on select "Sender Recipient Third Party Collect" at bounding box center [61, 205] width 88 height 12
select select "2"
click at [17, 200] on select "Sender Recipient Third Party Collect" at bounding box center [61, 205] width 88 height 12
click at [121, 210] on input "Account" at bounding box center [160, 205] width 88 height 12
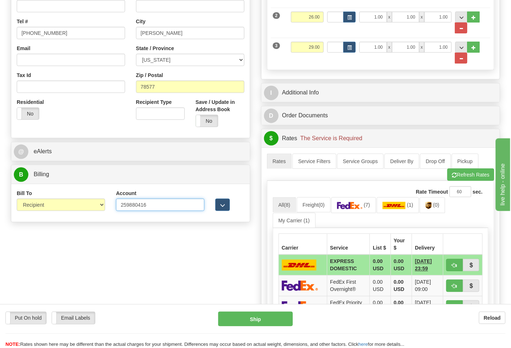
type input "259880416"
click button "Delete" at bounding box center [0, 0] width 0 height 0
click at [357, 205] on img at bounding box center [349, 205] width 25 height 7
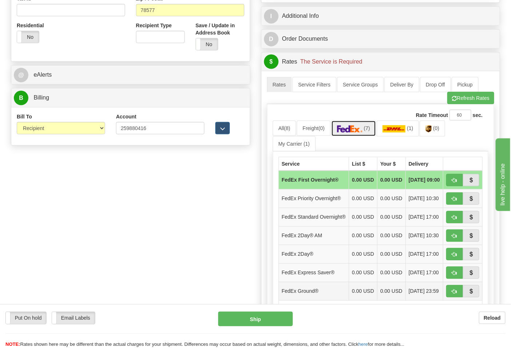
scroll to position [364, 0]
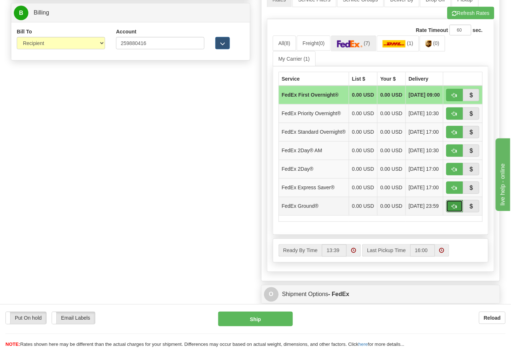
click at [452, 209] on span "button" at bounding box center [454, 207] width 5 height 5
type input "92"
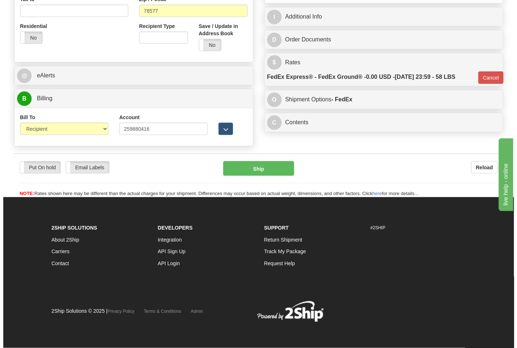
scroll to position [279, 0]
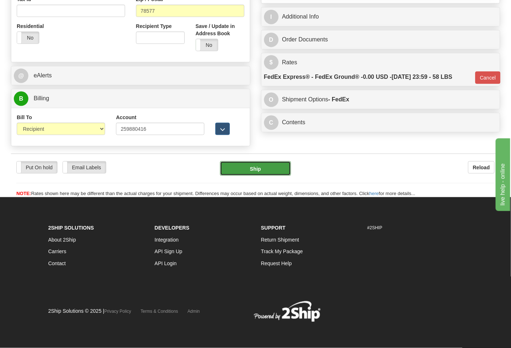
click at [252, 172] on button "Ship" at bounding box center [255, 168] width 71 height 15
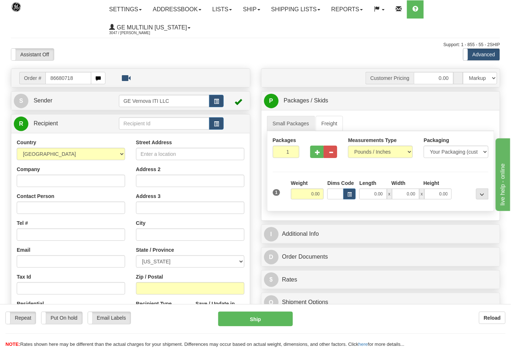
type input "86680718"
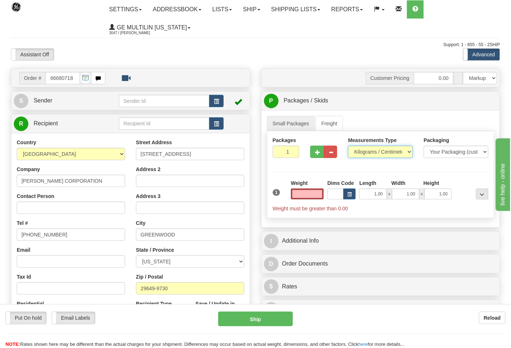
type input "0.00"
click at [365, 149] on select "Pounds / Inches Kilograms / Centimeters" at bounding box center [380, 152] width 65 height 12
select select "0"
click at [348, 146] on select "Pounds / Inches Kilograms / Centimeters" at bounding box center [380, 152] width 65 height 12
click at [319, 196] on input "0.00" at bounding box center [307, 194] width 33 height 11
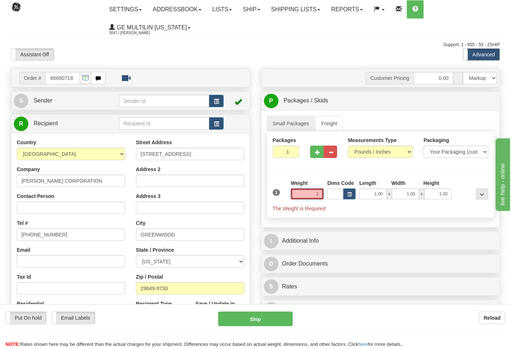
click button "Delete" at bounding box center [0, 0] width 0 height 0
type input "2.00"
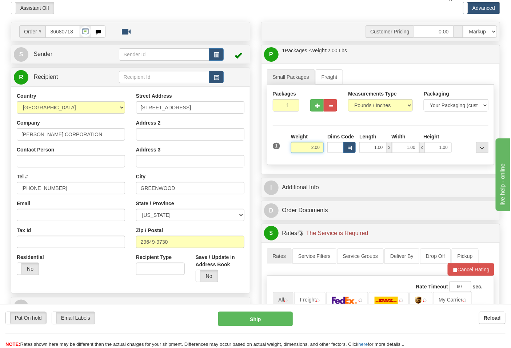
scroll to position [121, 0]
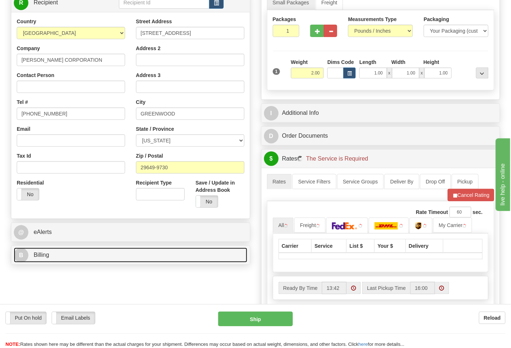
click at [90, 253] on link "B Billing" at bounding box center [130, 255] width 233 height 15
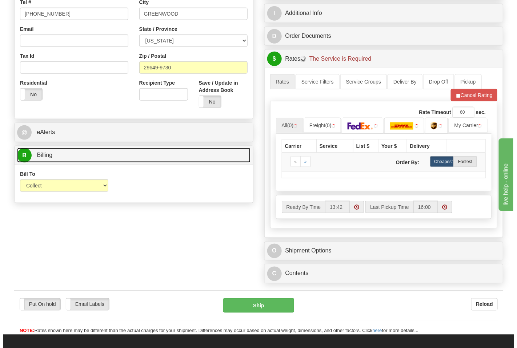
scroll to position [242, 0]
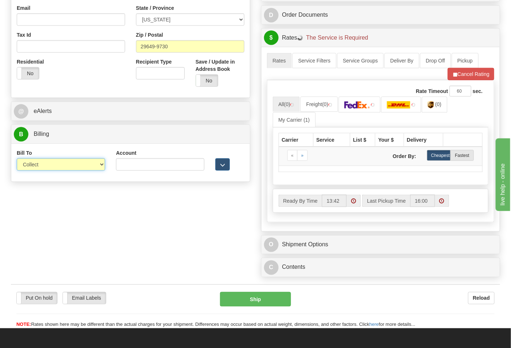
drag, startPoint x: 42, startPoint y: 162, endPoint x: 44, endPoint y: 171, distance: 9.3
click at [42, 162] on select "Sender Recipient Third Party Collect" at bounding box center [61, 165] width 88 height 12
select select "2"
click at [17, 159] on select "Sender Recipient Third Party Collect" at bounding box center [61, 165] width 88 height 12
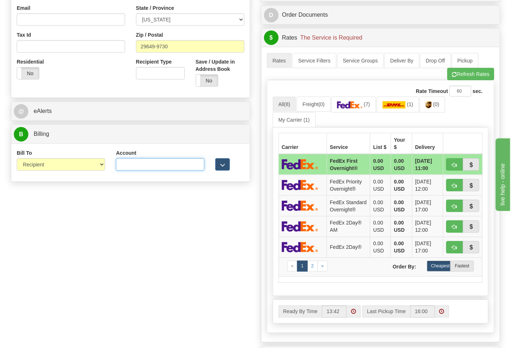
click at [121, 162] on input "Account" at bounding box center [160, 165] width 88 height 12
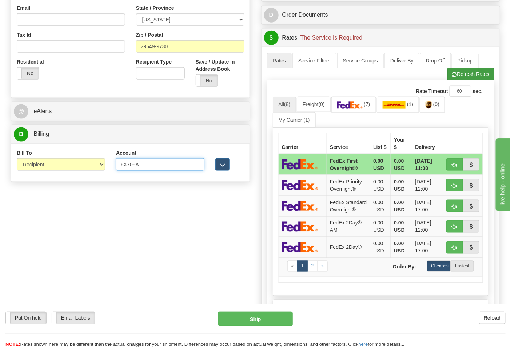
type input "6X709A"
click at [455, 73] on span "button" at bounding box center [454, 74] width 5 height 5
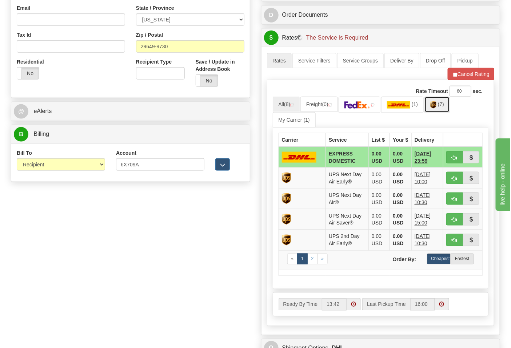
click at [431, 110] on link "(7)" at bounding box center [436, 105] width 25 height 16
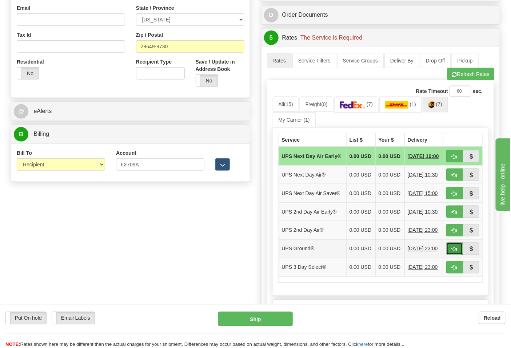
click at [452, 252] on span "button" at bounding box center [454, 249] width 5 height 5
type input "03"
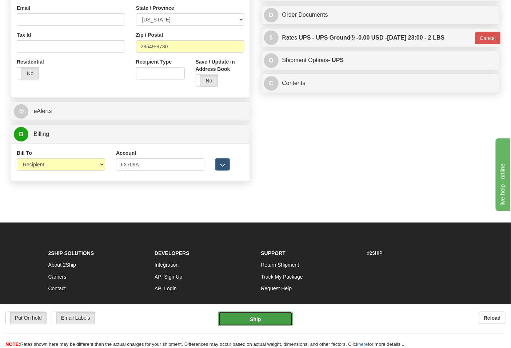
click at [253, 316] on button "Ship" at bounding box center [255, 319] width 74 height 15
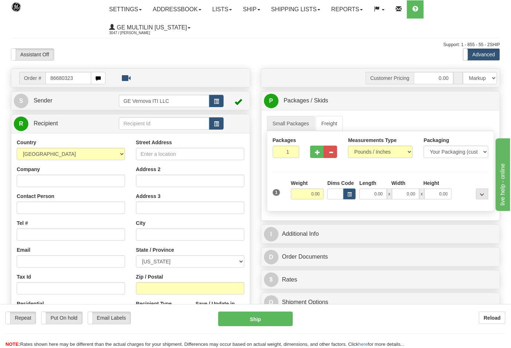
type input "86680323"
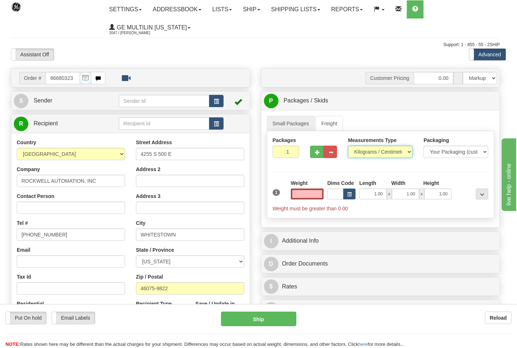
type input "0.00"
click at [368, 153] on select "Pounds / Inches Kilograms / Centimeters" at bounding box center [376, 152] width 64 height 12
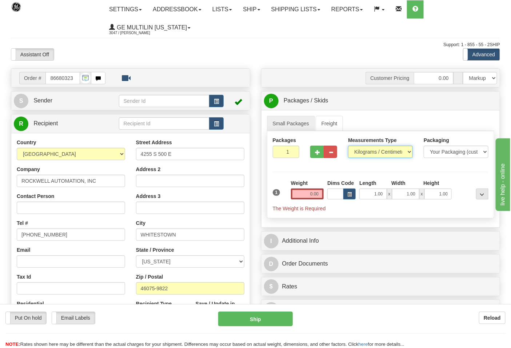
select select "0"
click at [348, 146] on select "Pounds / Inches Kilograms / Centimeters" at bounding box center [380, 152] width 65 height 12
click at [318, 155] on span "button" at bounding box center [317, 152] width 5 height 5
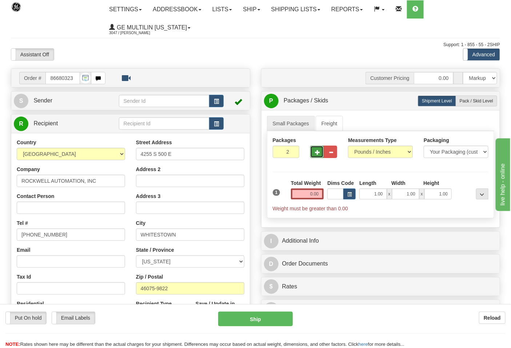
click at [318, 155] on span "button" at bounding box center [317, 152] width 5 height 5
click at [318, 154] on span "button" at bounding box center [317, 152] width 5 height 5
type input "4"
click at [469, 101] on span "Pack / Skid Level" at bounding box center [476, 101] width 33 height 5
radio input "true"
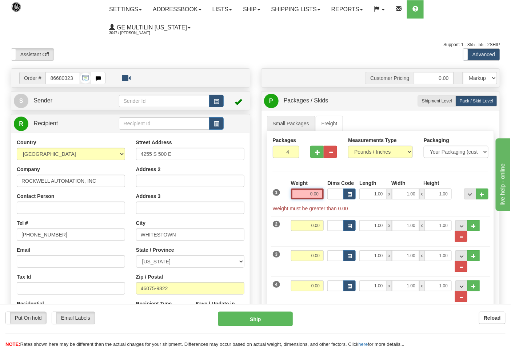
click at [321, 193] on input "0.00" at bounding box center [307, 194] width 33 height 11
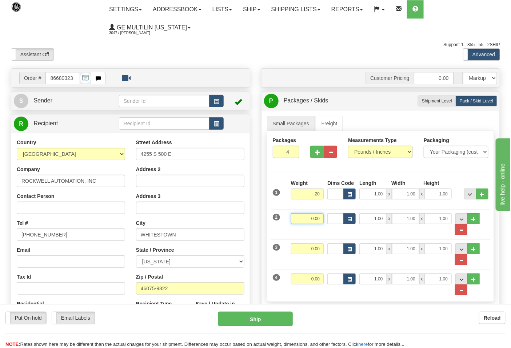
type input "20.00"
click at [324, 219] on input "0.00" at bounding box center [307, 218] width 33 height 11
type input "20.00"
click at [319, 253] on input "0.00" at bounding box center [307, 249] width 33 height 11
type input "20.00"
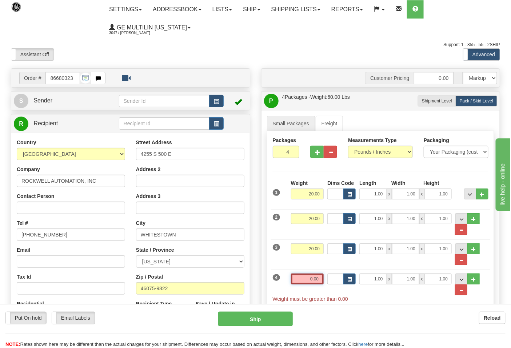
click at [321, 279] on input "0.00" at bounding box center [307, 279] width 33 height 11
click button "Delete" at bounding box center [0, 0] width 0 height 0
type input "19.00"
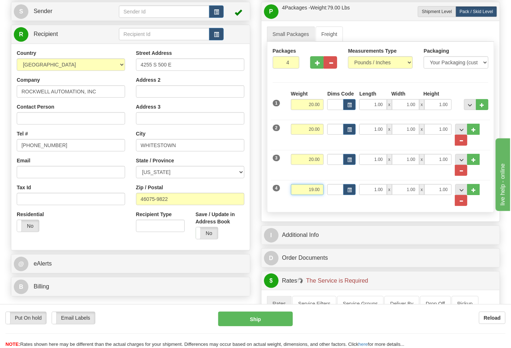
scroll to position [202, 0]
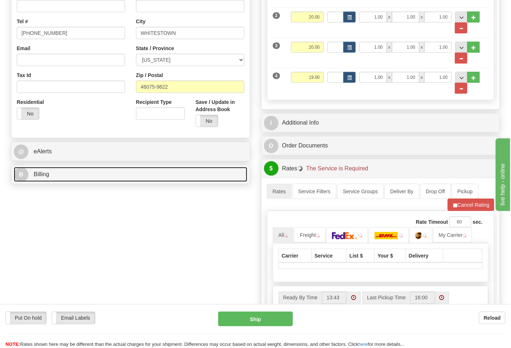
click at [108, 172] on link "B Billing" at bounding box center [130, 174] width 233 height 15
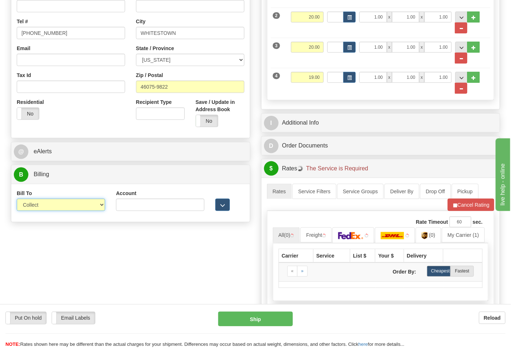
click at [89, 203] on select "Sender Recipient Third Party Collect" at bounding box center [61, 205] width 88 height 12
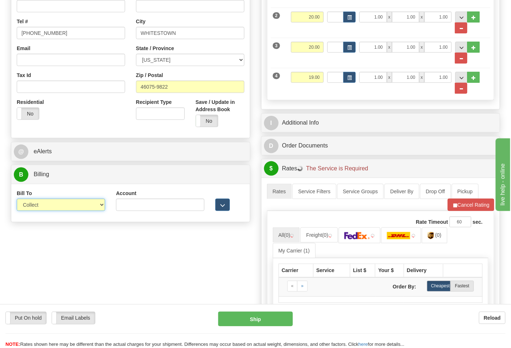
select select "2"
click at [17, 200] on select "Sender Recipient Third Party Collect" at bounding box center [61, 205] width 88 height 12
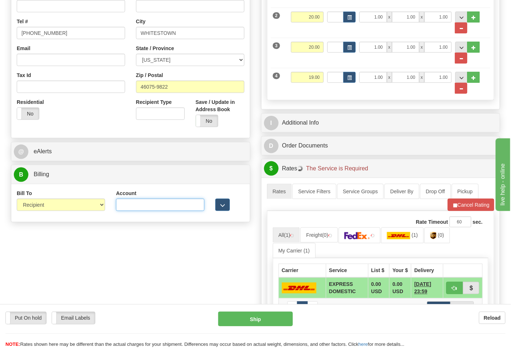
click at [123, 209] on input "Account" at bounding box center [160, 205] width 88 height 12
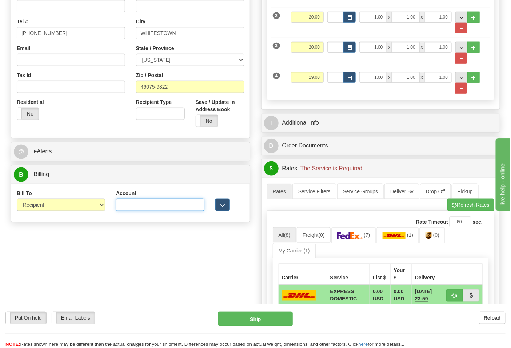
type input "587102"
click at [468, 209] on button "Refresh Rates" at bounding box center [470, 205] width 47 height 12
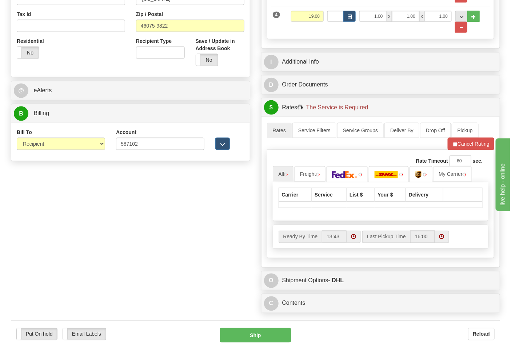
scroll to position [323, 0]
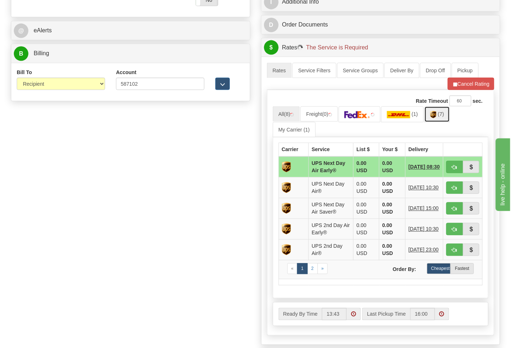
click at [434, 117] on img at bounding box center [433, 114] width 6 height 7
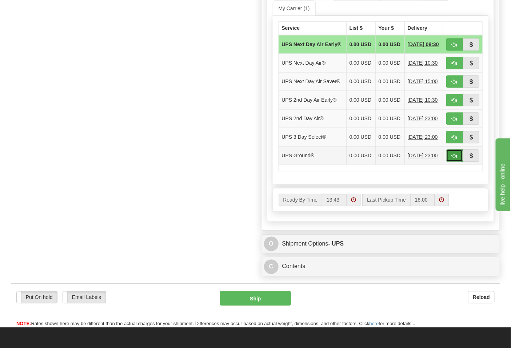
click at [453, 159] on span "button" at bounding box center [454, 156] width 5 height 5
type input "03"
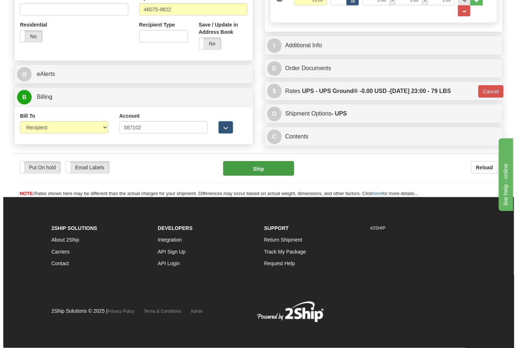
scroll to position [281, 0]
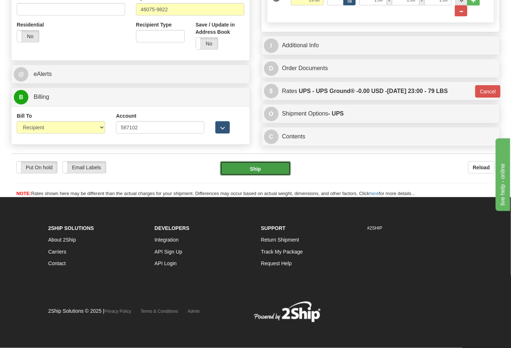
click at [268, 175] on button "Ship" at bounding box center [255, 168] width 71 height 15
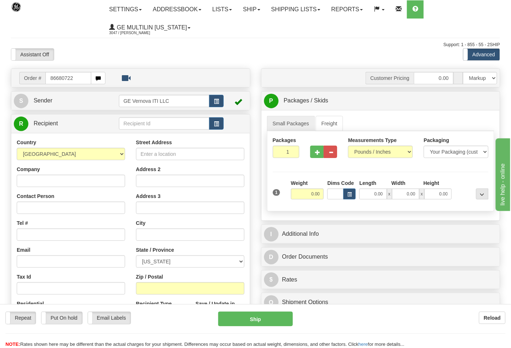
type input "86680722"
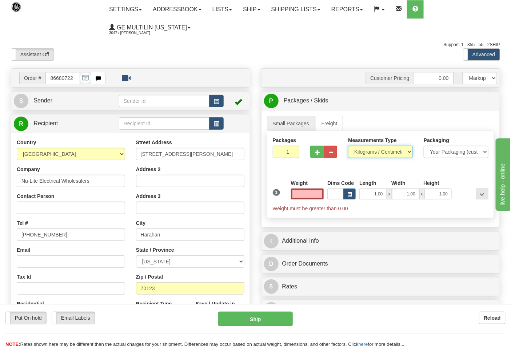
type input "0.00"
click at [365, 151] on select "Pounds / Inches Kilograms / Centimeters" at bounding box center [380, 152] width 65 height 12
select select "0"
click at [348, 146] on select "Pounds / Inches Kilograms / Centimeters" at bounding box center [380, 152] width 65 height 12
click at [321, 156] on button "button" at bounding box center [316, 152] width 13 height 12
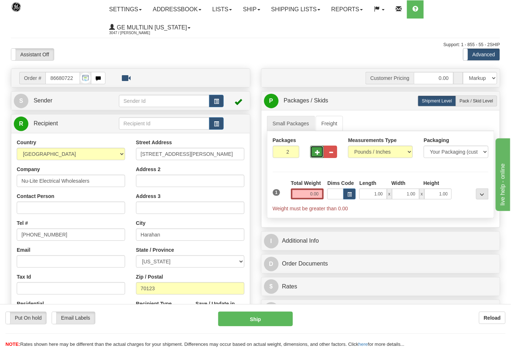
click at [318, 156] on button "button" at bounding box center [316, 152] width 13 height 12
type input "3"
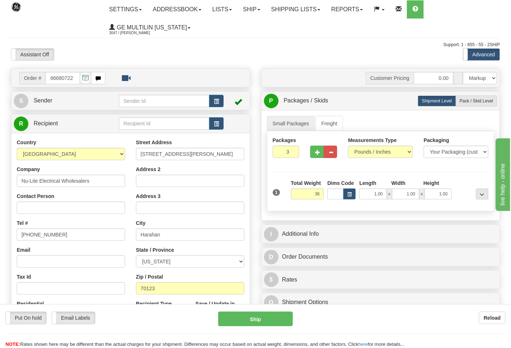
click button "Delete" at bounding box center [0, 0] width 0 height 0
type input "36.00"
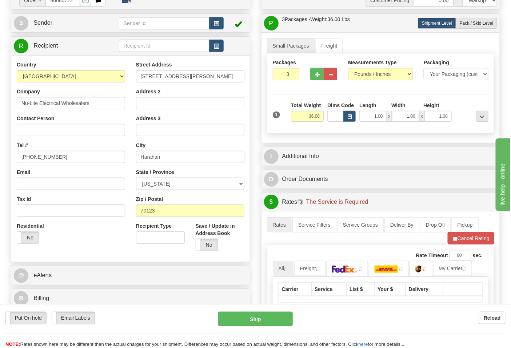
scroll to position [81, 0]
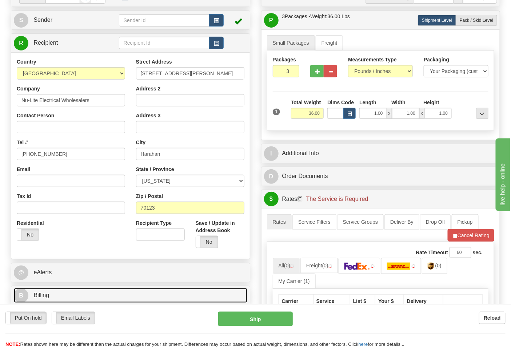
click at [127, 291] on link "B Billing" at bounding box center [130, 295] width 233 height 15
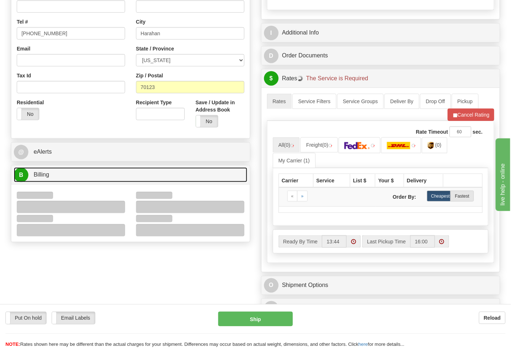
scroll to position [202, 0]
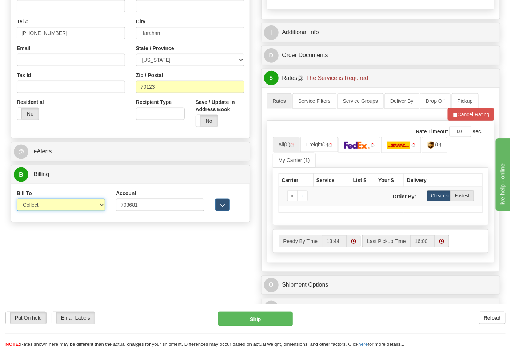
click at [46, 208] on select "Sender Recipient Third Party Collect" at bounding box center [61, 205] width 88 height 12
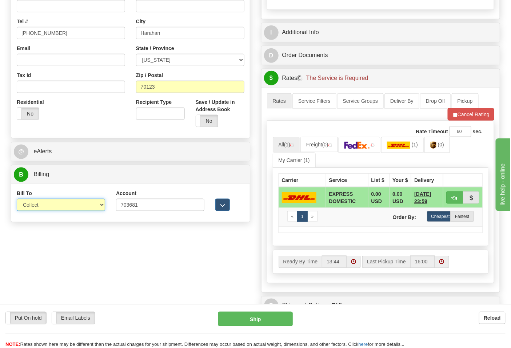
select select "2"
click at [17, 200] on select "Sender Recipient Third Party Collect" at bounding box center [61, 205] width 88 height 12
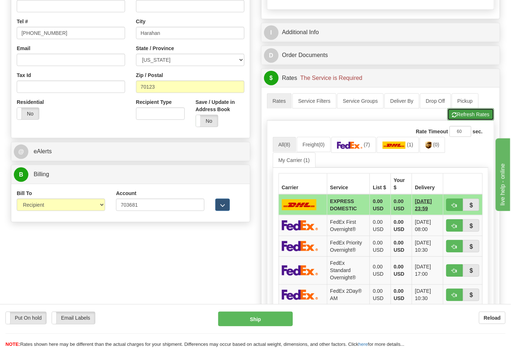
click at [464, 121] on button "Refresh Rates" at bounding box center [470, 114] width 47 height 12
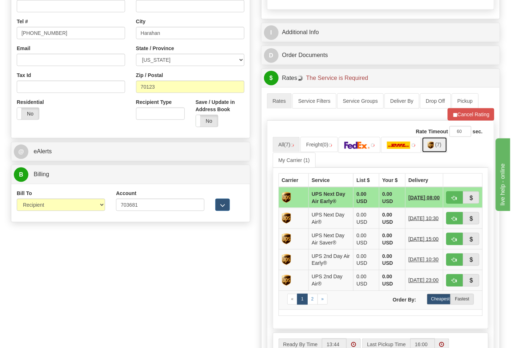
click at [434, 148] on img at bounding box center [431, 145] width 6 height 7
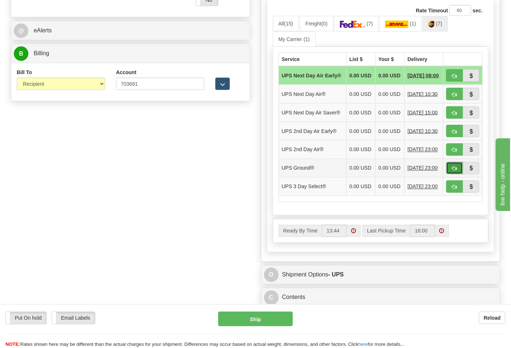
click at [453, 171] on span "button" at bounding box center [454, 169] width 5 height 5
type input "03"
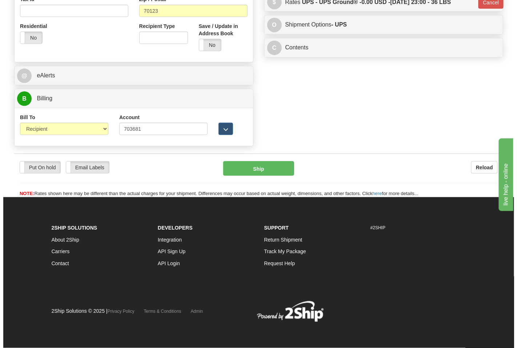
scroll to position [279, 0]
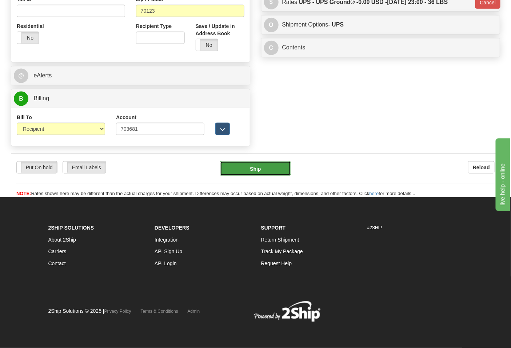
click at [276, 172] on button "Ship" at bounding box center [255, 168] width 71 height 15
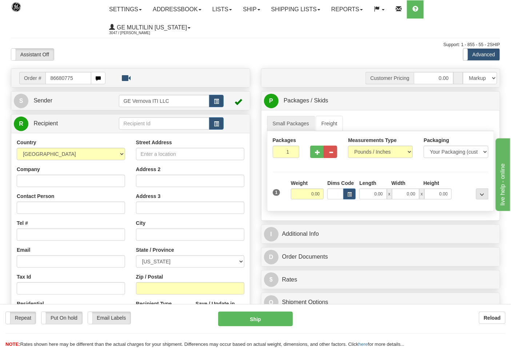
type input "86680775"
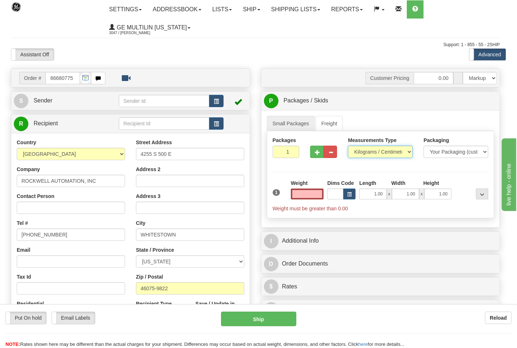
type input "0.00"
click at [369, 153] on select "Pounds / Inches Kilograms / Centimeters" at bounding box center [376, 152] width 64 height 12
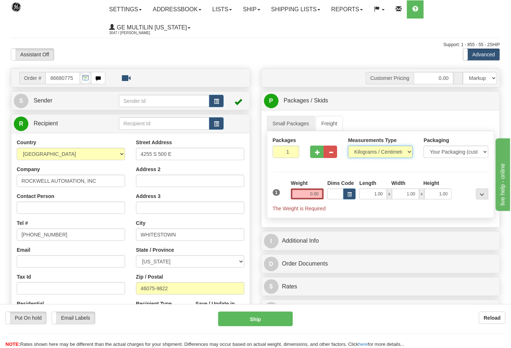
select select "0"
click at [348, 146] on select "Pounds / Inches Kilograms / Centimeters" at bounding box center [380, 152] width 65 height 12
click at [323, 195] on input "0.00" at bounding box center [307, 194] width 33 height 11
click button "Delete" at bounding box center [0, 0] width 0 height 0
type input "2.00"
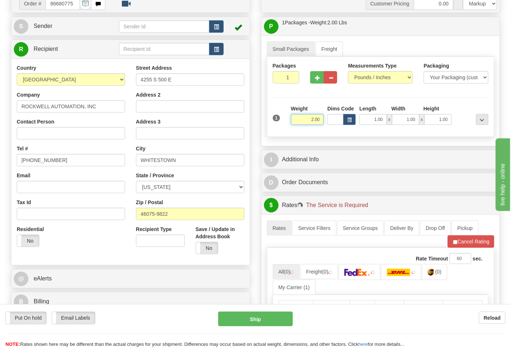
scroll to position [121, 0]
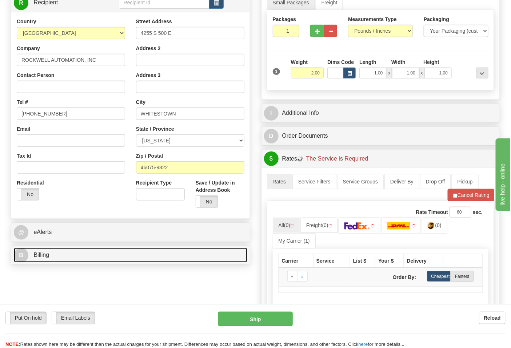
click at [89, 262] on link "B Billing" at bounding box center [130, 255] width 233 height 15
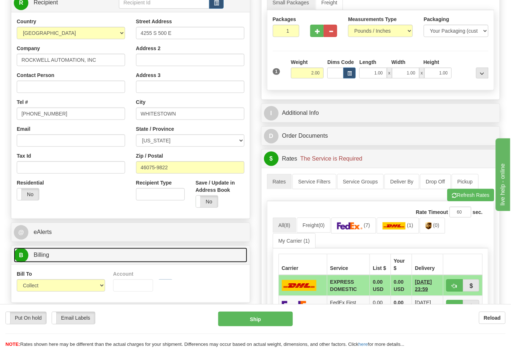
scroll to position [161, 0]
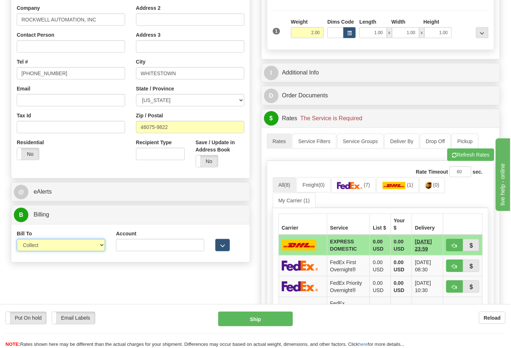
click at [55, 247] on select "Sender Recipient Third Party Collect" at bounding box center [61, 245] width 88 height 12
select select "2"
click at [17, 240] on select "Sender Recipient Third Party Collect" at bounding box center [61, 245] width 88 height 12
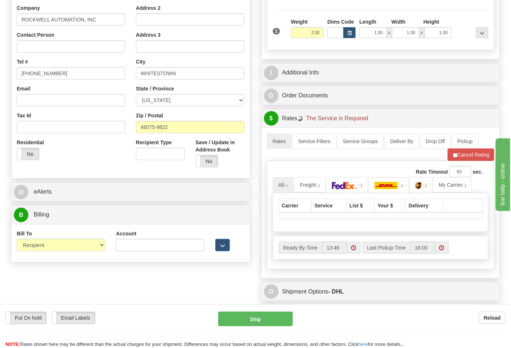
click at [123, 239] on div "Account" at bounding box center [160, 240] width 88 height 21
click at [128, 248] on input "Account" at bounding box center [160, 245] width 88 height 12
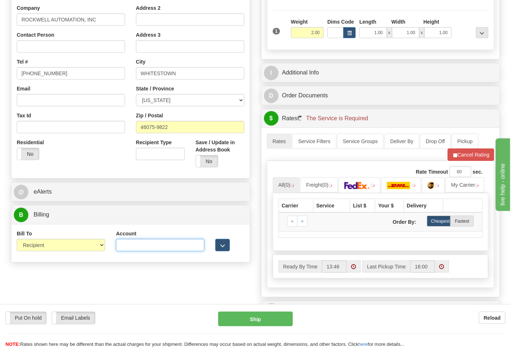
type input "587102"
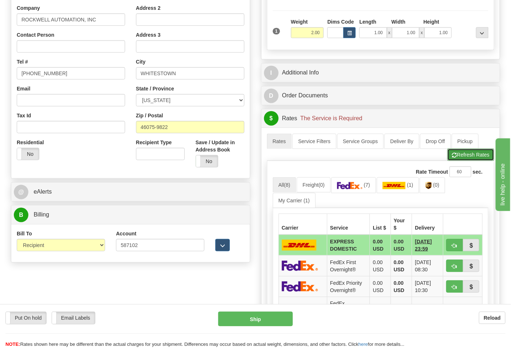
click at [466, 161] on button "Refresh Rates" at bounding box center [470, 155] width 47 height 12
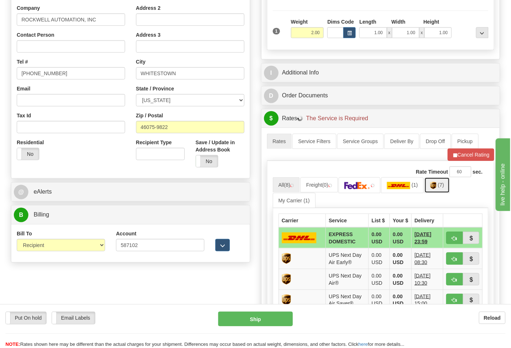
click at [440, 187] on link "(7)" at bounding box center [436, 185] width 25 height 16
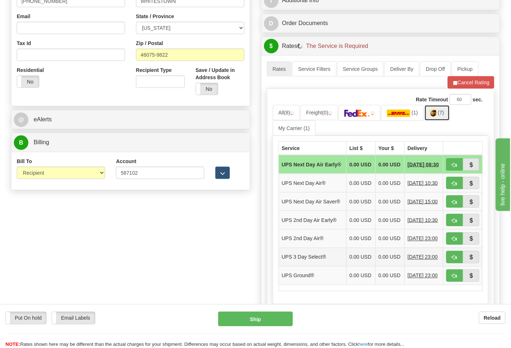
scroll to position [323, 0]
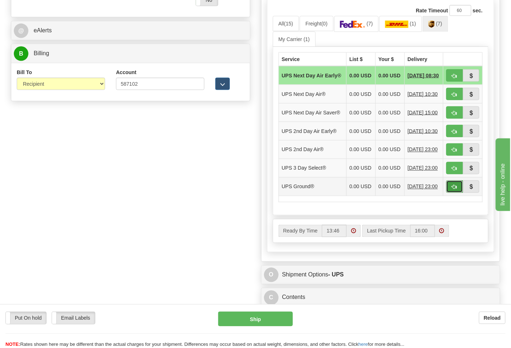
click at [452, 190] on span "button" at bounding box center [454, 187] width 5 height 5
type input "03"
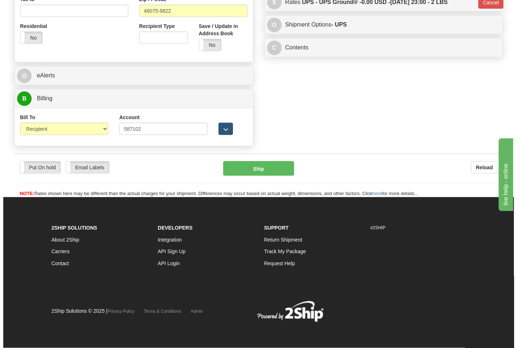
scroll to position [279, 0]
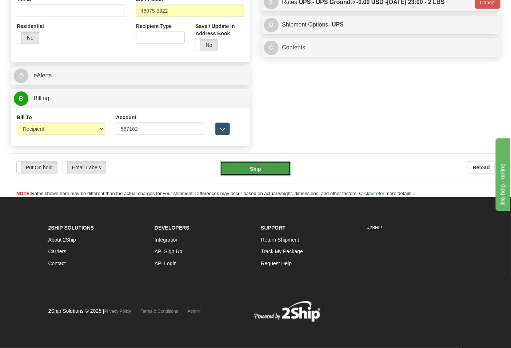
click at [244, 168] on button "Ship" at bounding box center [255, 168] width 71 height 15
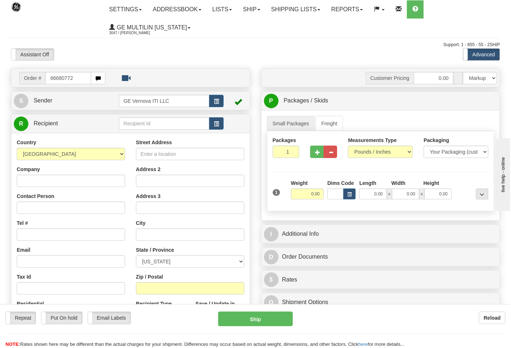
type input "86680772"
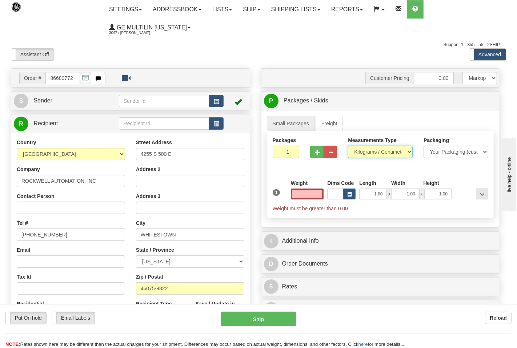
type input "0.00"
click at [366, 153] on select "Pounds / Inches Kilograms / Centimeters" at bounding box center [376, 152] width 64 height 12
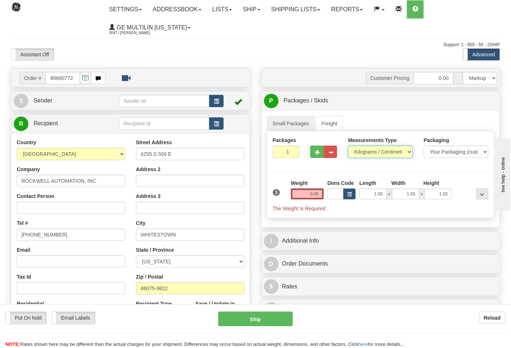
select select "0"
click at [348, 146] on select "Pounds / Inches Kilograms / Centimeters" at bounding box center [380, 152] width 65 height 12
click at [322, 194] on input "0.00" at bounding box center [307, 194] width 33 height 11
click button "Delete" at bounding box center [0, 0] width 0 height 0
type input "3.00"
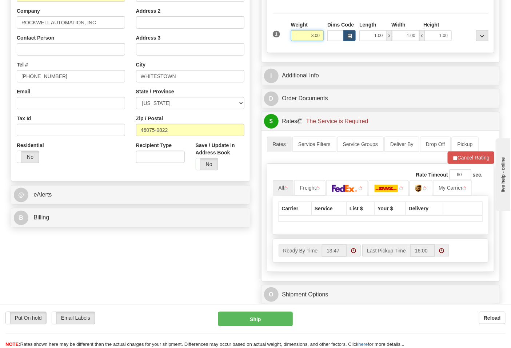
scroll to position [161, 0]
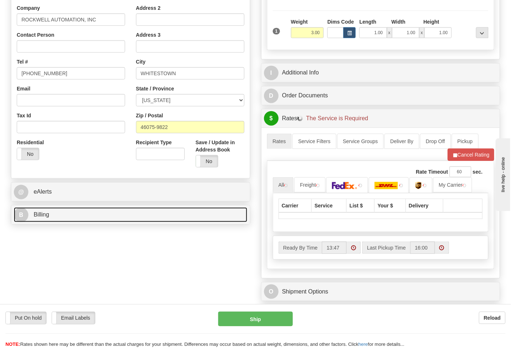
click at [108, 217] on link "B Billing" at bounding box center [130, 215] width 233 height 15
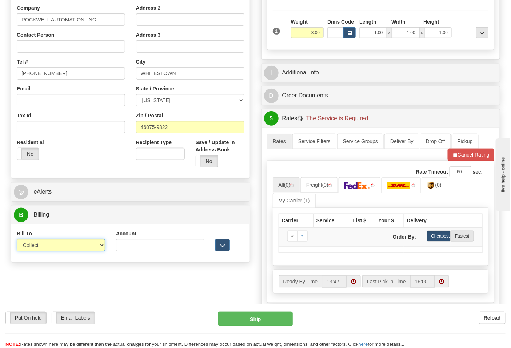
drag, startPoint x: 33, startPoint y: 248, endPoint x: 34, endPoint y: 252, distance: 3.7
click at [33, 248] on select "Sender Recipient Third Party Collect" at bounding box center [61, 245] width 88 height 12
click at [17, 240] on select "Sender Recipient Third Party Collect" at bounding box center [61, 245] width 88 height 12
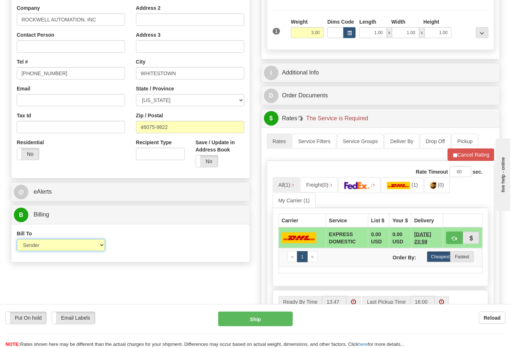
click at [40, 248] on select "Sender Recipient Third Party Collect" at bounding box center [61, 245] width 88 height 12
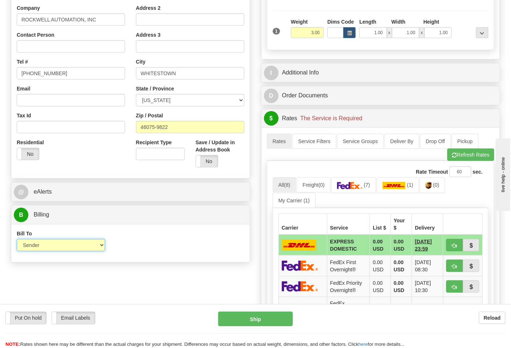
select select "2"
click at [17, 240] on select "Sender Recipient Third Party Collect" at bounding box center [61, 245] width 88 height 12
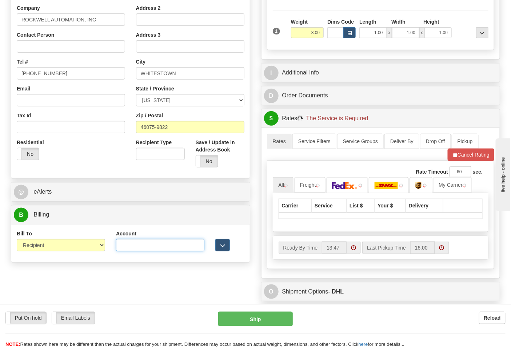
click at [131, 247] on input "Account" at bounding box center [160, 245] width 88 height 12
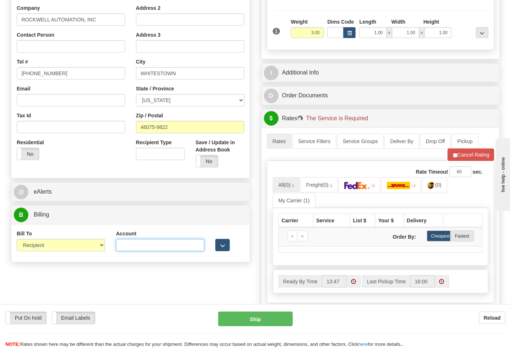
type input "587102"
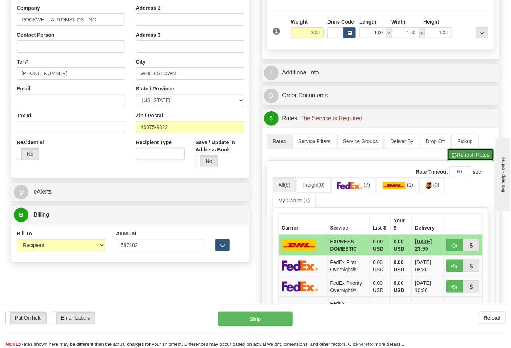
click at [463, 155] on button "Refresh Rates" at bounding box center [470, 155] width 47 height 12
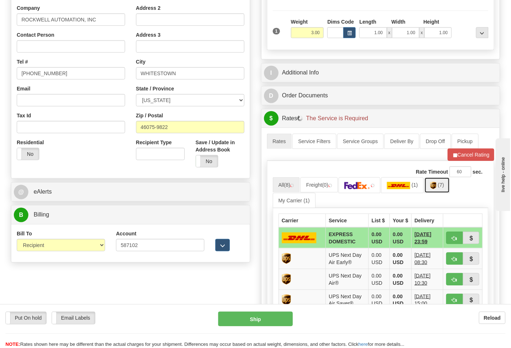
click at [436, 189] on img at bounding box center [433, 185] width 6 height 7
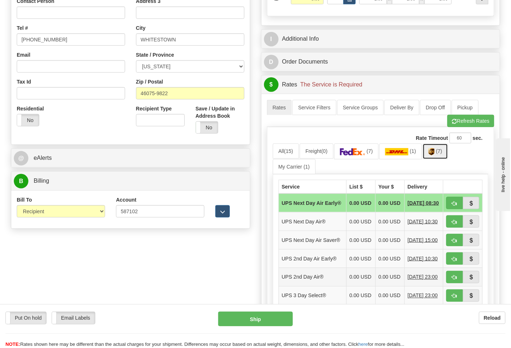
scroll to position [283, 0]
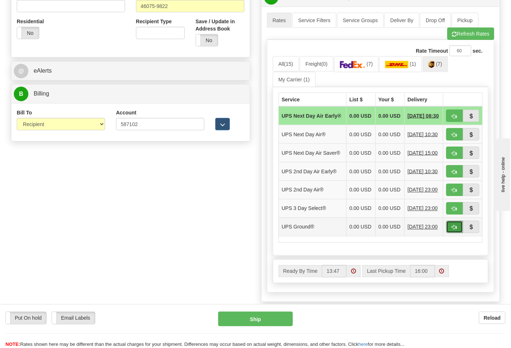
click at [456, 230] on span "button" at bounding box center [454, 227] width 5 height 5
type input "03"
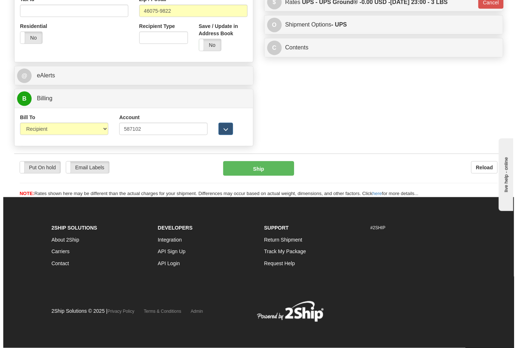
scroll to position [268, 0]
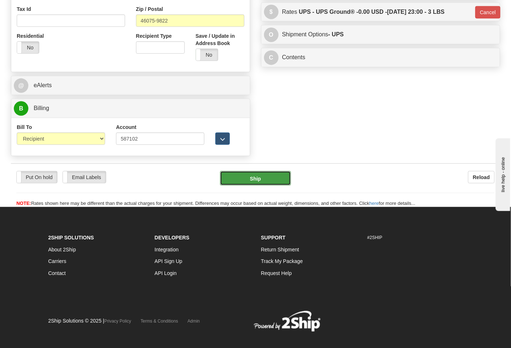
click at [257, 175] on button "Ship" at bounding box center [255, 178] width 71 height 15
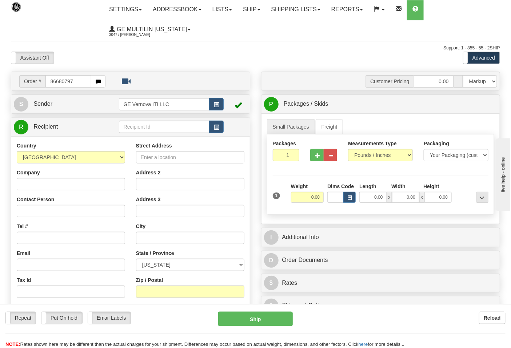
type input "86680797"
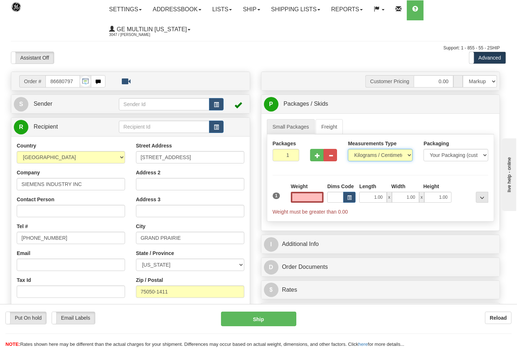
type input "0.00"
click at [364, 153] on select "Pounds / Inches Kilograms / Centimeters" at bounding box center [380, 155] width 65 height 12
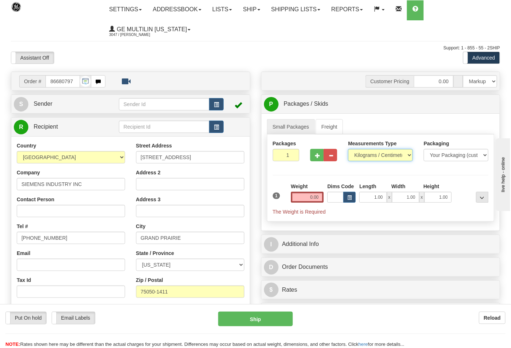
select select "0"
click at [348, 149] on select "Pounds / Inches Kilograms / Centimeters" at bounding box center [380, 155] width 65 height 12
click at [359, 151] on select "Pounds / Inches Kilograms / Centimeters" at bounding box center [380, 155] width 65 height 12
click at [317, 149] on button "button" at bounding box center [316, 155] width 13 height 12
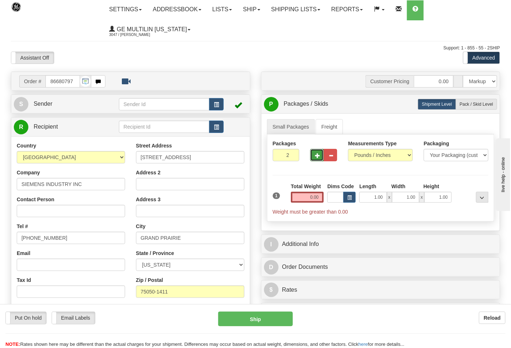
click at [317, 149] on button "button" at bounding box center [316, 155] width 13 height 12
type input "3"
click at [321, 193] on input "0.00" at bounding box center [307, 197] width 33 height 11
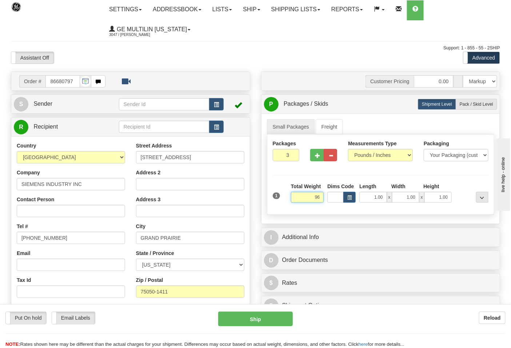
click button "Delete" at bounding box center [0, 0] width 0 height 0
type input "96.00"
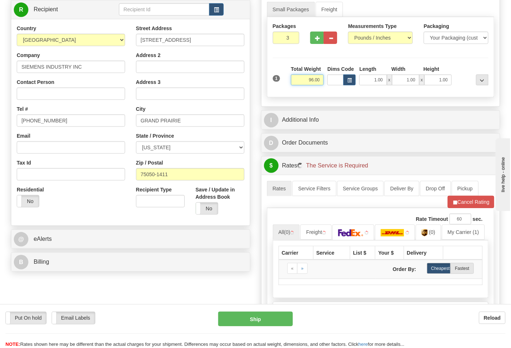
scroll to position [121, 0]
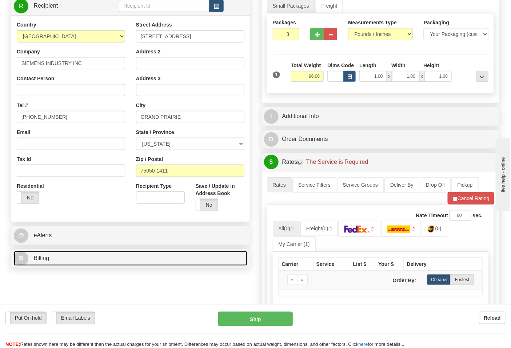
drag, startPoint x: 100, startPoint y: 256, endPoint x: 103, endPoint y: 252, distance: 5.2
click at [101, 256] on link "B Billing" at bounding box center [130, 258] width 233 height 15
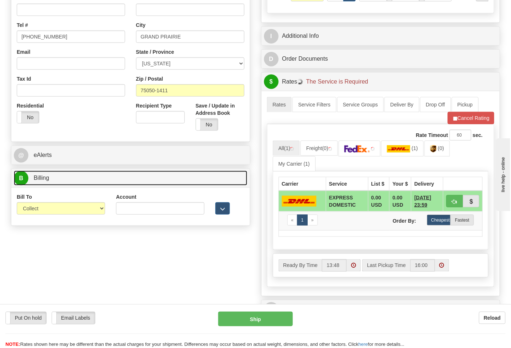
scroll to position [202, 0]
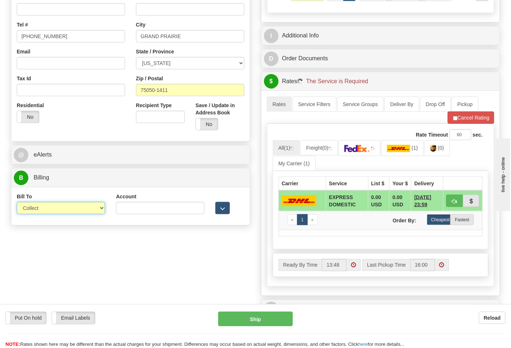
click at [34, 210] on select "Sender Recipient Third Party Collect" at bounding box center [61, 208] width 88 height 12
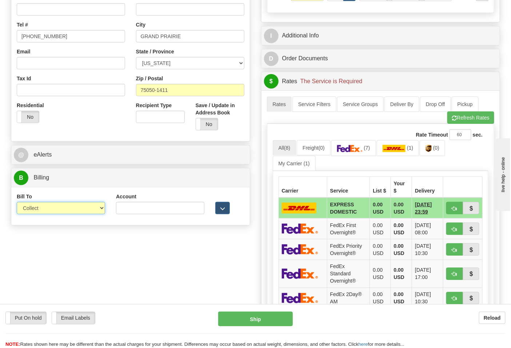
select select "2"
click at [17, 202] on select "Sender Recipient Third Party Collect" at bounding box center [61, 208] width 88 height 12
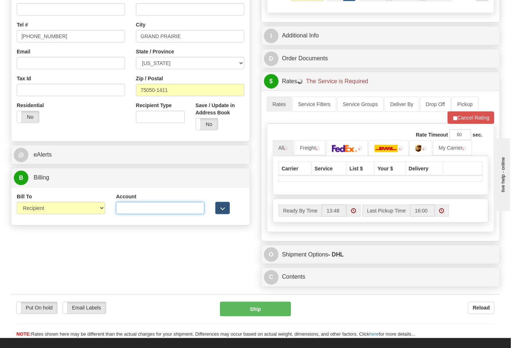
click at [131, 205] on input "Account" at bounding box center [160, 208] width 88 height 12
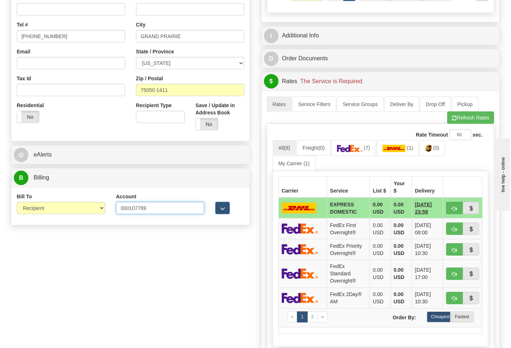
type input "000107789"
click button "Delete" at bounding box center [0, 0] width 0 height 0
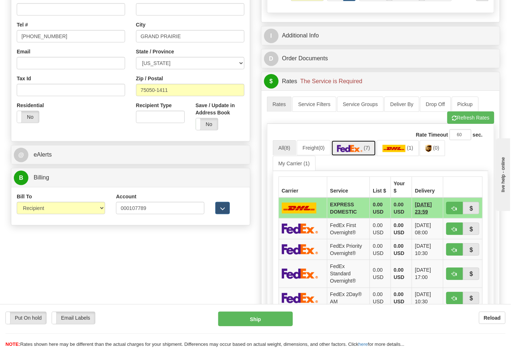
click at [352, 151] on link "(7)" at bounding box center [353, 148] width 45 height 16
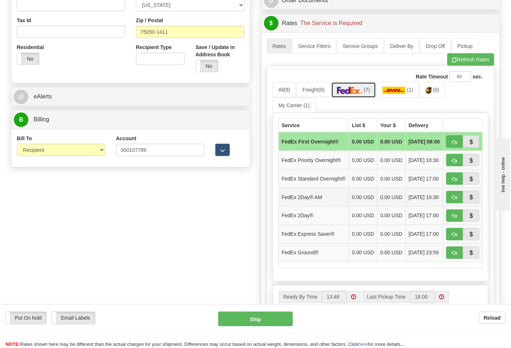
scroll to position [323, 0]
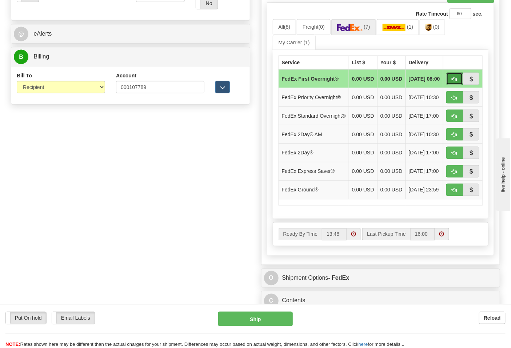
click at [457, 81] on button "button" at bounding box center [454, 79] width 17 height 12
type input "06"
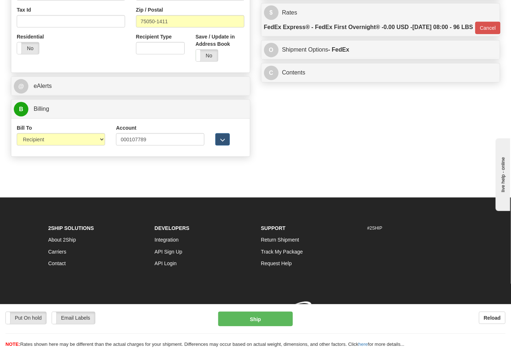
scroll to position [279, 0]
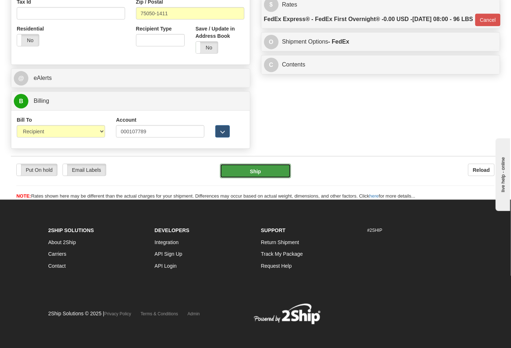
click at [262, 164] on button "Ship" at bounding box center [255, 171] width 71 height 15
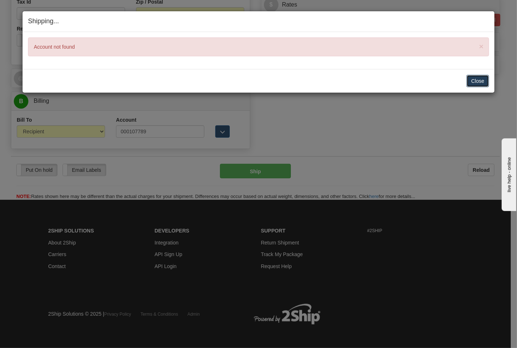
click at [480, 76] on button "Close" at bounding box center [478, 81] width 23 height 12
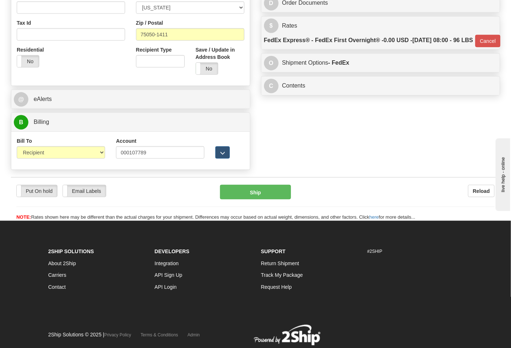
scroll to position [238, 0]
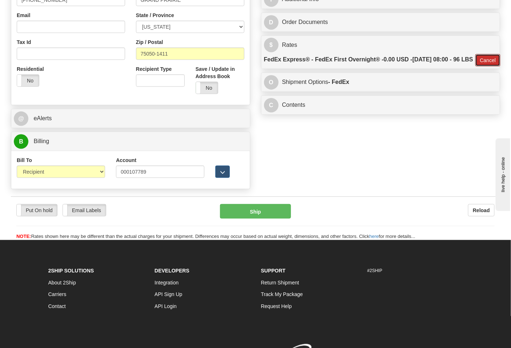
click at [482, 67] on button "Cancel" at bounding box center [487, 60] width 25 height 12
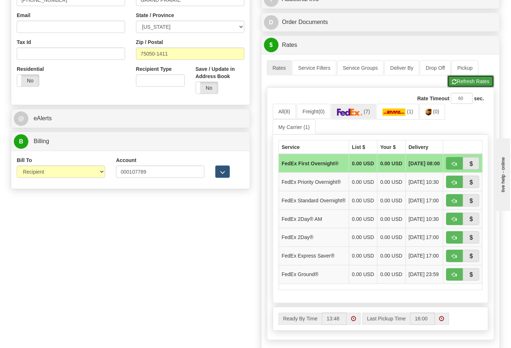
click at [461, 81] on button "Refresh Rates" at bounding box center [470, 81] width 47 height 12
drag, startPoint x: 151, startPoint y: 168, endPoint x: 95, endPoint y: 169, distance: 56.4
click at [95, 169] on div "Bill To Sender Recipient Third Party Collect Account 000107789 3rd Party Accoun…" at bounding box center [130, 170] width 239 height 27
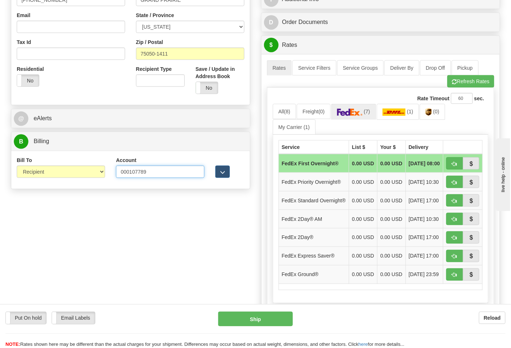
paste input "751135"
type input "751135"
click at [465, 78] on button "Refresh Rates" at bounding box center [470, 81] width 47 height 12
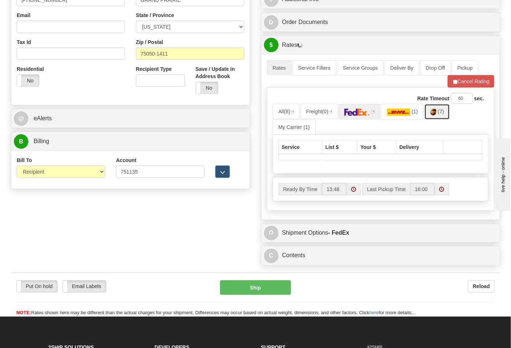
click at [436, 113] on img at bounding box center [433, 112] width 6 height 7
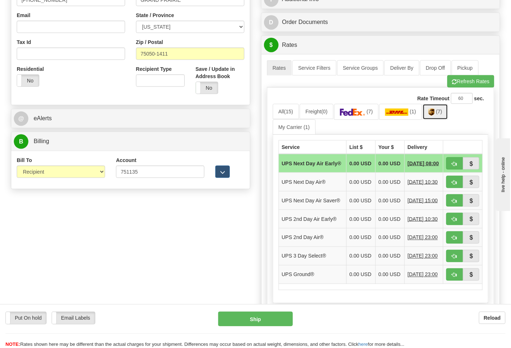
scroll to position [319, 0]
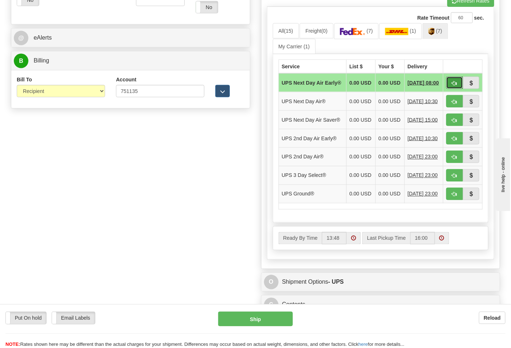
click at [455, 81] on span "button" at bounding box center [454, 83] width 5 height 5
type input "14"
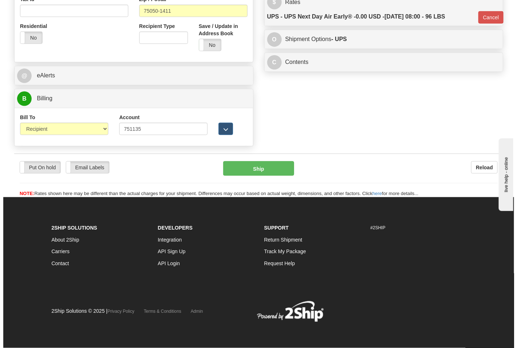
scroll to position [279, 0]
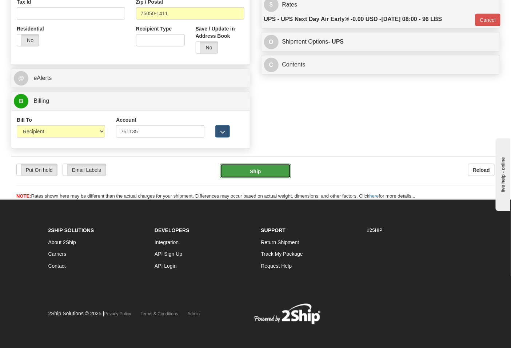
click at [268, 164] on button "Ship" at bounding box center [255, 171] width 71 height 15
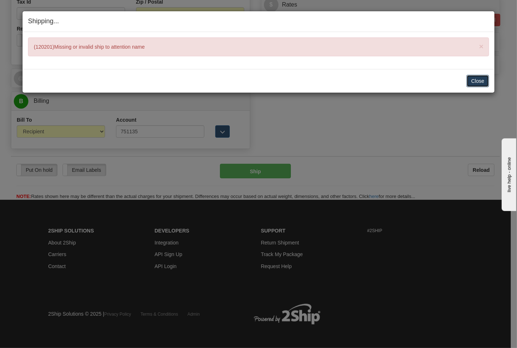
click at [467, 82] on button "Close" at bounding box center [478, 81] width 23 height 12
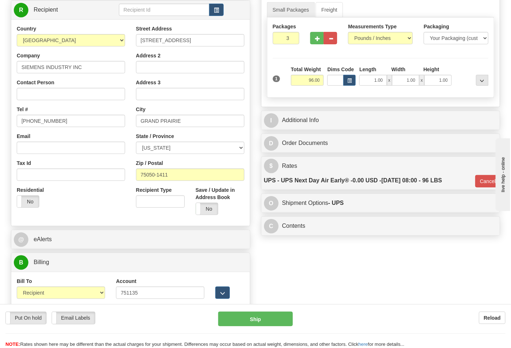
scroll to position [36, 0]
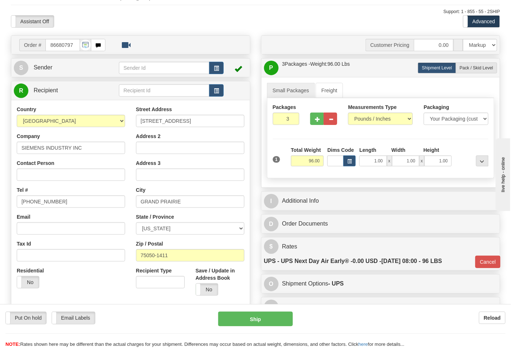
drag, startPoint x: 89, startPoint y: 138, endPoint x: 73, endPoint y: 146, distance: 18.4
click at [71, 144] on div "Company SIEMENS INDUSTRY INC" at bounding box center [71, 143] width 108 height 21
drag, startPoint x: 88, startPoint y: 148, endPoint x: 0, endPoint y: 142, distance: 88.6
click at [0, 142] on div "Toggle navigation Settings Shipping Preferences Fields Preferences New" at bounding box center [255, 198] width 511 height 468
click at [41, 170] on input "Contact Person" at bounding box center [71, 175] width 108 height 12
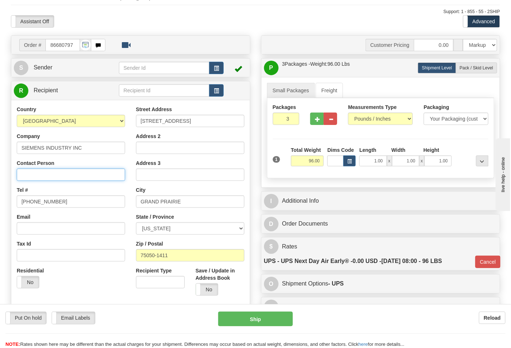
paste input "SIEMENS INDUSTRY INC"
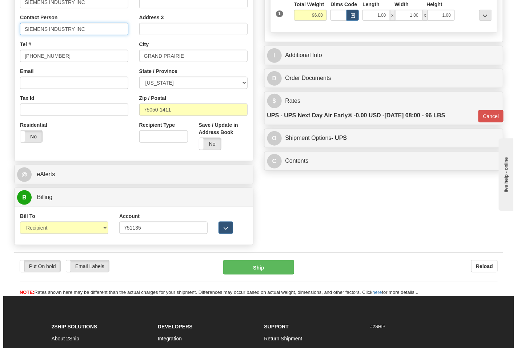
scroll to position [268, 0]
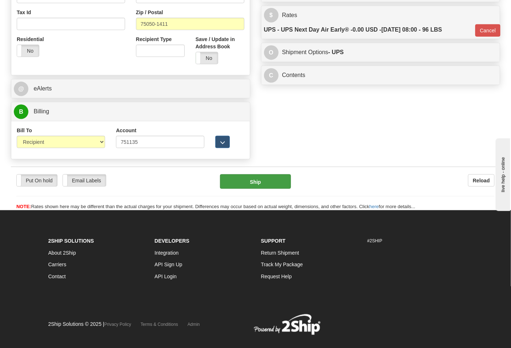
type input "SIEMENS INDUSTRY INC"
click at [248, 183] on button "Ship" at bounding box center [255, 182] width 71 height 15
